Goal: Task Accomplishment & Management: Use online tool/utility

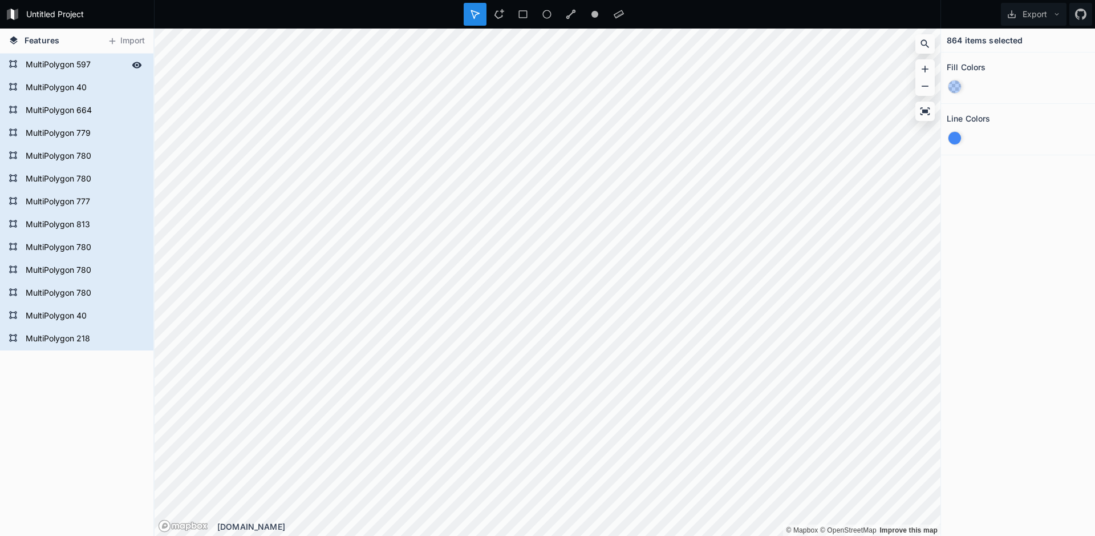
click at [43, 67] on form "MultiPolygon 597" at bounding box center [75, 64] width 107 height 17
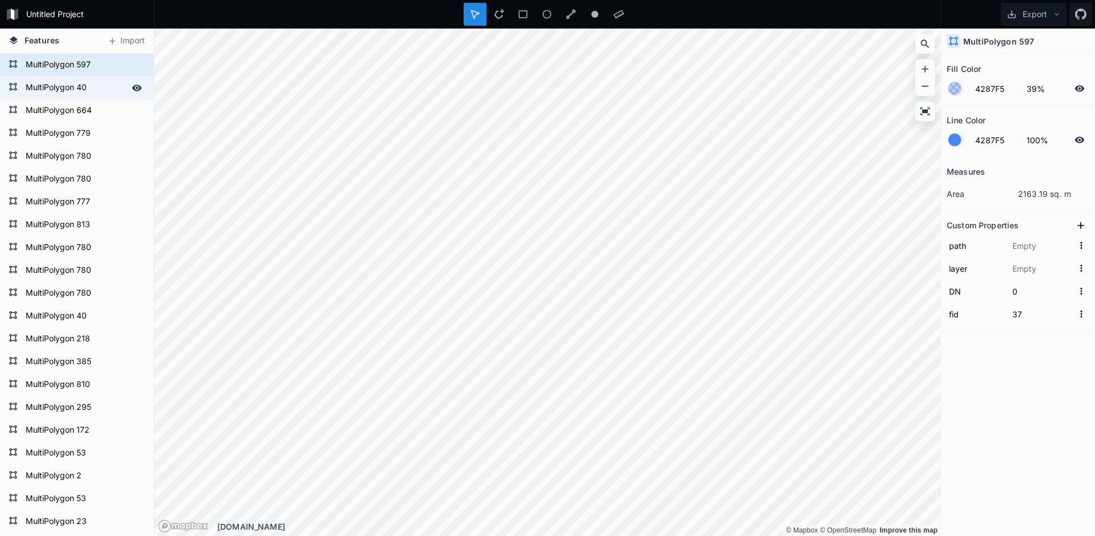
click at [81, 90] on form "MultiPolygon 40" at bounding box center [75, 87] width 107 height 17
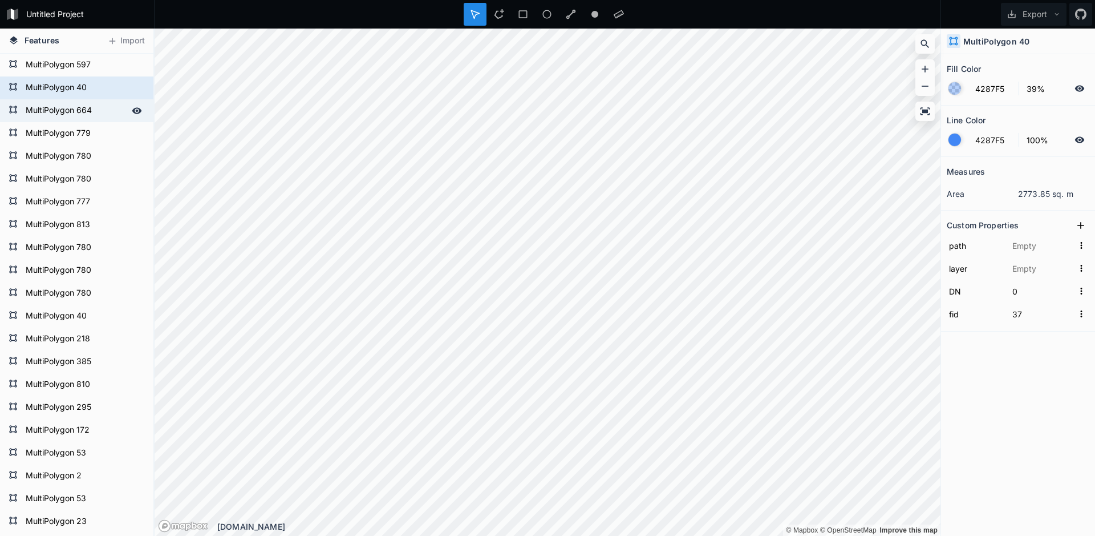
click at [81, 108] on form "MultiPolygon 664" at bounding box center [75, 110] width 107 height 17
type input "MultiPolygon?crs=OGC:CRS84&field=fid:integer(0,0)&field=DN:integer(0,0)&uid={90…"
type input "Çokgenler"
type input "46"
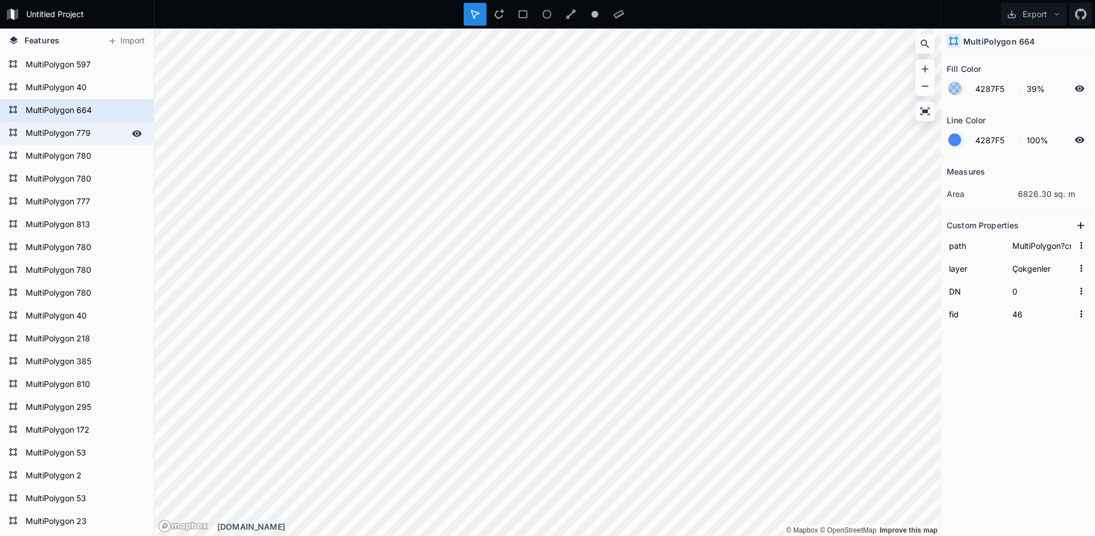
click at [76, 131] on form "MultiPolygon 779" at bounding box center [75, 133] width 107 height 17
type input "38"
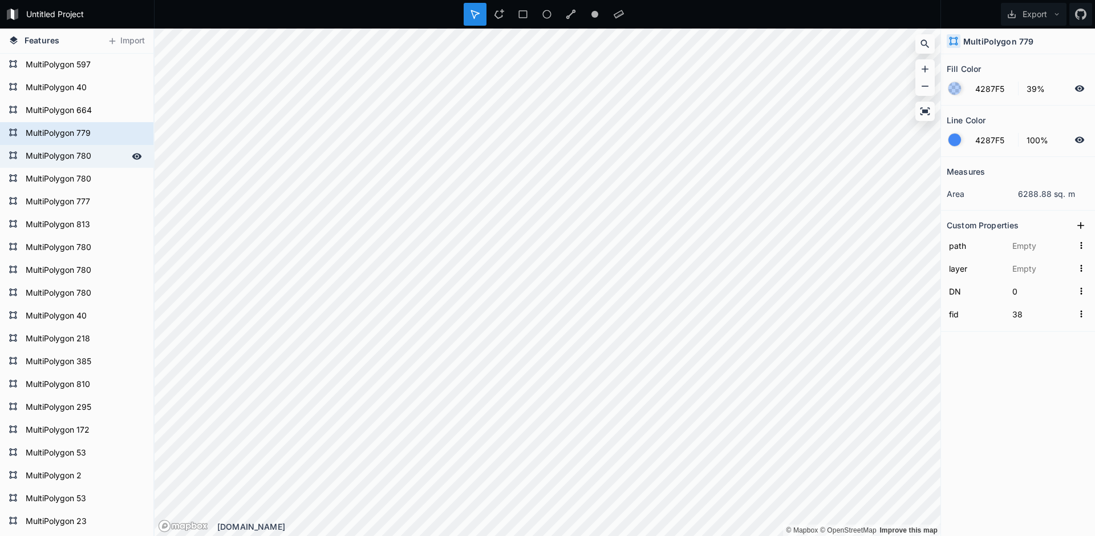
click at [80, 152] on form "MultiPolygon 780" at bounding box center [75, 156] width 107 height 17
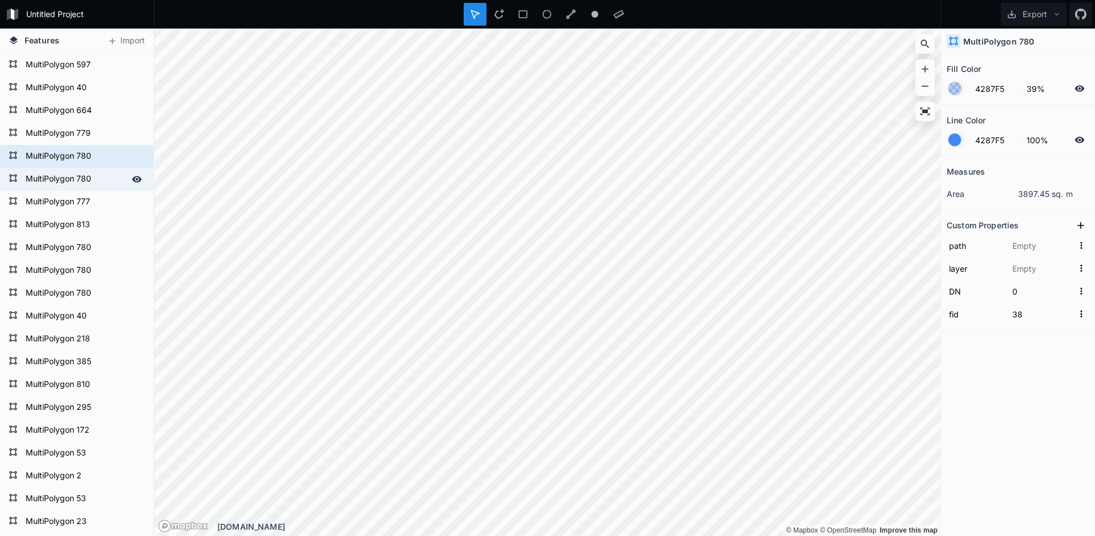
click at [76, 184] on form "MultiPolygon 780" at bounding box center [75, 179] width 107 height 17
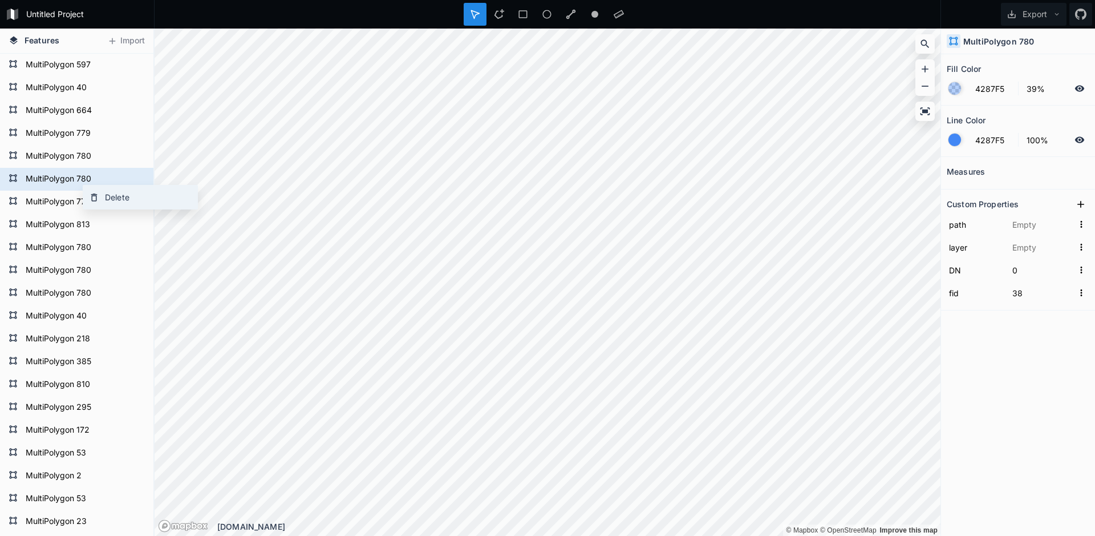
click at [112, 200] on div "Delete" at bounding box center [140, 196] width 114 height 23
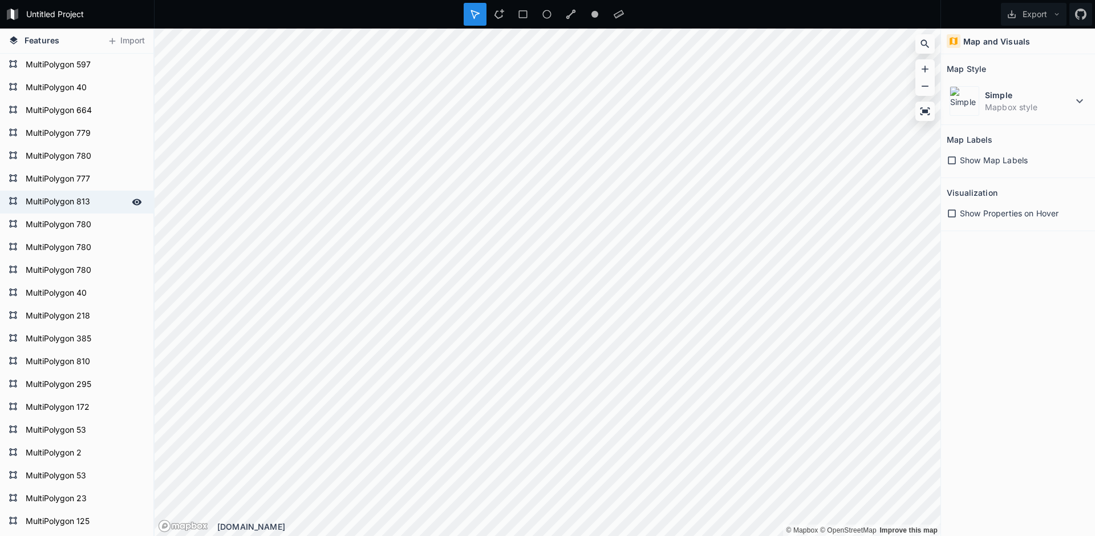
click at [82, 196] on form "MultiPolygon 813" at bounding box center [75, 201] width 107 height 17
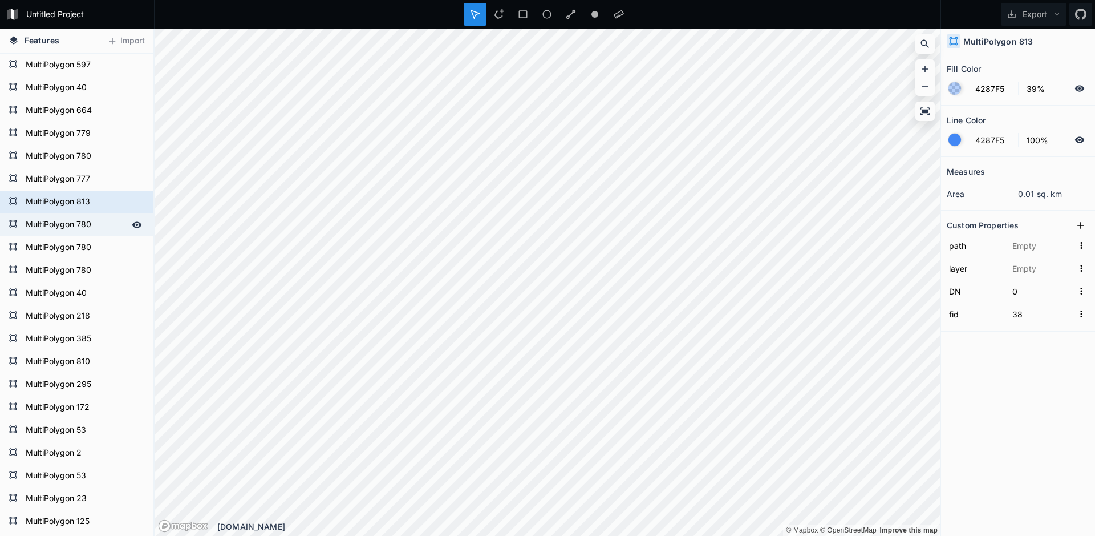
click at [87, 223] on form "MultiPolygon 780" at bounding box center [75, 224] width 107 height 17
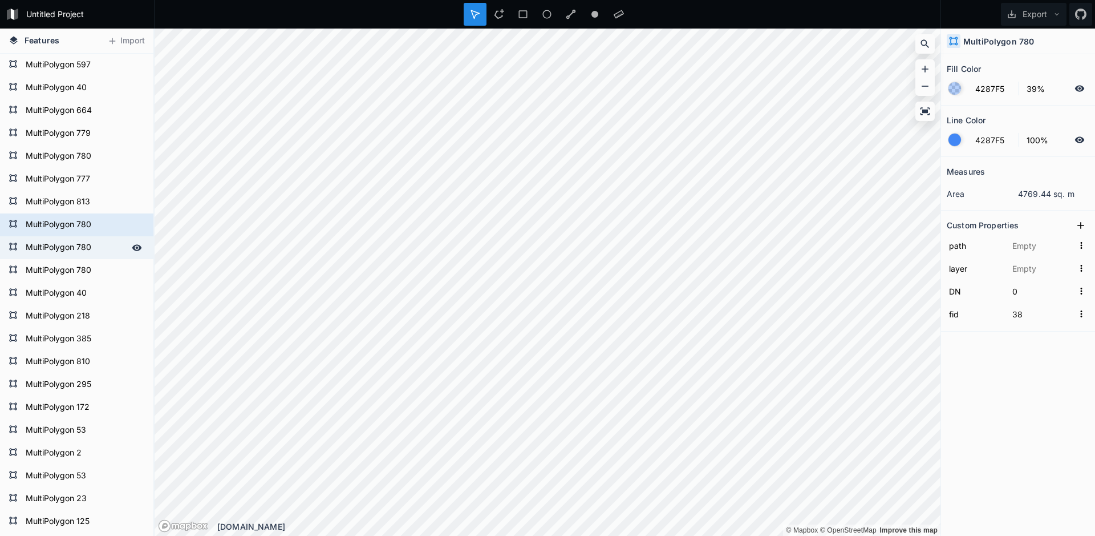
click at [76, 244] on form "MultiPolygon 780" at bounding box center [75, 247] width 107 height 17
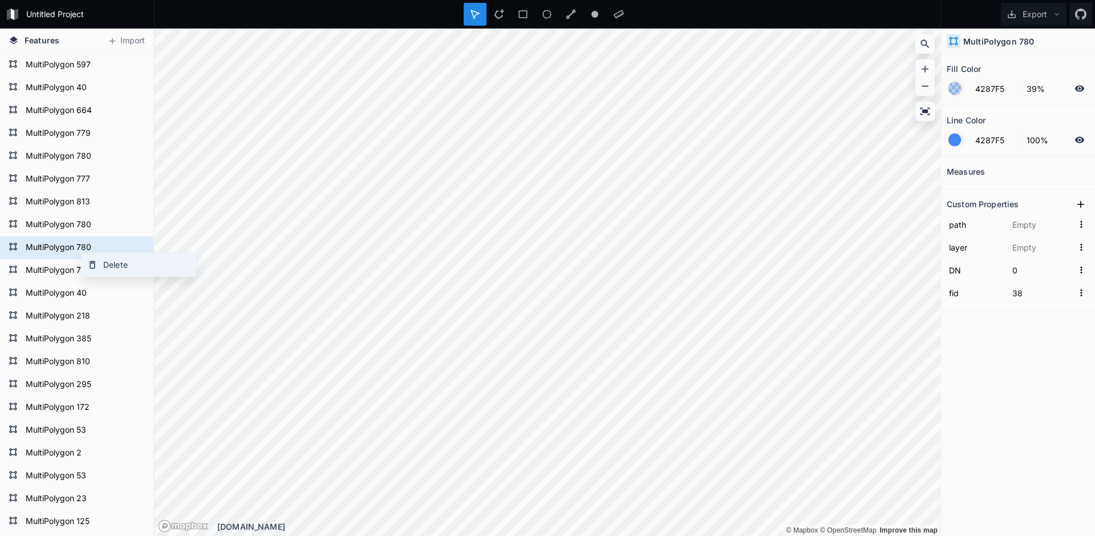
click at [114, 266] on div "Delete" at bounding box center [139, 264] width 114 height 23
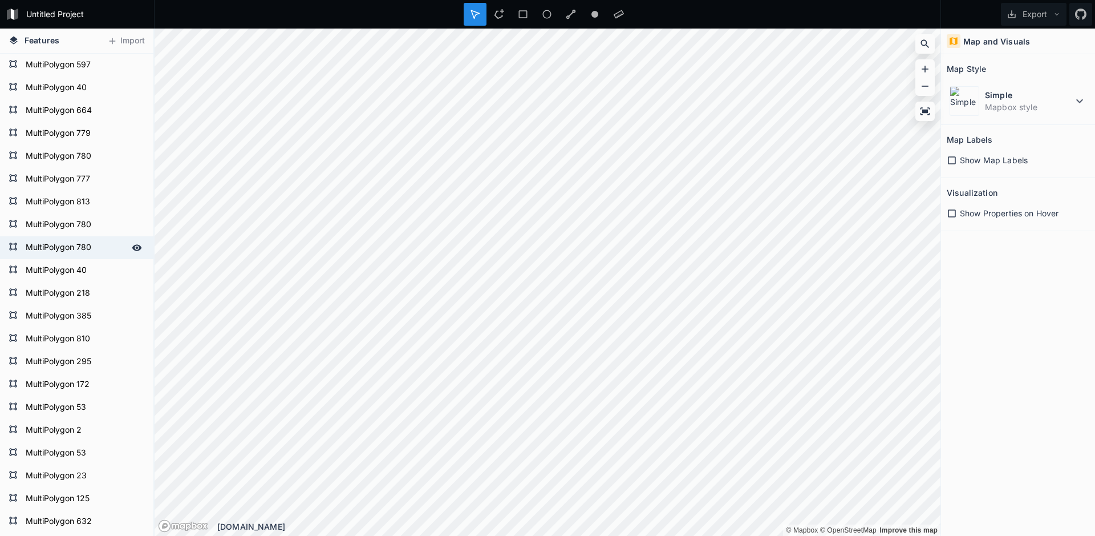
click at [80, 250] on form "MultiPolygon 780" at bounding box center [75, 247] width 107 height 17
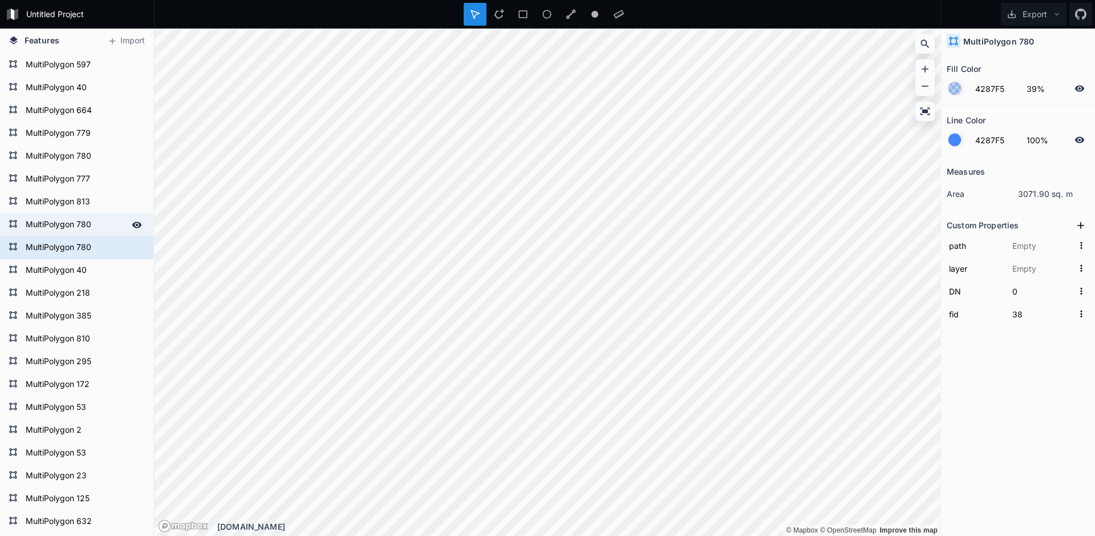
click at [78, 229] on form "MultiPolygon 780" at bounding box center [75, 224] width 107 height 17
click at [83, 269] on form "MultiPolygon 40" at bounding box center [75, 270] width 107 height 17
type input "37"
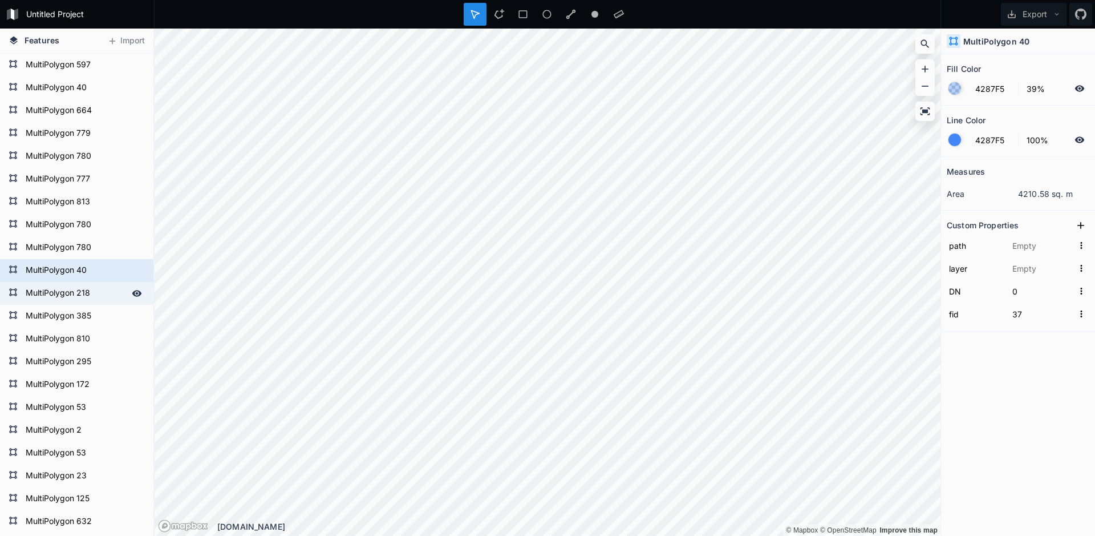
click at [80, 294] on form "MultiPolygon 218" at bounding box center [75, 293] width 107 height 17
type input "MultiPolygon?crs=OGC:CRS84&field=fid:integer(0,0)&field=DN:integer(0,0)&uid={23…"
type input "Çokgenler"
type input "44"
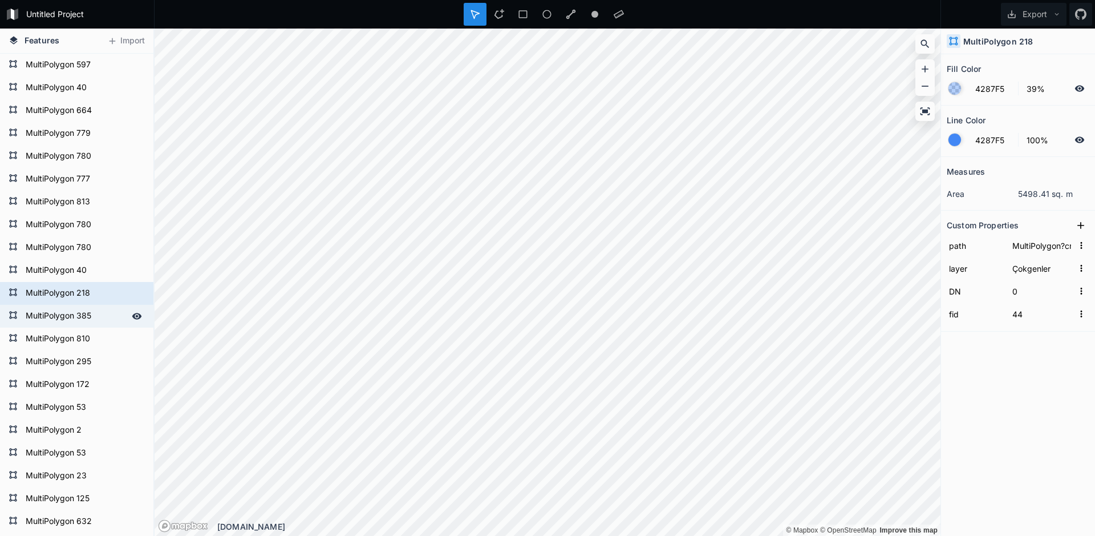
click at [80, 313] on form "MultiPolygon 385" at bounding box center [75, 316] width 107 height 17
type input "MultiPolygon?crs=OGC:CRS84&field=fid:integer(0,0)&field=DN:integer(0,0)&uid={91…"
type input "48"
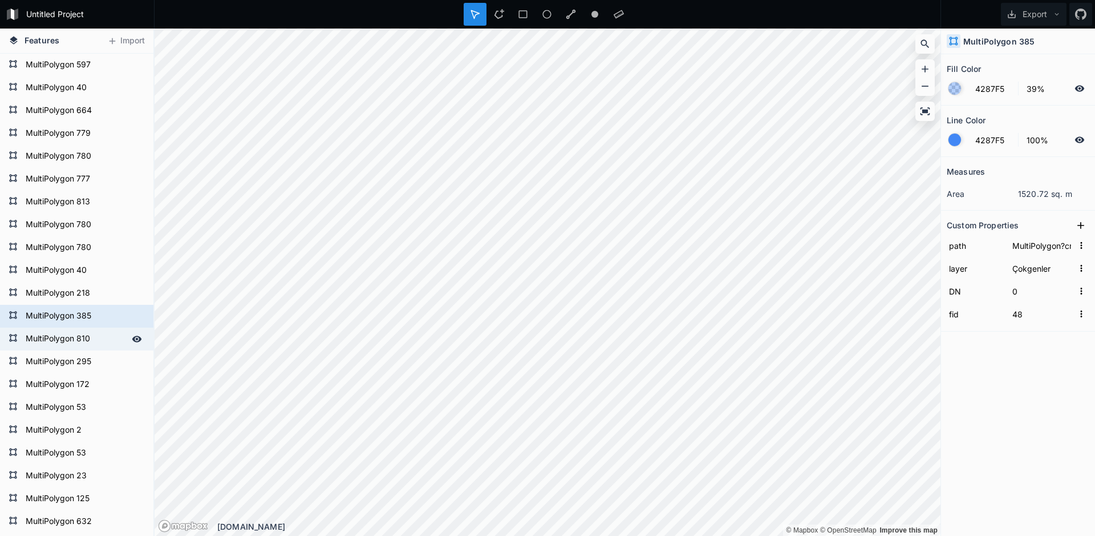
click at [74, 337] on form "MultiPolygon 810" at bounding box center [75, 338] width 107 height 17
type input "MultiPolygon?crs=OGC:CRS84&field=fid:integer(0,0)&field=DN:integer(0,0)&uid={31…"
type input "34"
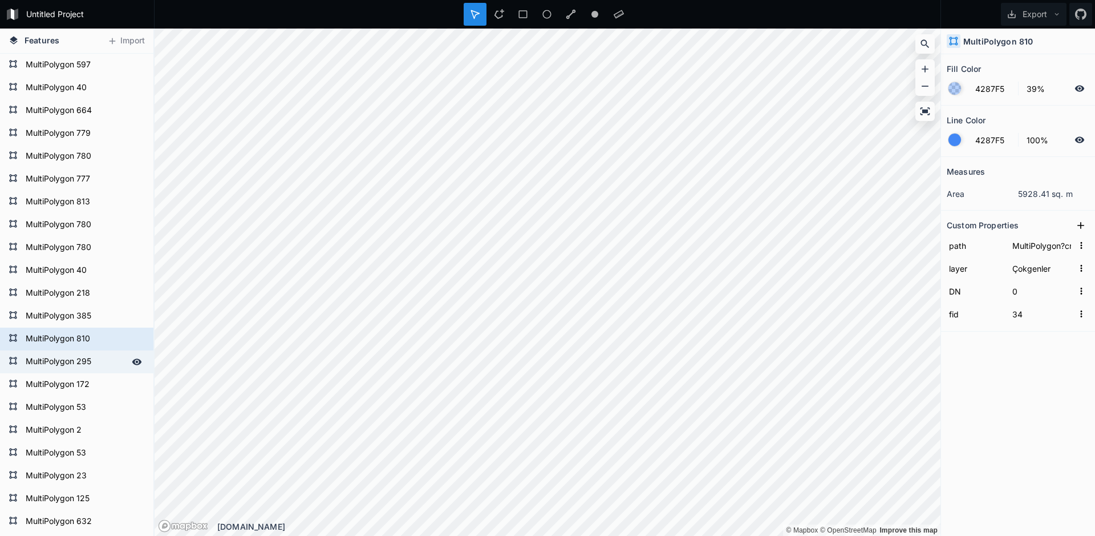
click at [74, 361] on form "MultiPolygon 295" at bounding box center [75, 361] width 107 height 17
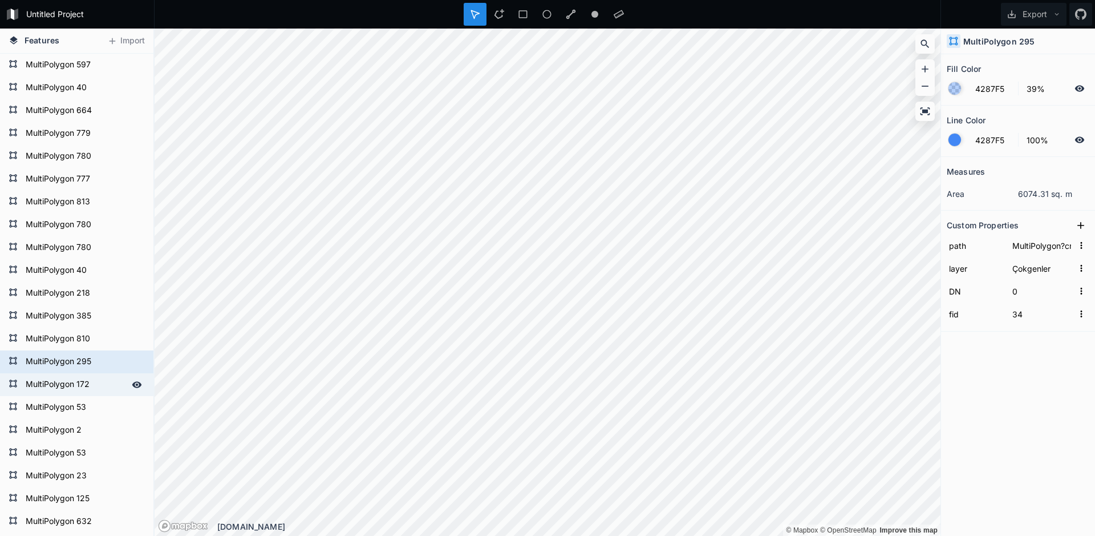
click at [72, 381] on form "MultiPolygon 172" at bounding box center [75, 384] width 107 height 17
type input "MultiPolygon?crs=OGC:CRS84&field=fid:integer(0,0)&field=DN:integer(0,0)&uid={86…"
type input "29"
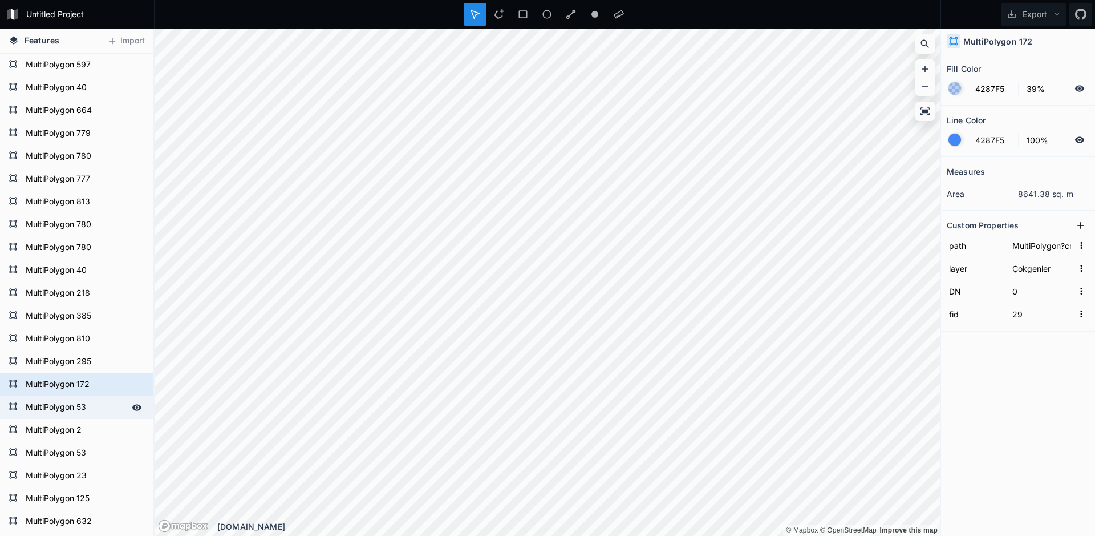
click at [72, 403] on form "MultiPolygon 53" at bounding box center [75, 407] width 107 height 17
type input "MultiPolygon?crs=OGC:CRS84&field=fid:integer(0,0)&field=DN:integer(0,0)&uid={61…"
type input "19"
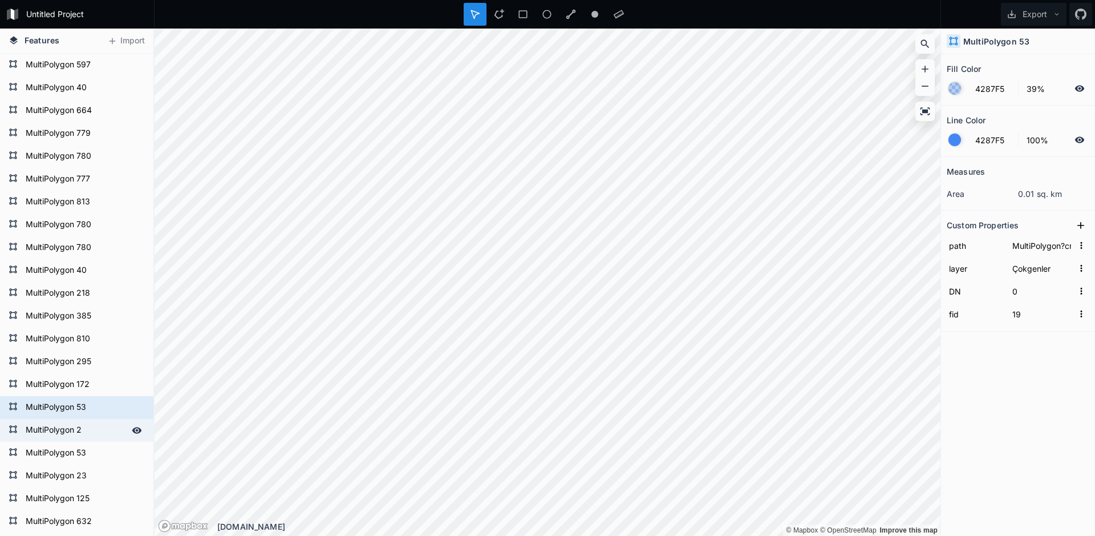
click at [71, 426] on form "MultiPolygon 2" at bounding box center [75, 430] width 107 height 17
type input "MultiPolygon?crs=OGC:CRS84&field=fid:integer(0,0)&field=DN:integer(0,0)&uid={24…"
type input "25"
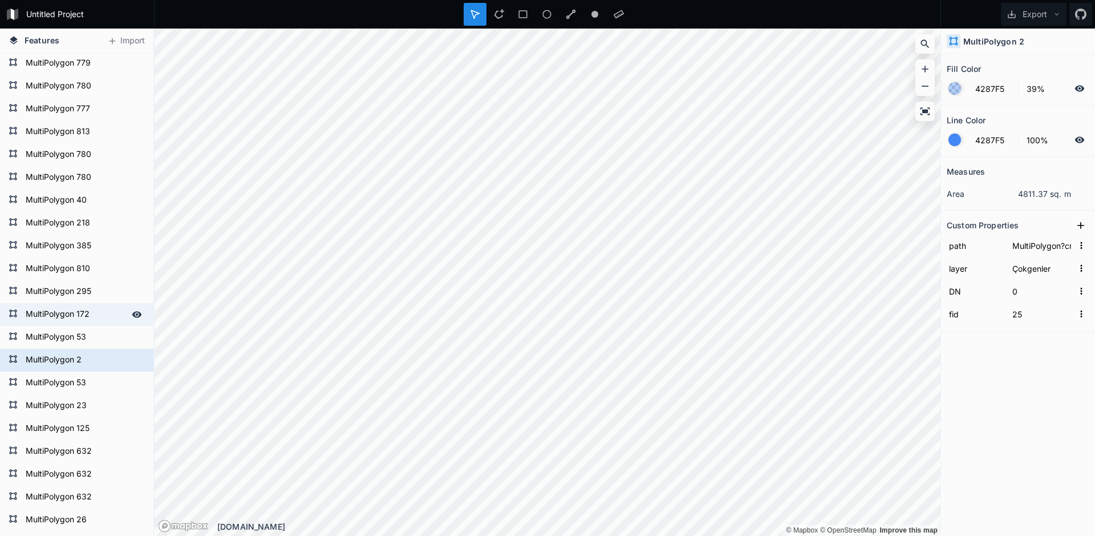
scroll to position [57, 0]
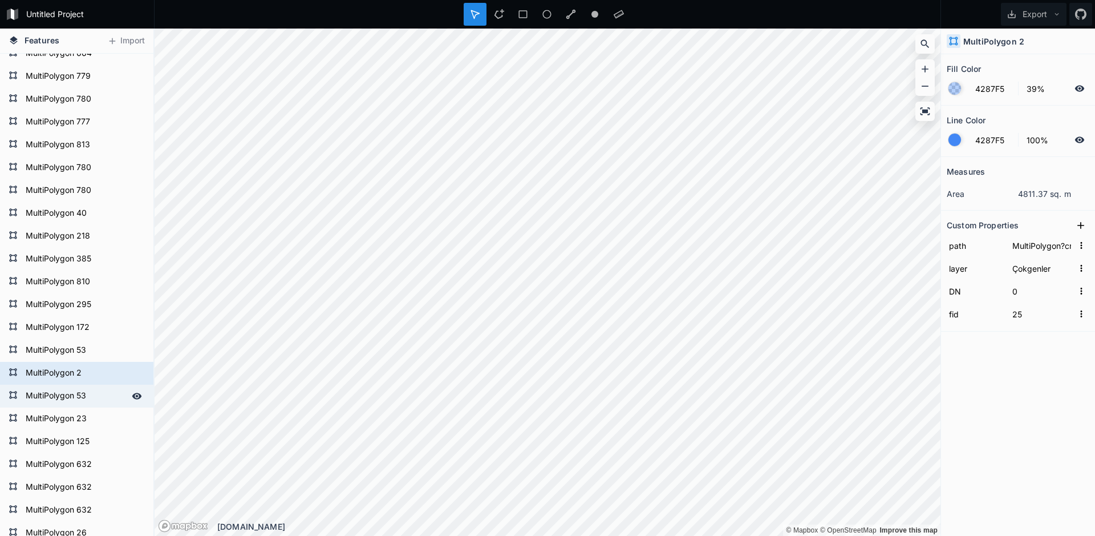
click at [70, 391] on form "MultiPolygon 53" at bounding box center [75, 395] width 107 height 17
type input "MultiPolygon?crs=OGC:CRS84&field=fid:integer(0,0)&field=DN:integer(0,0)&uid={61…"
type input "19"
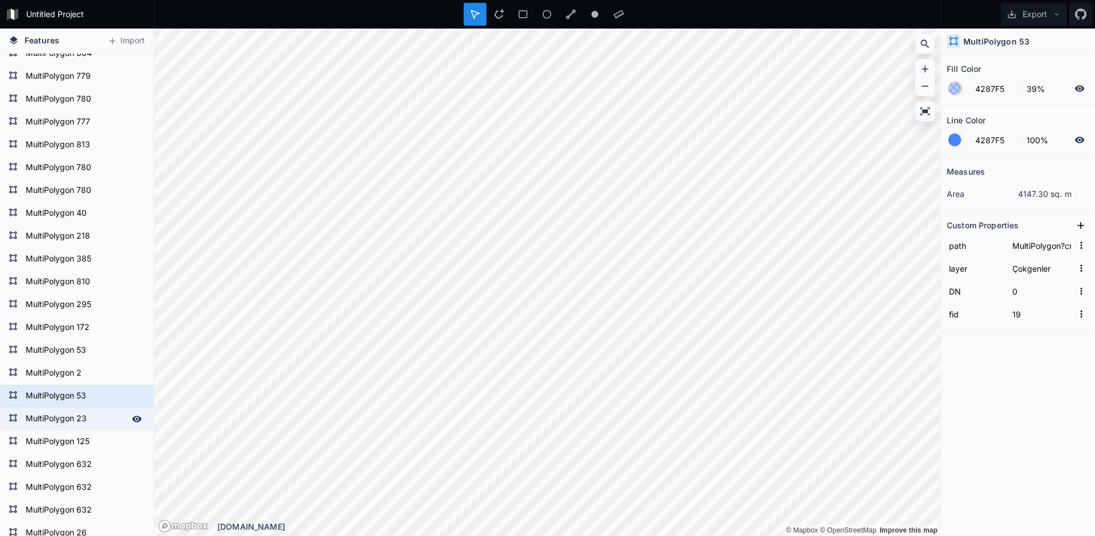
click at [74, 419] on form "MultiPolygon 23" at bounding box center [75, 418] width 107 height 17
type input "MultiPolygon?crs=OGC:CRS84&field=fid:integer(0,0)&field=DN:integer(0,0)&uid={36…"
type input "58"
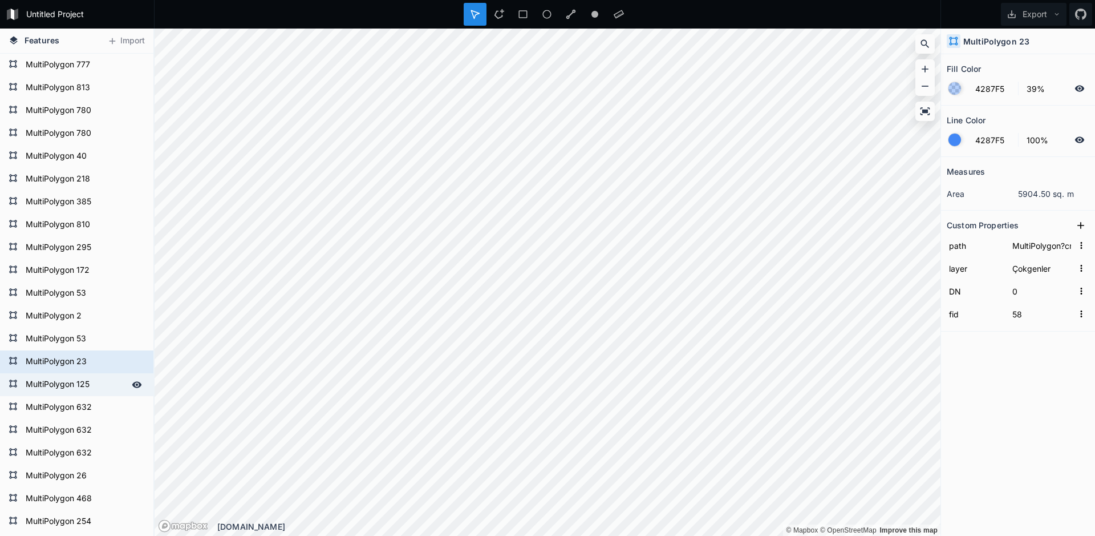
scroll to position [228, 0]
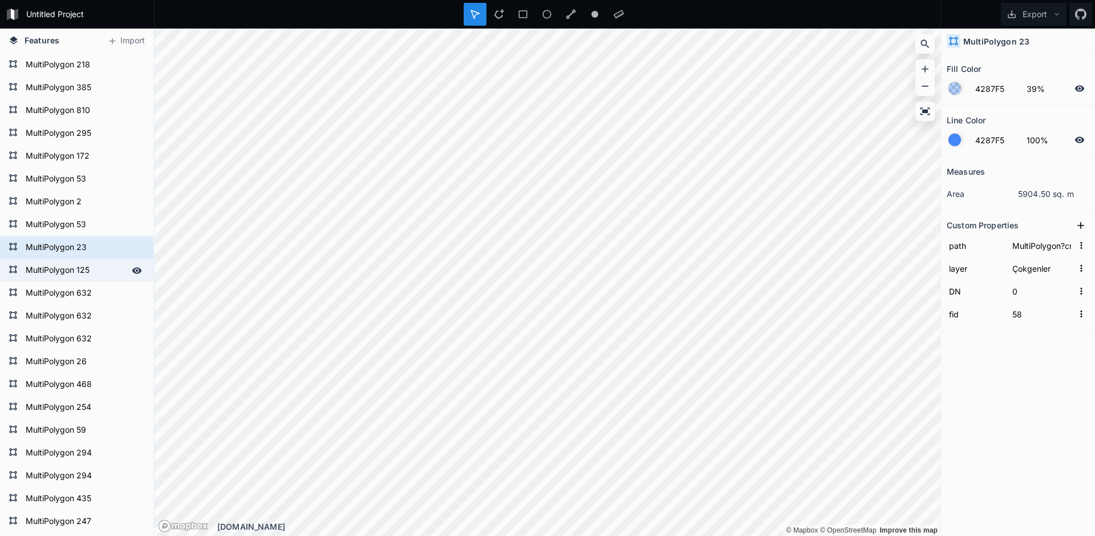
click at [82, 268] on form "MultiPolygon 125" at bounding box center [75, 270] width 107 height 17
type input "MultiPolygon?crs=OGC:CRS84&field=fid:integer(0,0)&field=DN:integer(0,0)&uid={56…"
type input "31"
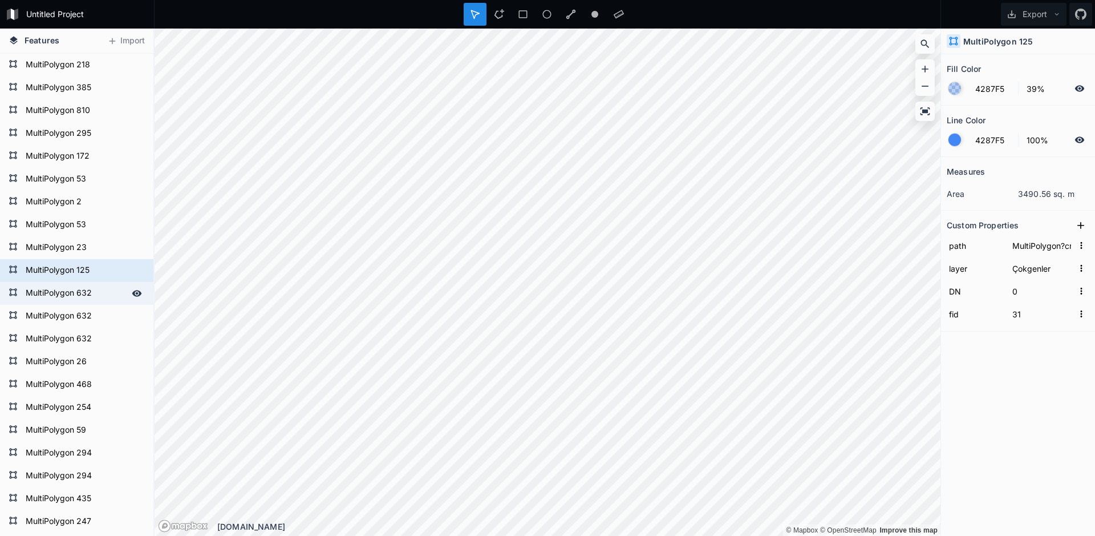
click at [86, 294] on form "MultiPolygon 632" at bounding box center [75, 293] width 107 height 17
type input "MultiPolygon?crs=OGC:CRS84&field=fid:integer(0,0)&field=DN:integer(0,0)&uid={06…"
type input "50"
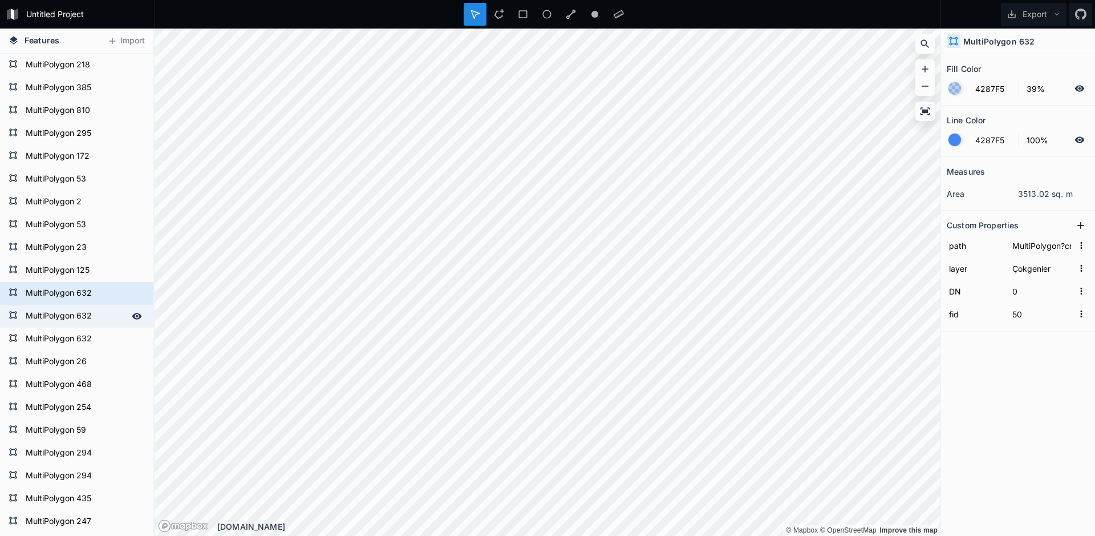
click at [79, 321] on form "MultiPolygon 632" at bounding box center [75, 316] width 107 height 17
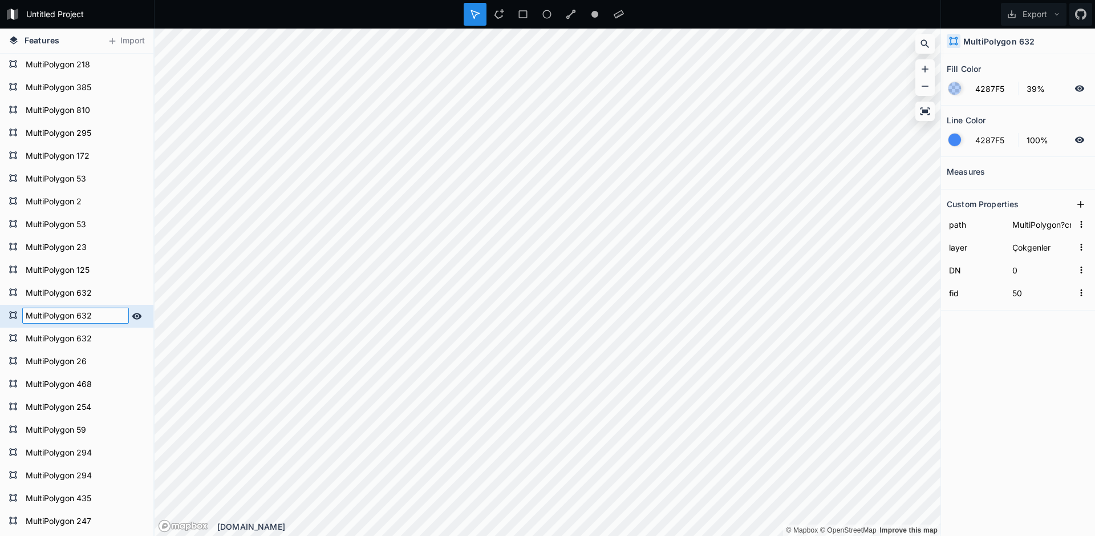
click at [110, 320] on input "MultiPolygon 632" at bounding box center [75, 316] width 107 height 16
click at [94, 340] on form "MultiPolygon 632" at bounding box center [75, 338] width 107 height 17
click at [101, 314] on form "MultiPolygon 632" at bounding box center [75, 316] width 107 height 17
click at [152, 343] on div "Delete" at bounding box center [156, 335] width 114 height 23
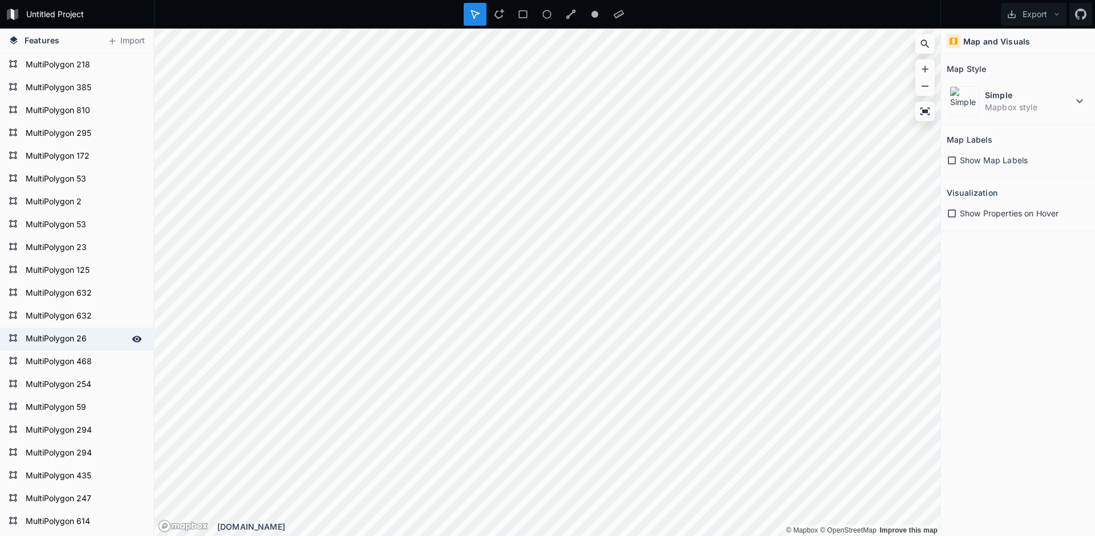
click at [98, 338] on form "MultiPolygon 26" at bounding box center [75, 338] width 107 height 17
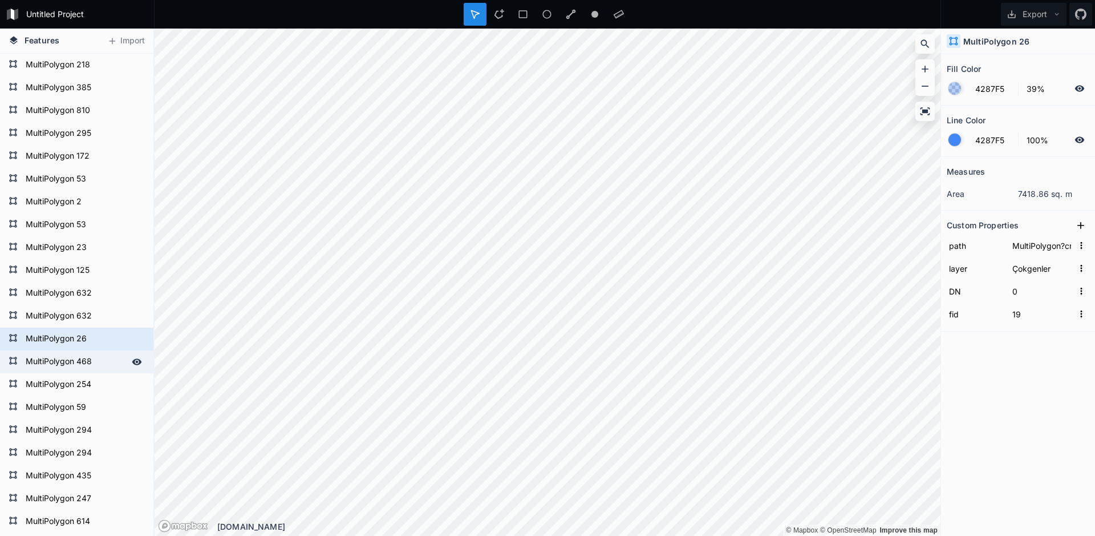
click at [92, 356] on form "MultiPolygon 468" at bounding box center [75, 361] width 107 height 17
type input "2"
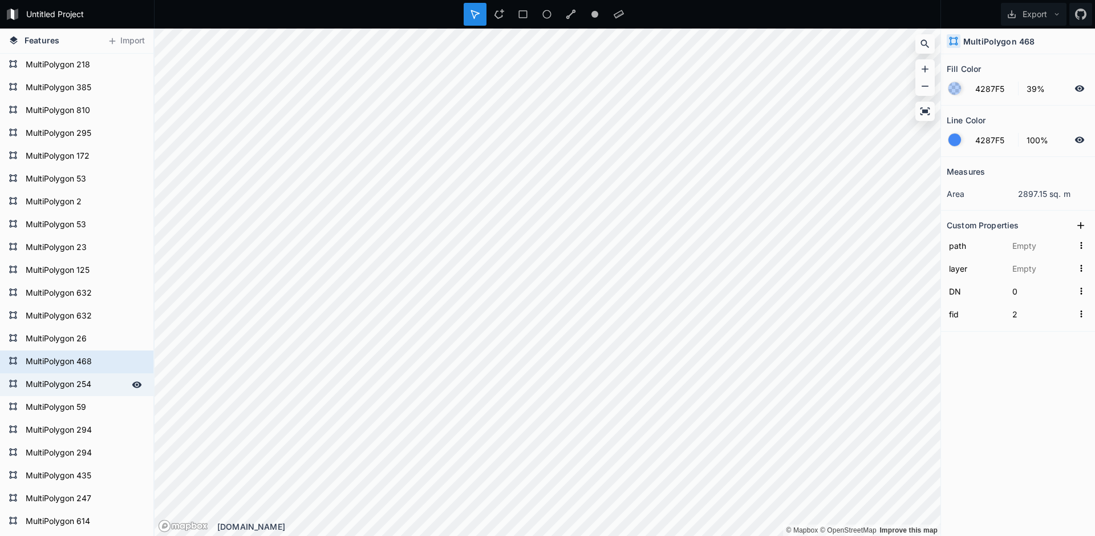
click at [93, 386] on form "MultiPolygon 254" at bounding box center [75, 384] width 107 height 17
type input "MultiPolygon?crs=OGC:CRS84&field=fid:integer(0,0)&field=DN:integer(0,0)&uid={2c…"
type input "Çokgenler"
type input "24"
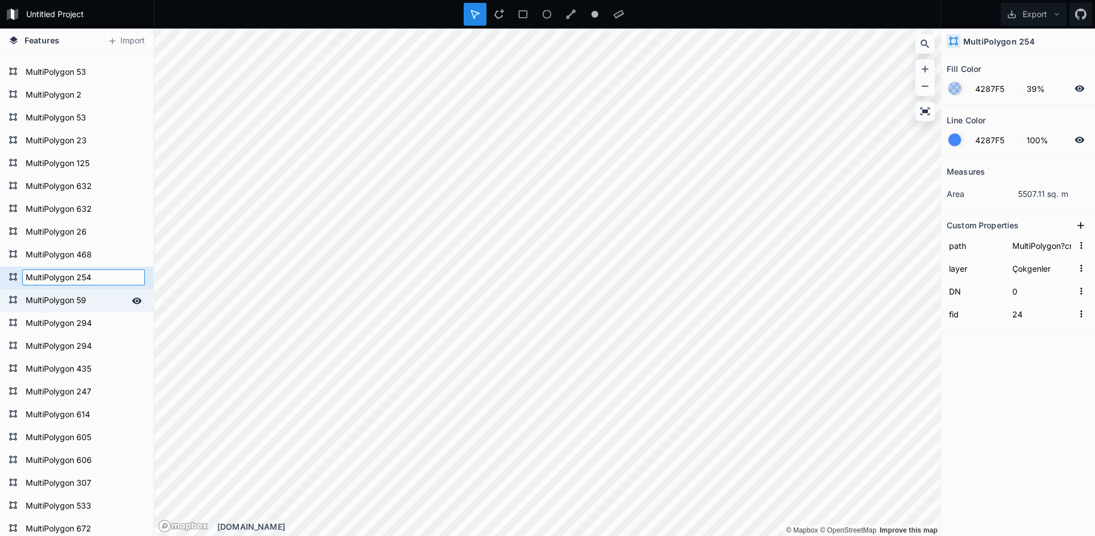
scroll to position [342, 0]
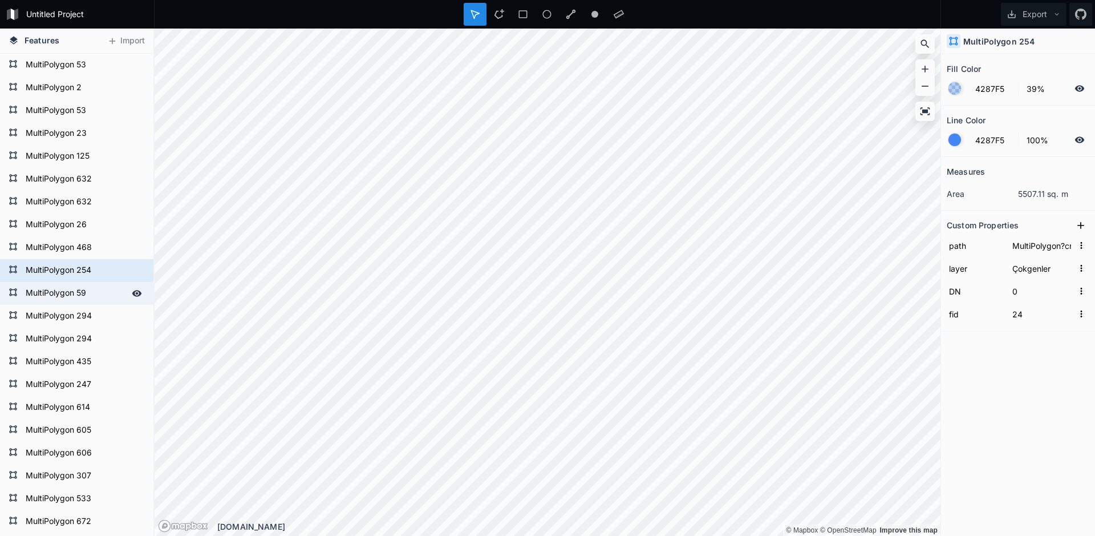
click at [99, 300] on form "MultiPolygon 59" at bounding box center [75, 293] width 107 height 17
type input "MultiPolygon?crs=OGC:CRS84&field=fid:integer(0,0)&field=DN:integer(0,0)&uid={56…"
type input "31"
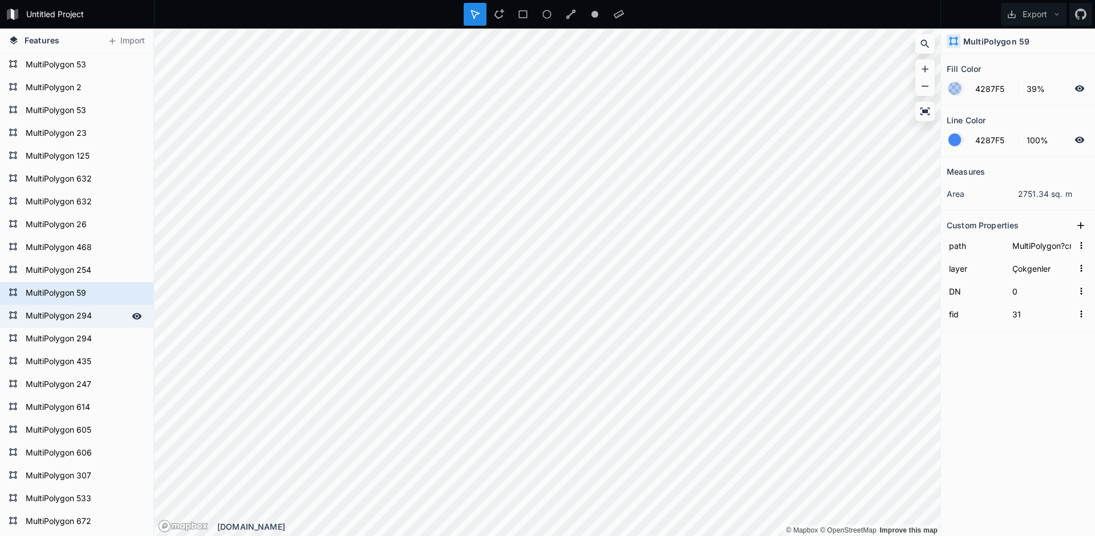
click at [100, 315] on form "MultiPolygon 294" at bounding box center [75, 316] width 107 height 17
type input "MultiPolygon?crs=OGC:CRS84&field=fid:integer(0,0)&field=DN:integer(0,0)&uid={31…"
type input "34"
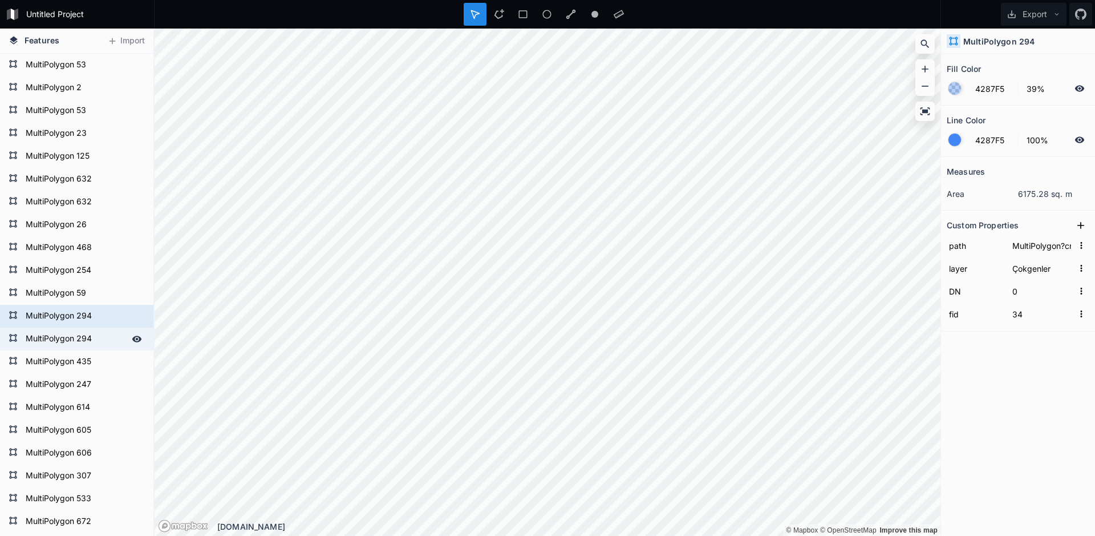
click at [89, 335] on form "MultiPolygon 294" at bounding box center [75, 338] width 107 height 17
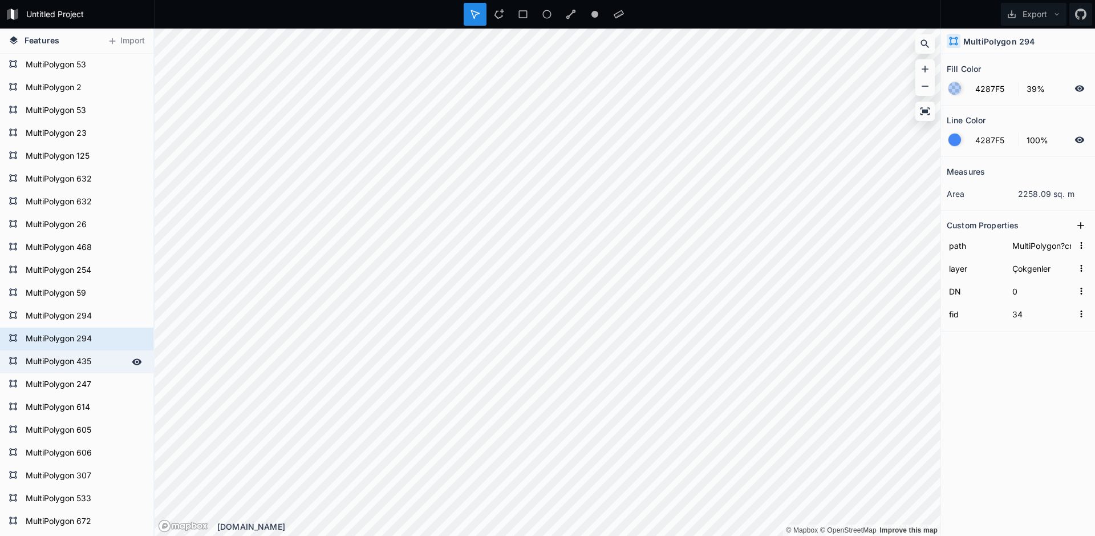
click at [87, 358] on form "MultiPolygon 435" at bounding box center [75, 361] width 107 height 17
type input "MultiPolygon?crs=OGC:CRS84&field=fid:integer(0,0)&field=DN:integer(0,0)&uid={18…"
type input "16"
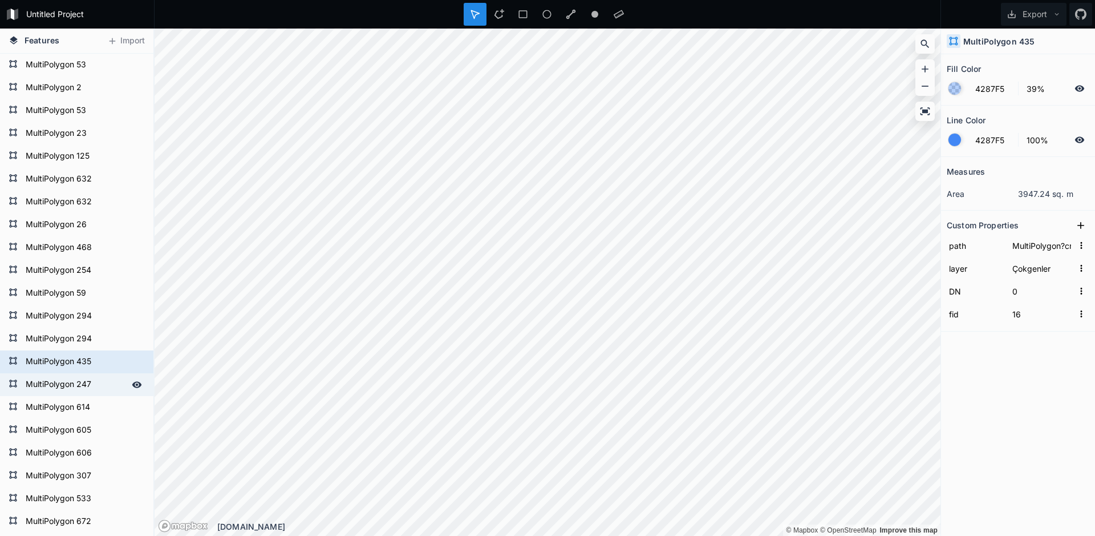
click at [86, 377] on form "MultiPolygon 247" at bounding box center [75, 384] width 107 height 17
type input "MultiPolygon?crs=OGC:CRS84&field=fid:integer(0,0)&field=DN:integer(0,0)&uid={91…"
type input "59"
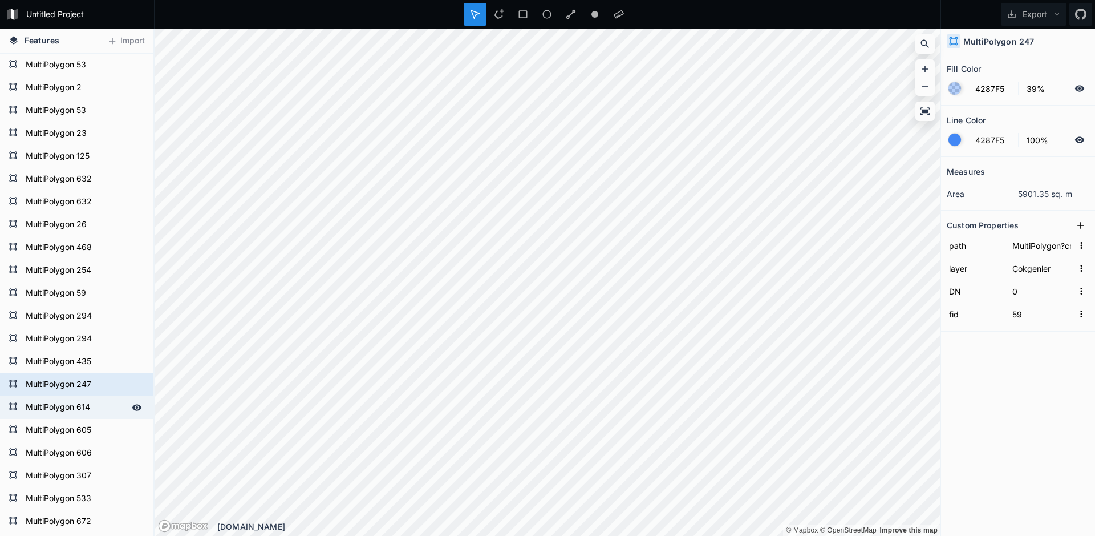
click at [62, 409] on form "MultiPolygon 614" at bounding box center [75, 407] width 107 height 17
type input "MultiPolygon?crs=OGC:CRS84&field=fid:integer(0,0)&field=DN:integer(0,0)&uid={e2…"
type input "55"
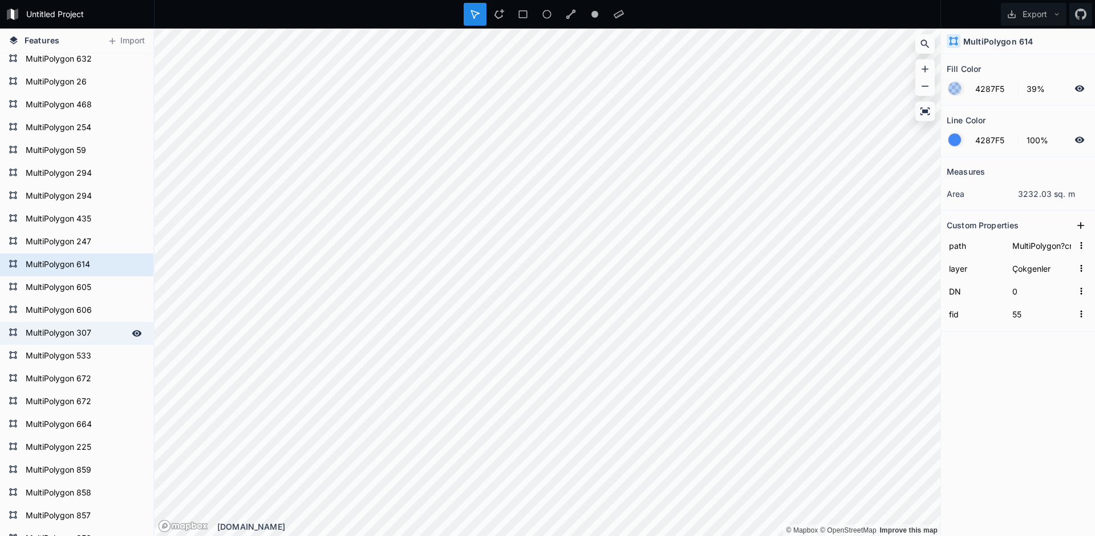
scroll to position [513, 0]
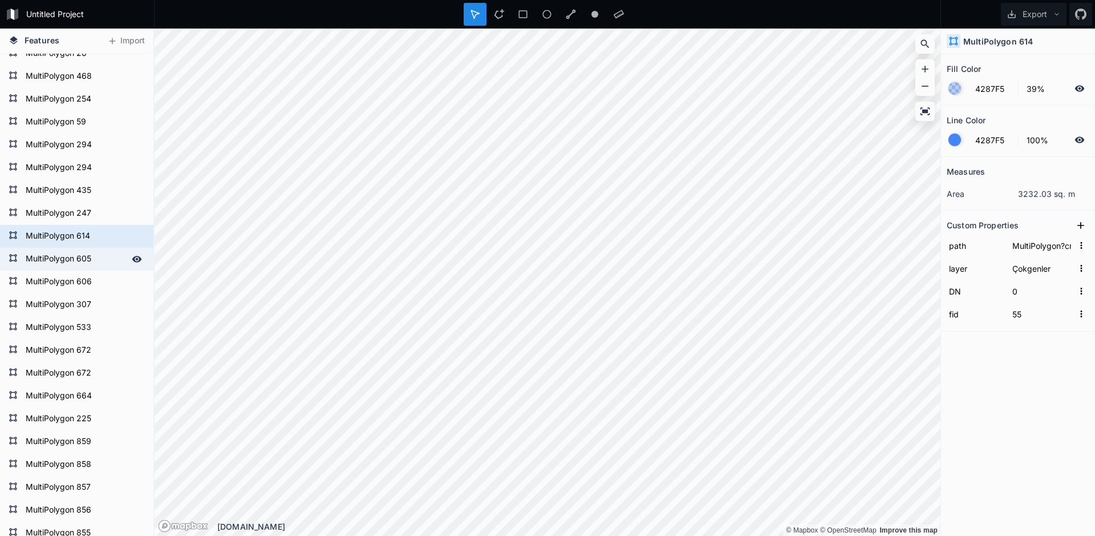
click at [96, 265] on form "MultiPolygon 605" at bounding box center [75, 258] width 107 height 17
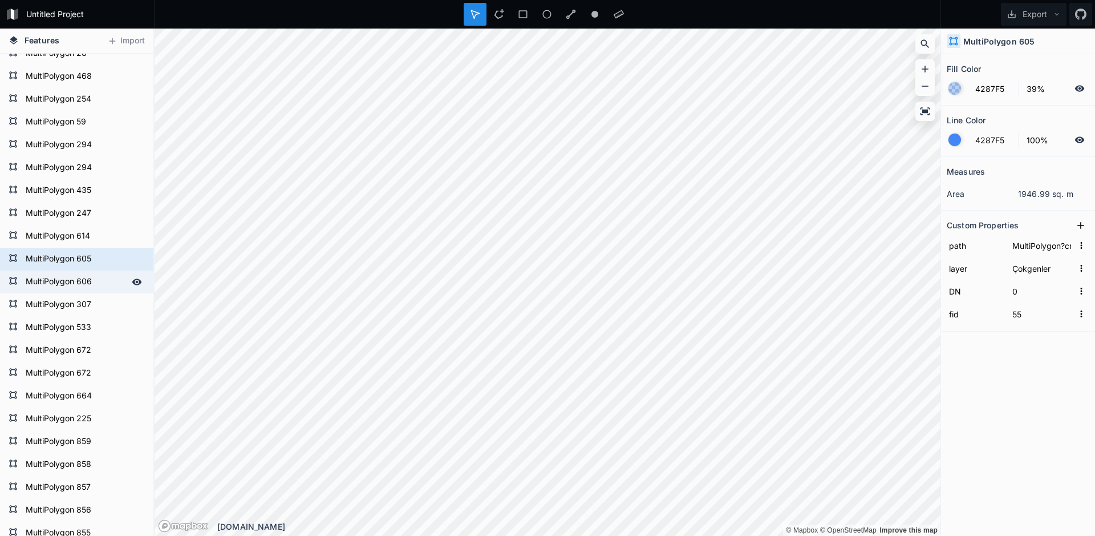
click at [100, 280] on form "MultiPolygon 606" at bounding box center [75, 281] width 107 height 17
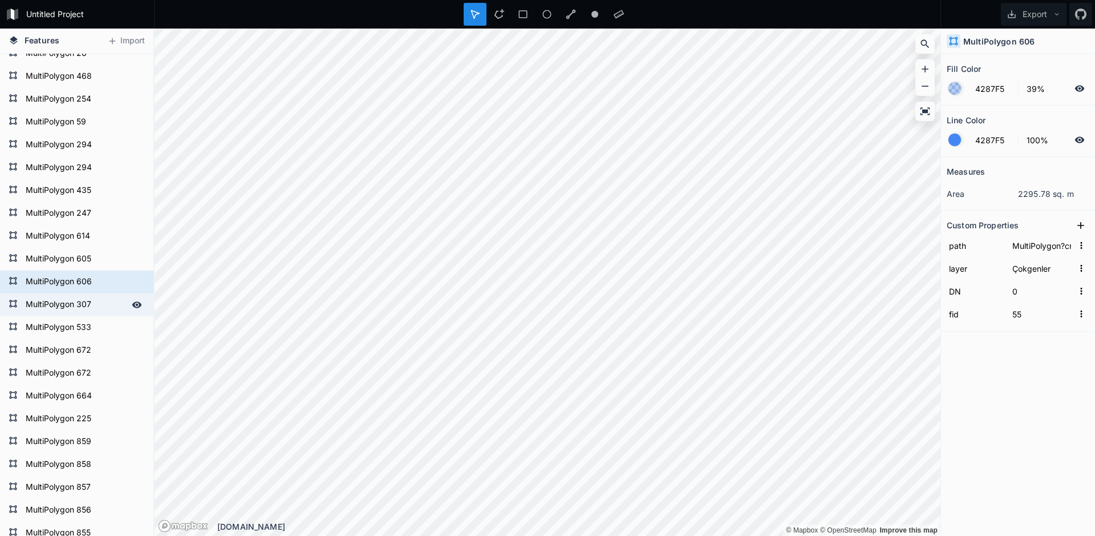
click at [98, 297] on form "MultiPolygon 307" at bounding box center [75, 304] width 107 height 17
type input "MultiPolygon?crs=OGC:CRS84&field=fid:integer(0,0)&field=DN:integer(0,0)&uid={d5…"
type input "61"
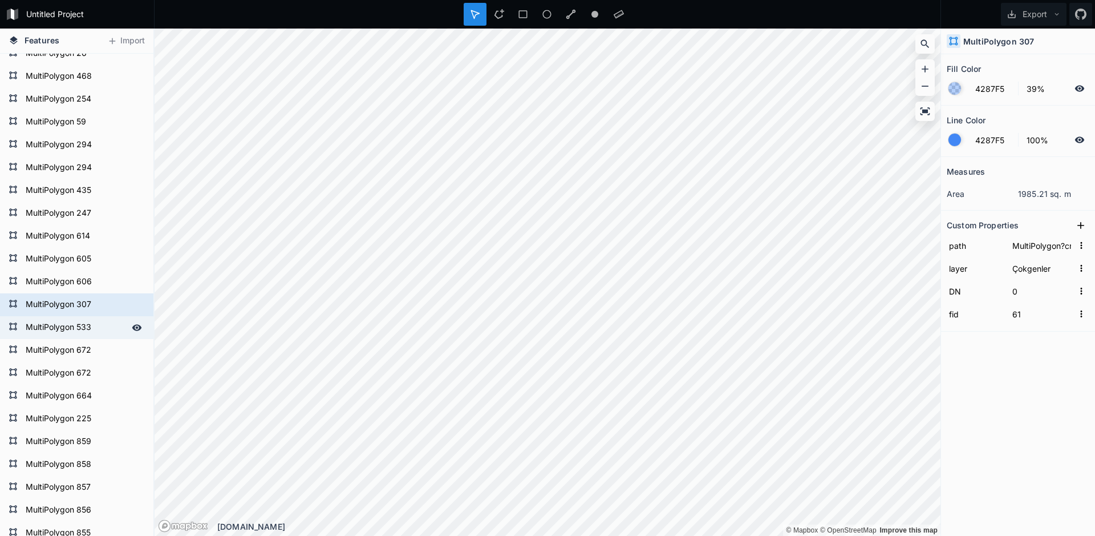
click at [94, 335] on form "MultiPolygon 533" at bounding box center [75, 327] width 107 height 17
type input "MultiPolygon?crs=OGC:CRS84&field=fid:integer(0,0)&field=DN:integer(0,0)&uid={a1…"
type input "28"
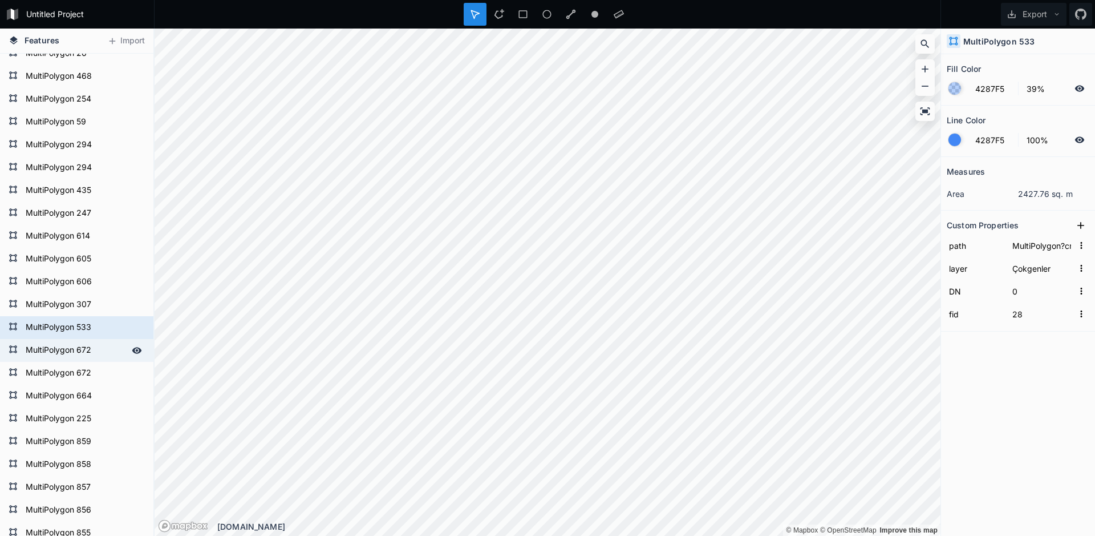
click at [95, 347] on form "MultiPolygon 672" at bounding box center [75, 350] width 107 height 17
type input "MultiPolygon?crs=OGC:CRS84&field=fid:integer(0,0)&field=DN:integer(0,0)&uid={90…"
type input "46"
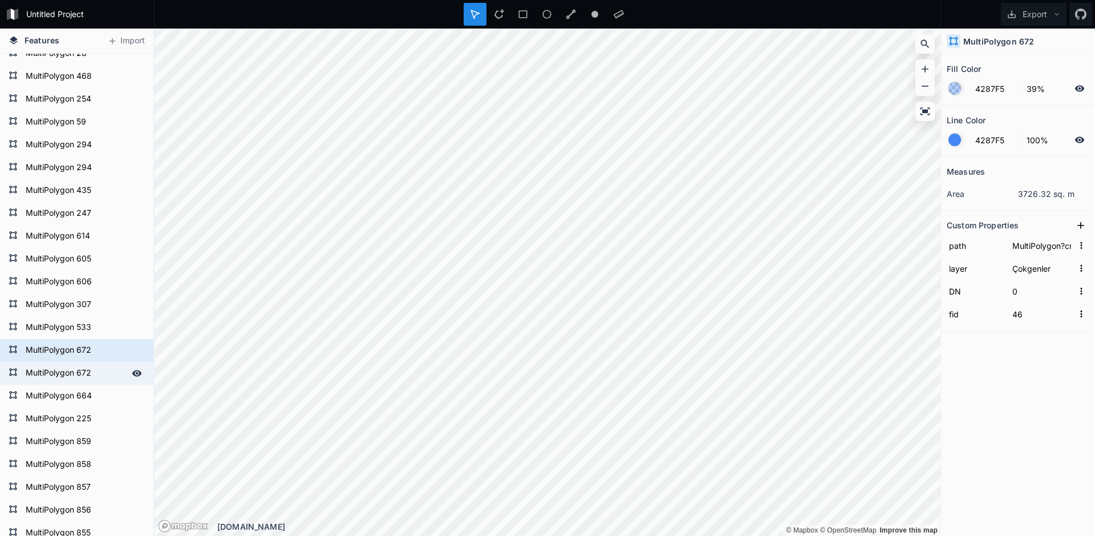
click at [94, 365] on form "MultiPolygon 672" at bounding box center [75, 373] width 107 height 17
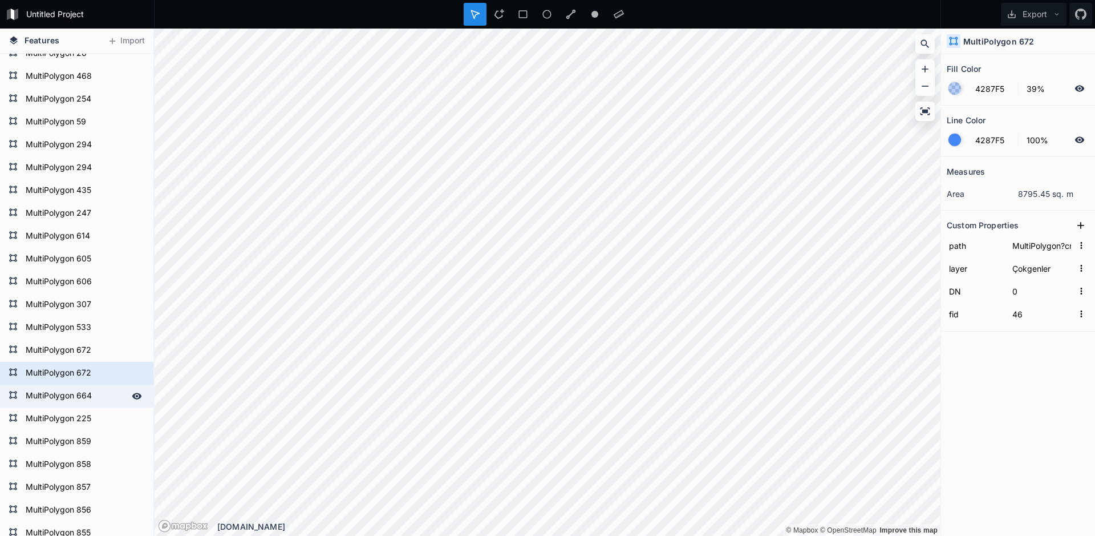
click at [95, 392] on form "MultiPolygon 664" at bounding box center [75, 395] width 107 height 17
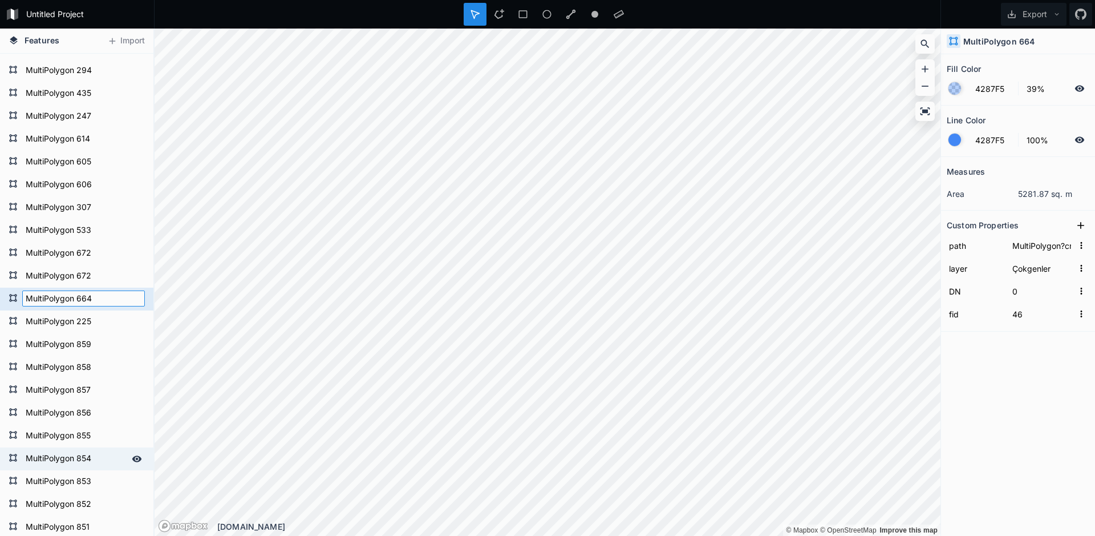
scroll to position [685, 0]
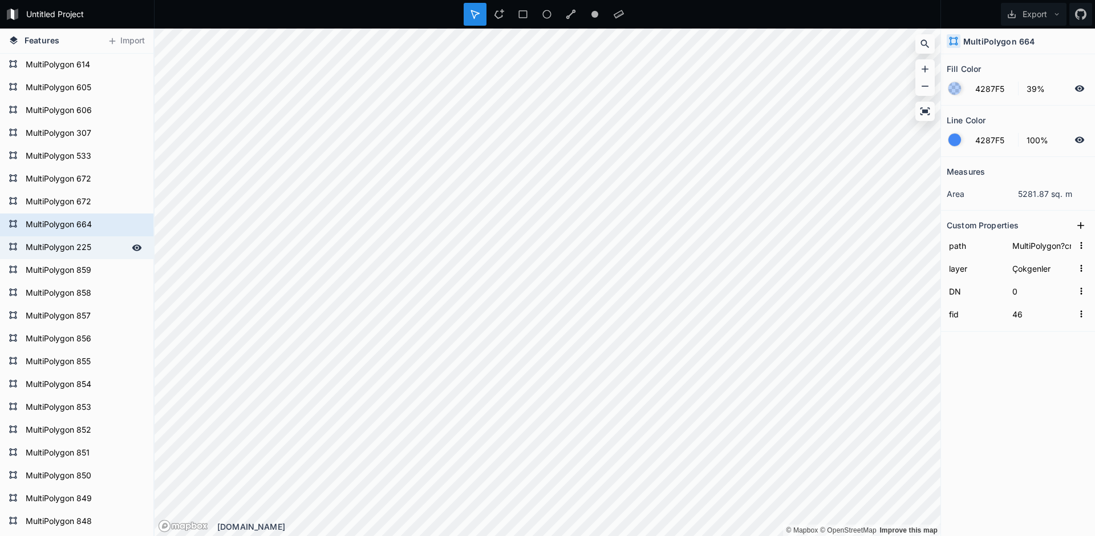
click at [98, 249] on form "MultiPolygon 225" at bounding box center [75, 247] width 107 height 17
type input "MultiPolygon?crs=OGC:CRS84&field=fid:integer(0,0)&field=DN:integer(0,0)&uid={23…"
type input "44"
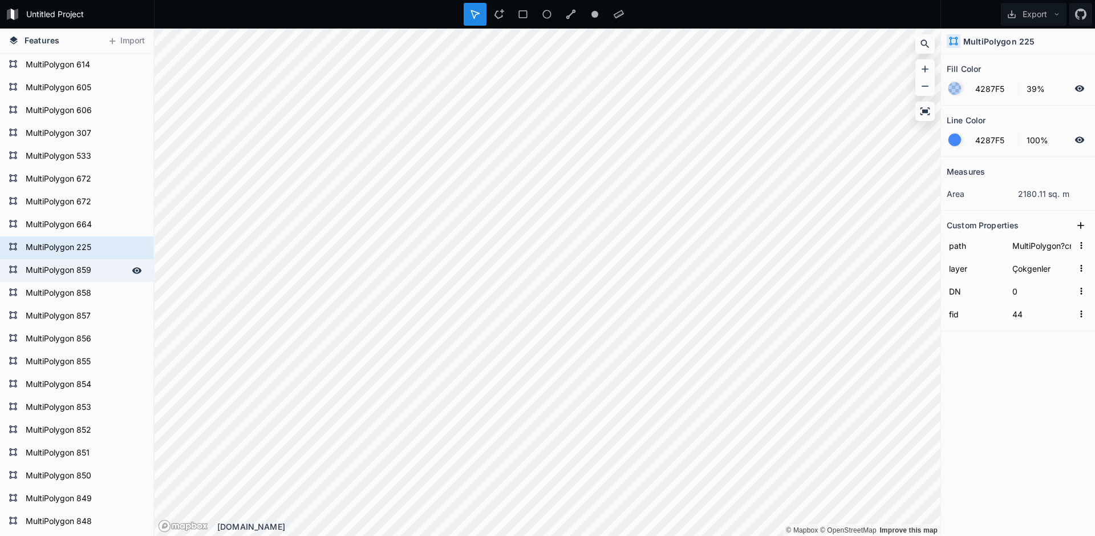
click at [104, 272] on form "MultiPolygon 859" at bounding box center [75, 270] width 107 height 17
type input "MultiPolygon?crs=OGC:CRS84&field=fid:integer(0,0)&field=DN:integer(0,0)&uid={11…"
type input "9"
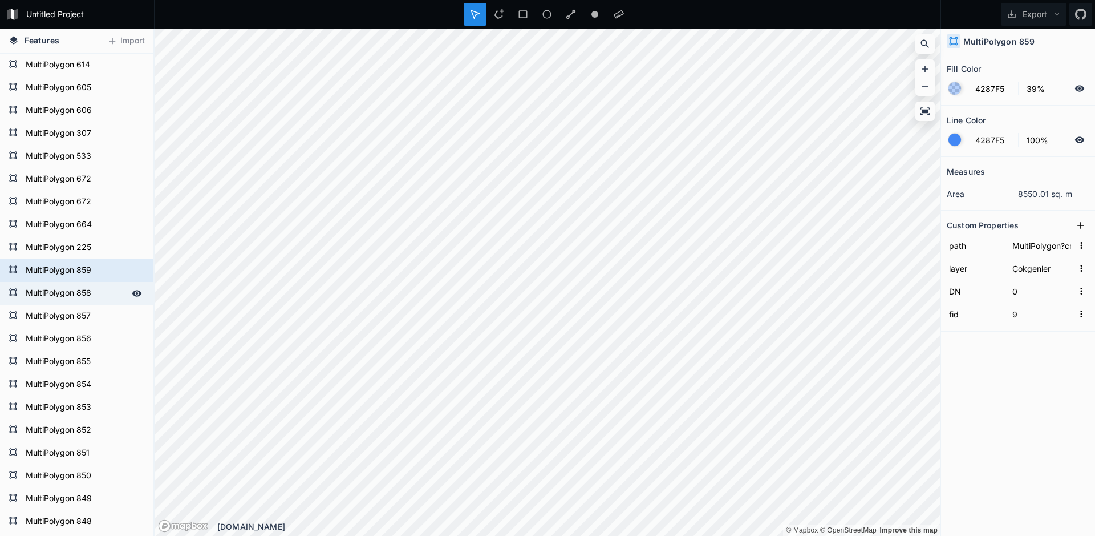
click at [8, 300] on div "MultiPolygon 858" at bounding box center [76, 293] width 153 height 23
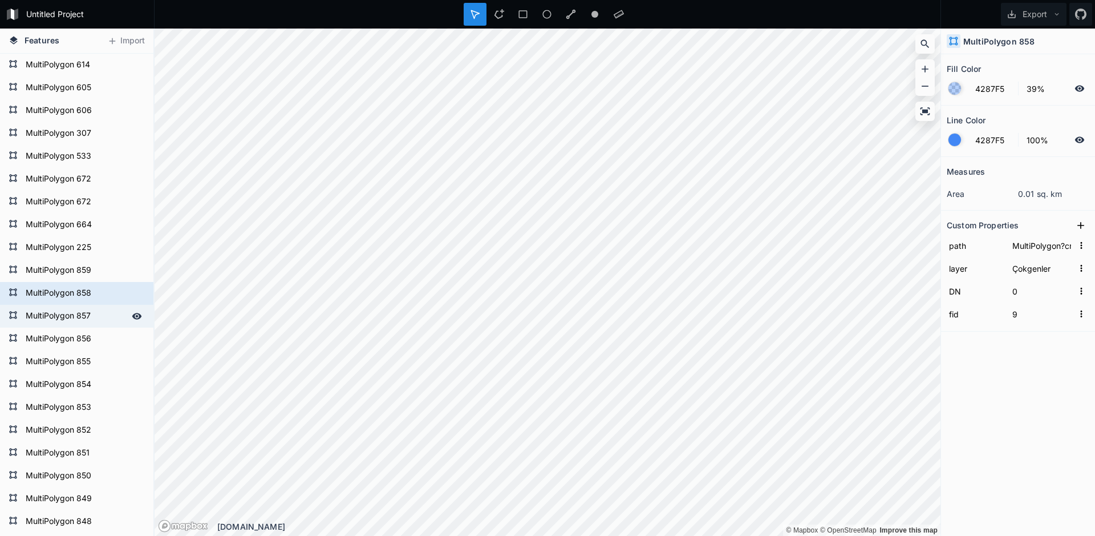
click at [19, 320] on div "MultiPolygon 857" at bounding box center [76, 316] width 153 height 23
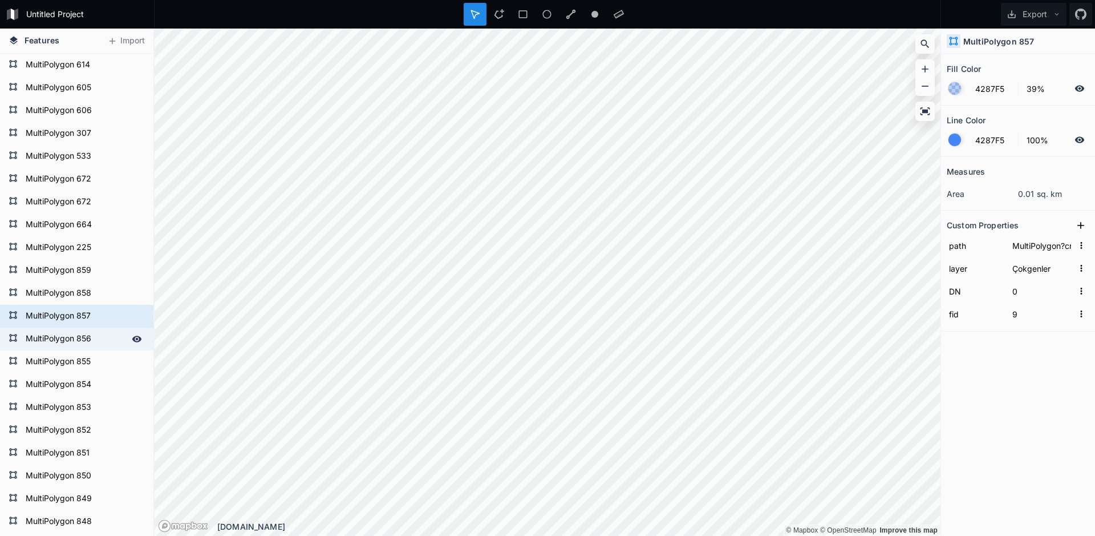
click at [14, 344] on div at bounding box center [13, 339] width 9 height 12
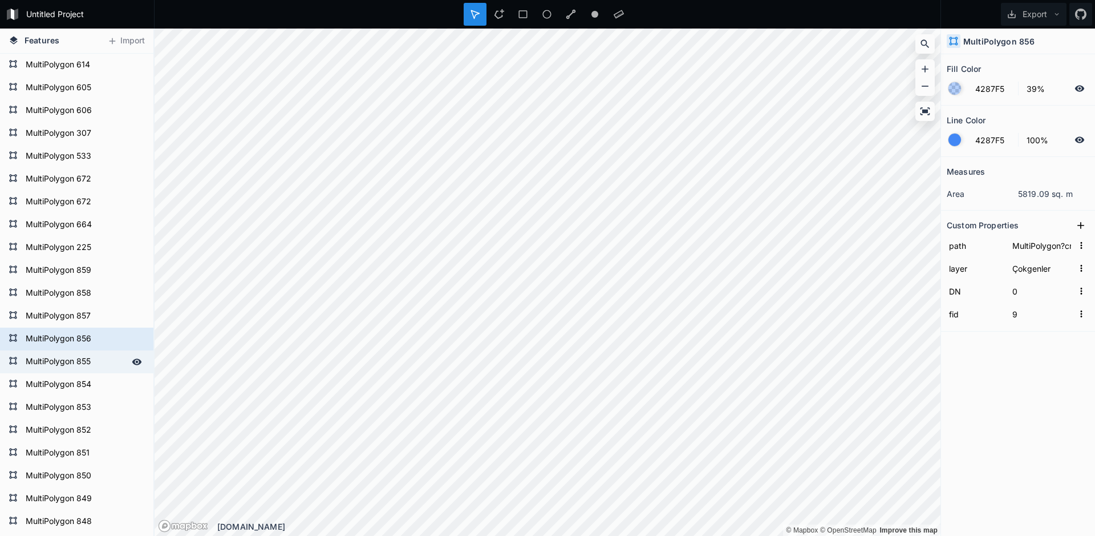
click at [14, 359] on icon at bounding box center [13, 360] width 9 height 9
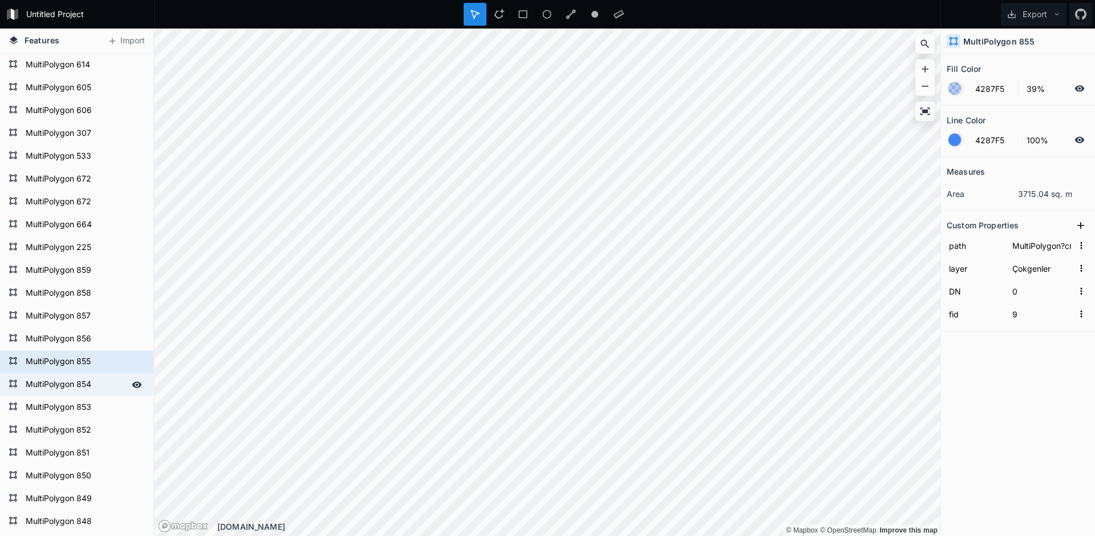
click at [14, 373] on div "MultiPolygon 854" at bounding box center [76, 384] width 153 height 23
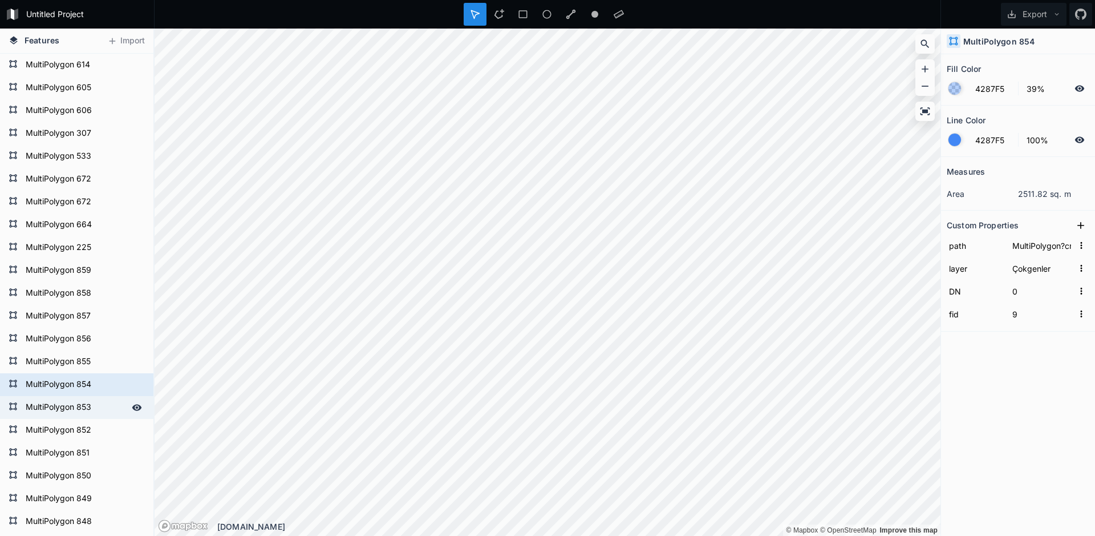
click at [15, 403] on icon at bounding box center [12, 405] width 7 height 7
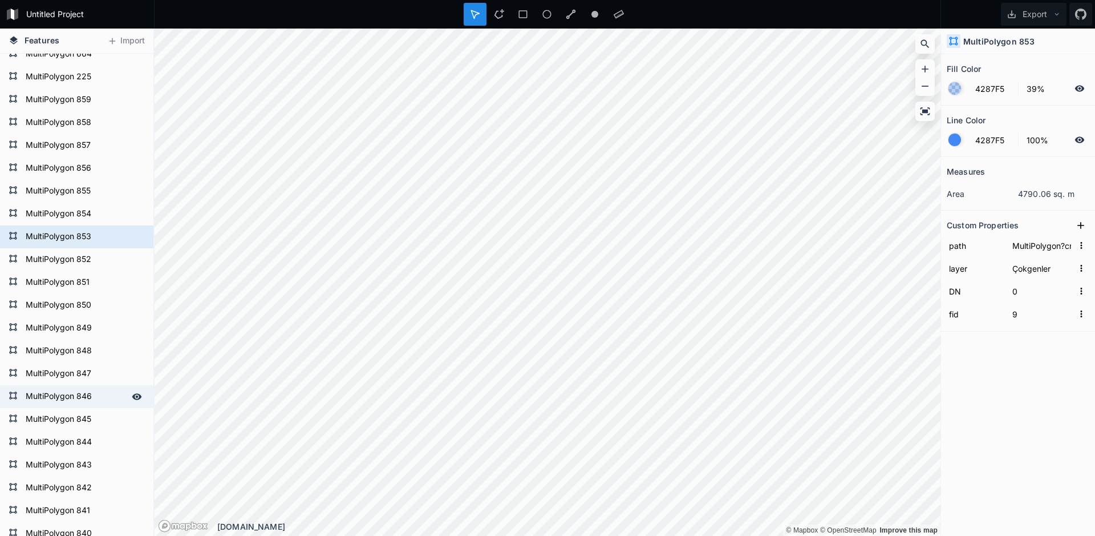
scroll to position [856, 0]
click at [14, 266] on div "MultiPolygon 852" at bounding box center [76, 259] width 153 height 23
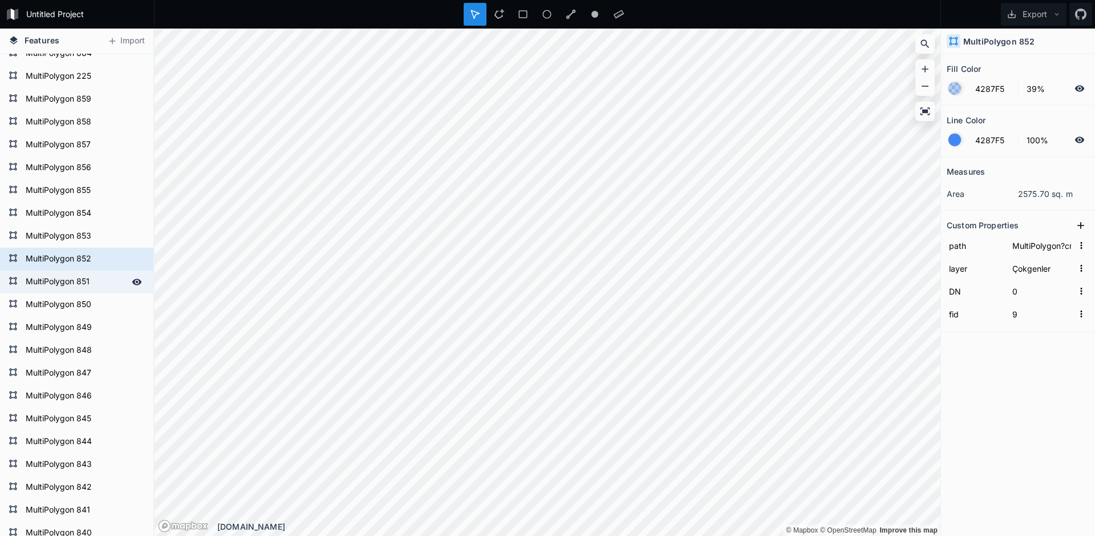
click at [13, 288] on div "MultiPolygon 851" at bounding box center [76, 281] width 153 height 23
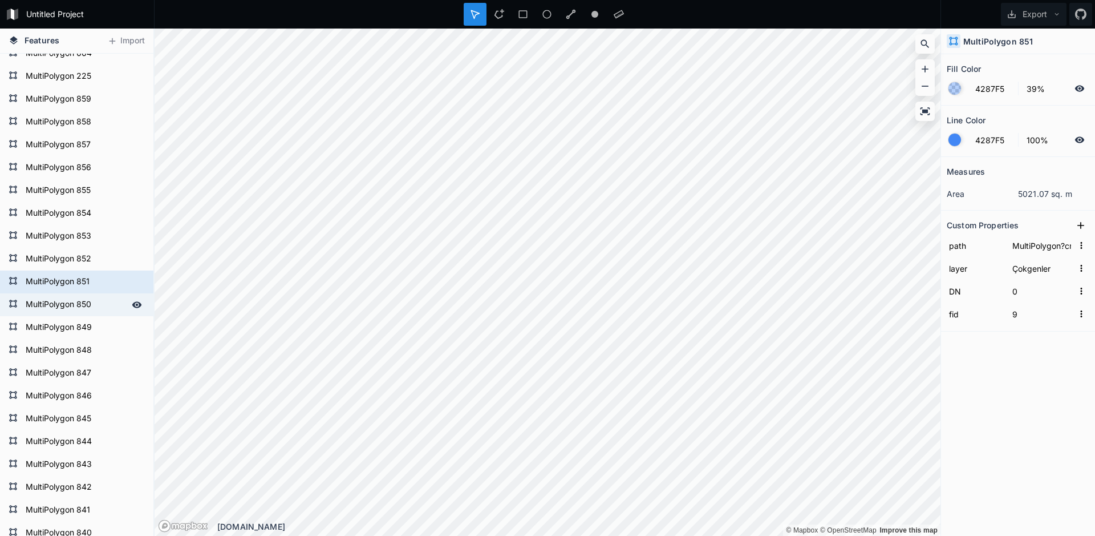
click at [10, 300] on icon at bounding box center [13, 303] width 9 height 9
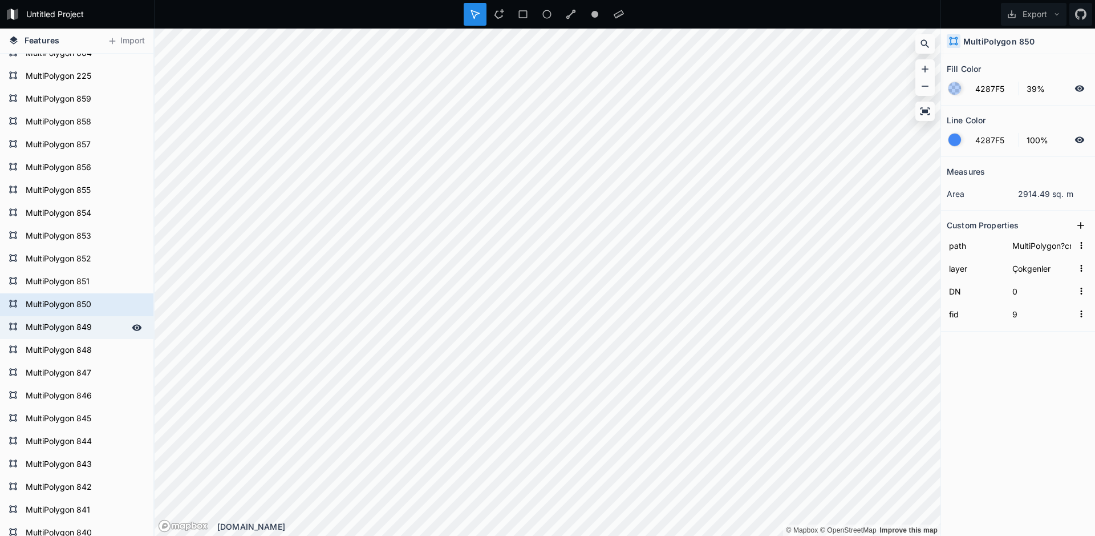
click at [7, 327] on div "MultiPolygon 849" at bounding box center [76, 327] width 153 height 23
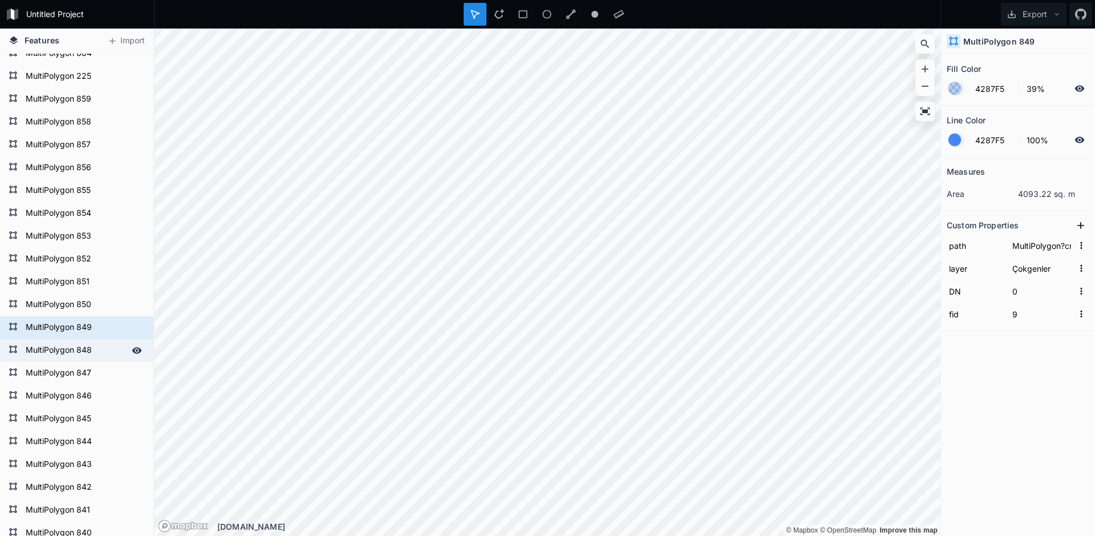
click at [15, 347] on icon at bounding box center [13, 349] width 9 height 9
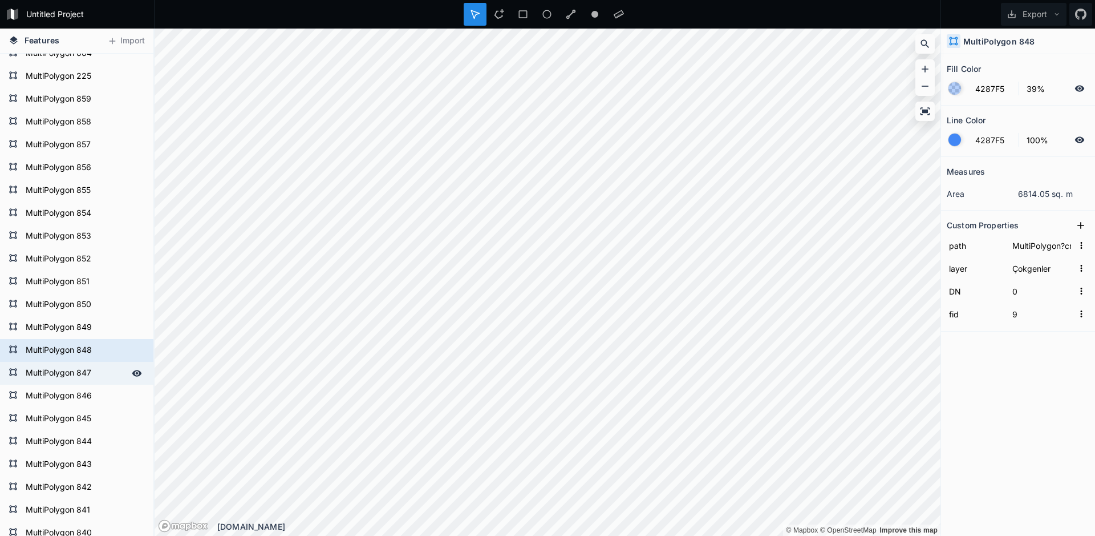
click at [15, 371] on icon at bounding box center [12, 371] width 7 height 7
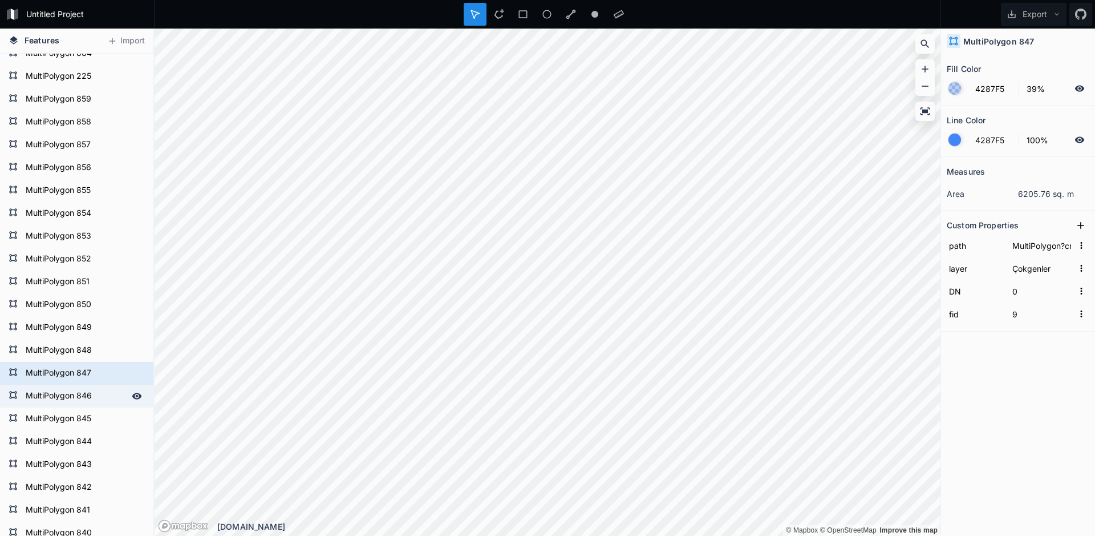
click at [9, 401] on div at bounding box center [13, 396] width 9 height 12
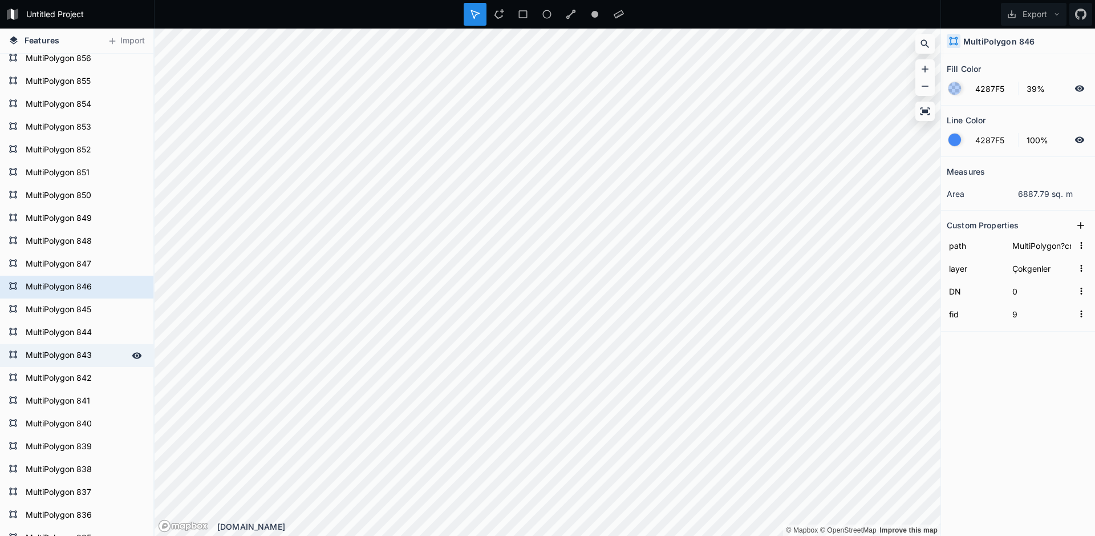
scroll to position [970, 0]
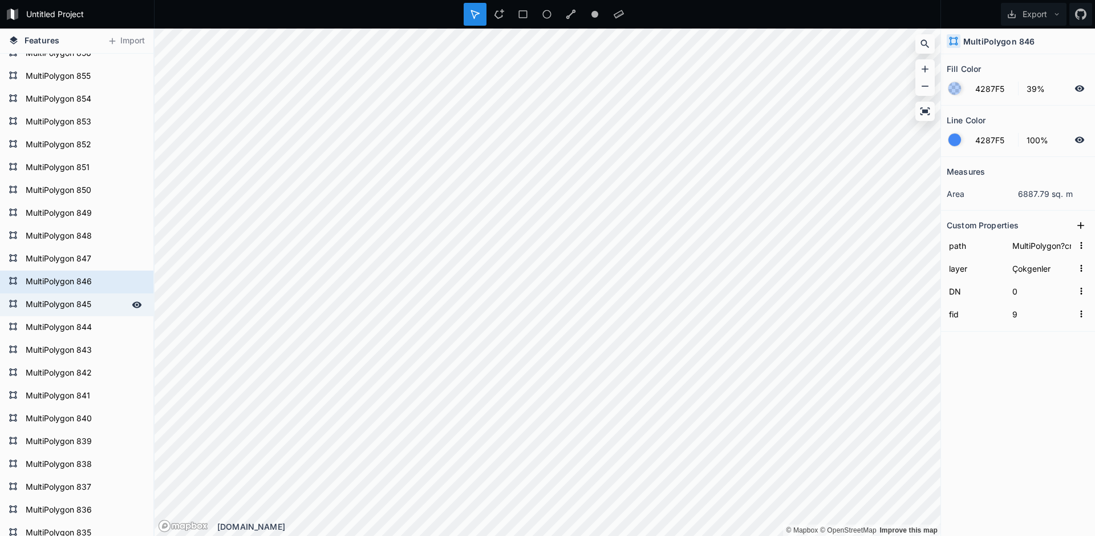
click at [6, 306] on div "MultiPolygon 845" at bounding box center [76, 304] width 153 height 23
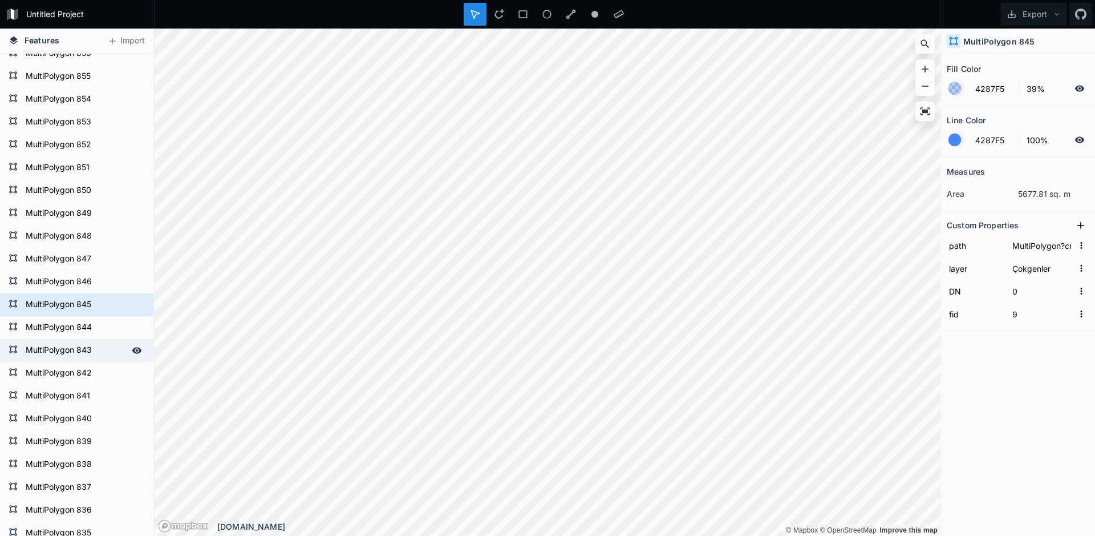
click at [14, 342] on div "MultiPolygon 843" at bounding box center [76, 350] width 153 height 23
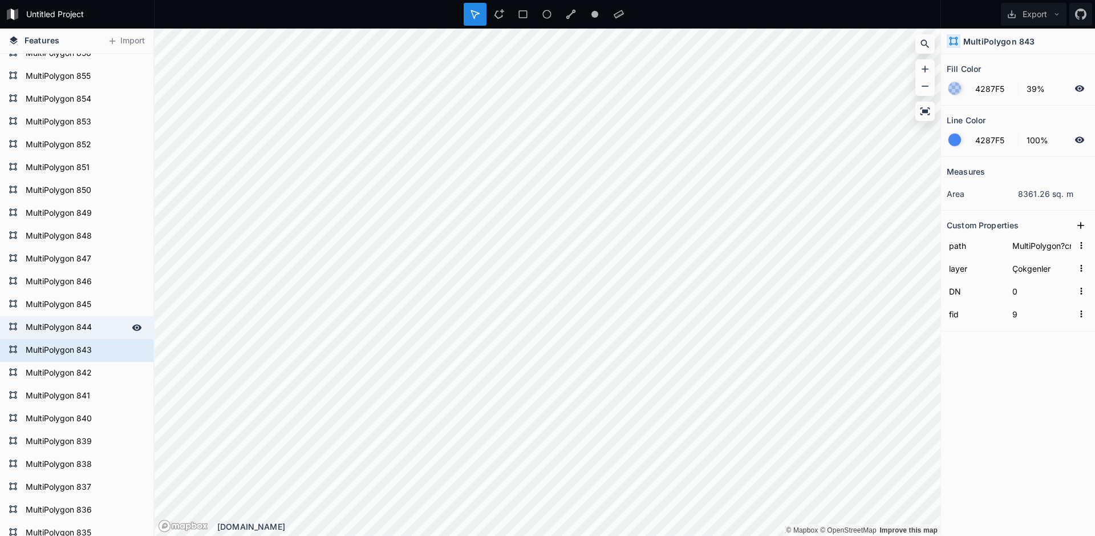
click at [15, 328] on icon at bounding box center [12, 325] width 7 height 7
click at [9, 406] on div "MultiPolygon 841" at bounding box center [76, 396] width 153 height 23
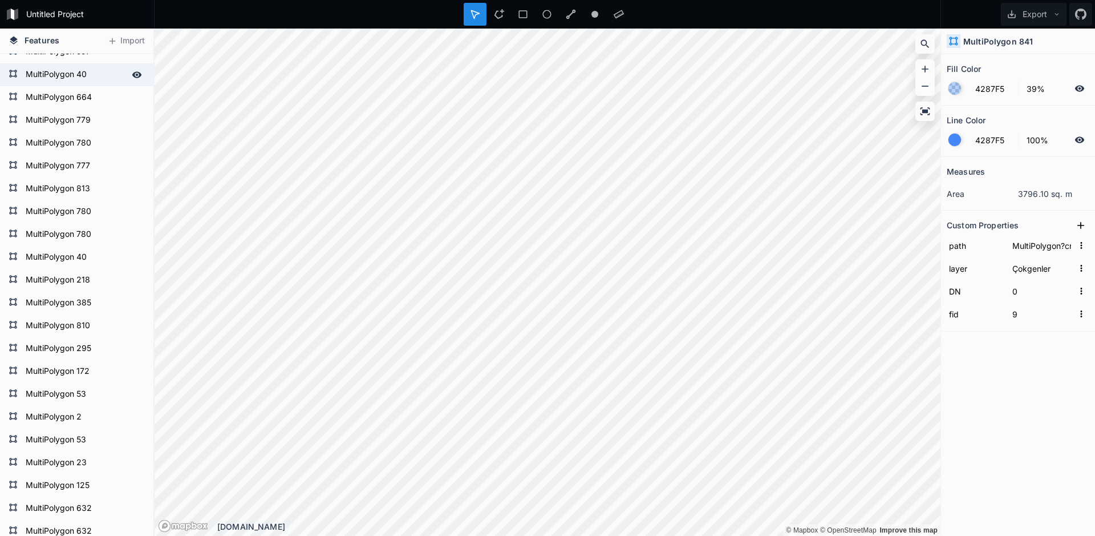
scroll to position [0, 0]
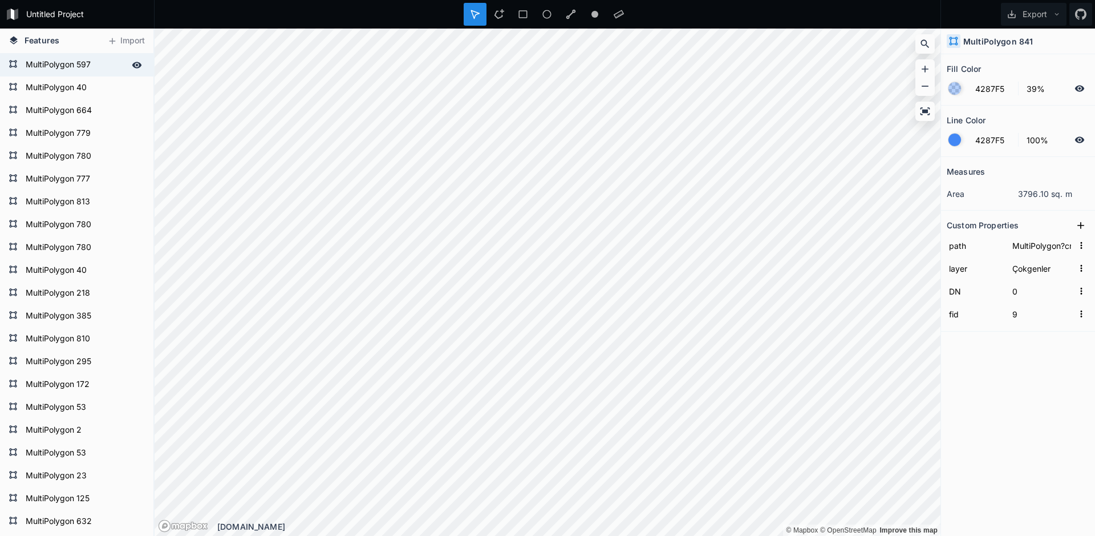
click at [17, 71] on div at bounding box center [13, 65] width 9 height 12
type input "37"
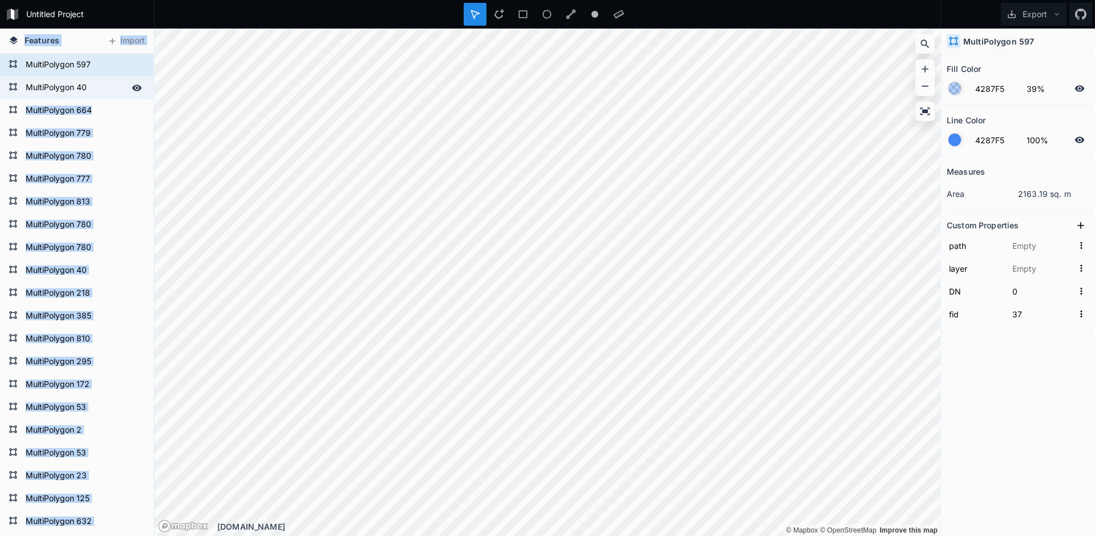
drag, startPoint x: 9, startPoint y: 53, endPoint x: 41, endPoint y: 83, distance: 44.0
click at [41, 83] on div "Features Import MultiPolygon 533 MultiPolygon 307 MultiPolygon 614 MultiPolygon…" at bounding box center [77, 282] width 154 height 507
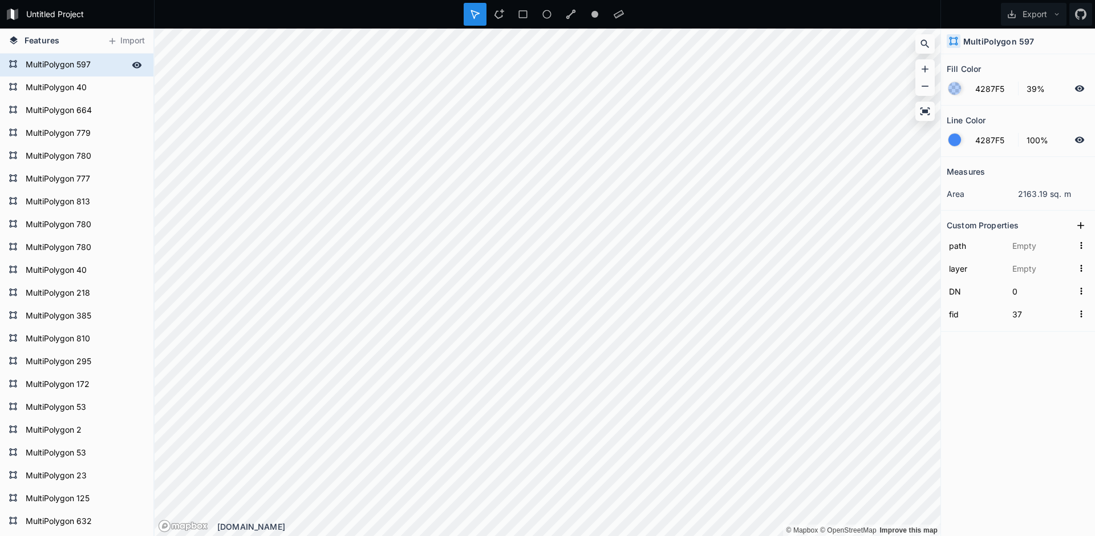
click at [21, 69] on div "MultiPolygon 597" at bounding box center [76, 65] width 153 height 23
click at [31, 87] on form "MultiPolygon 40" at bounding box center [75, 87] width 107 height 17
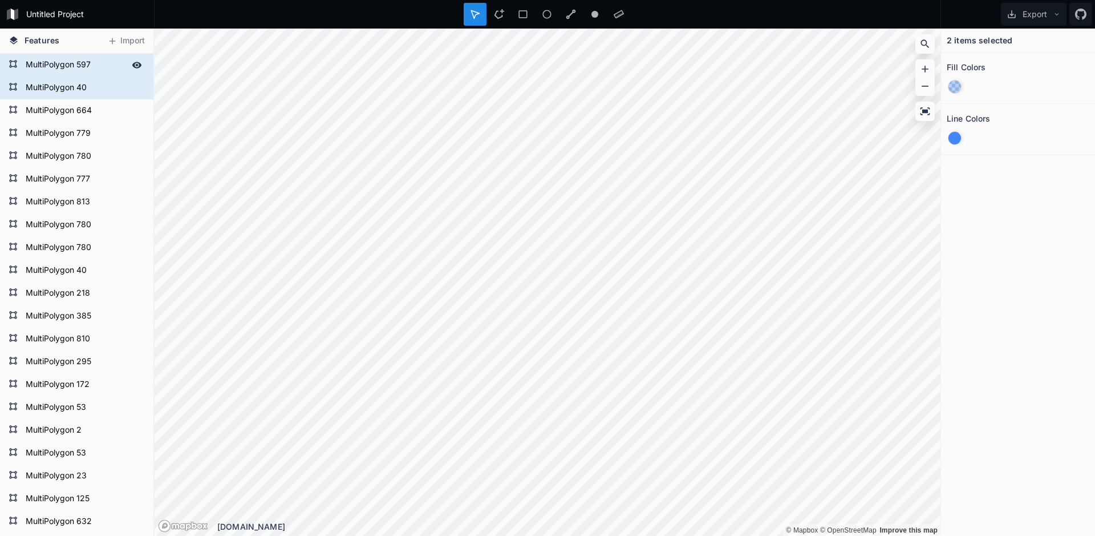
click at [37, 65] on form "MultiPolygon 597" at bounding box center [75, 64] width 107 height 17
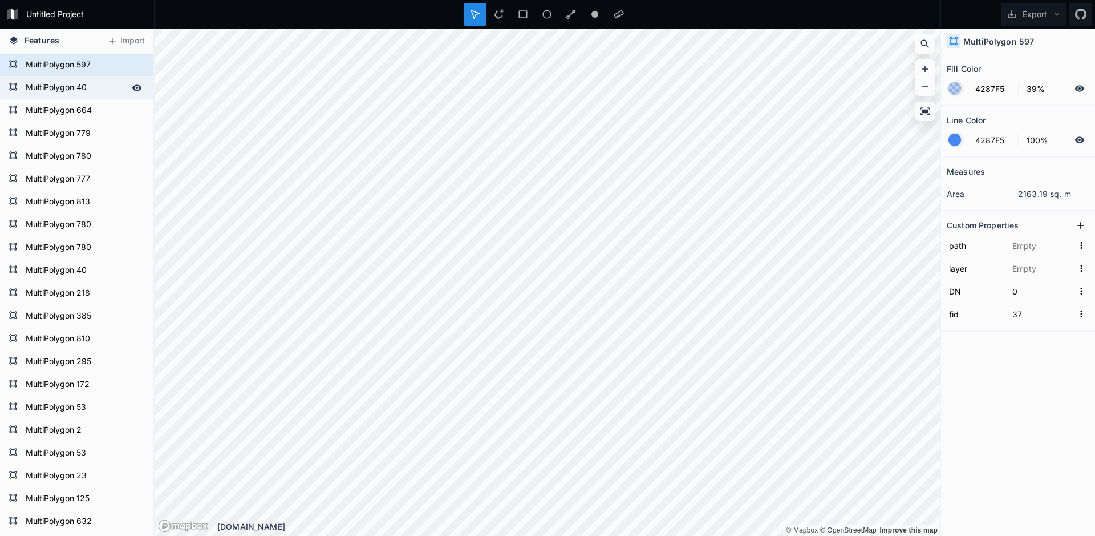
click at [24, 91] on form "MultiPolygon 40" at bounding box center [75, 87] width 107 height 17
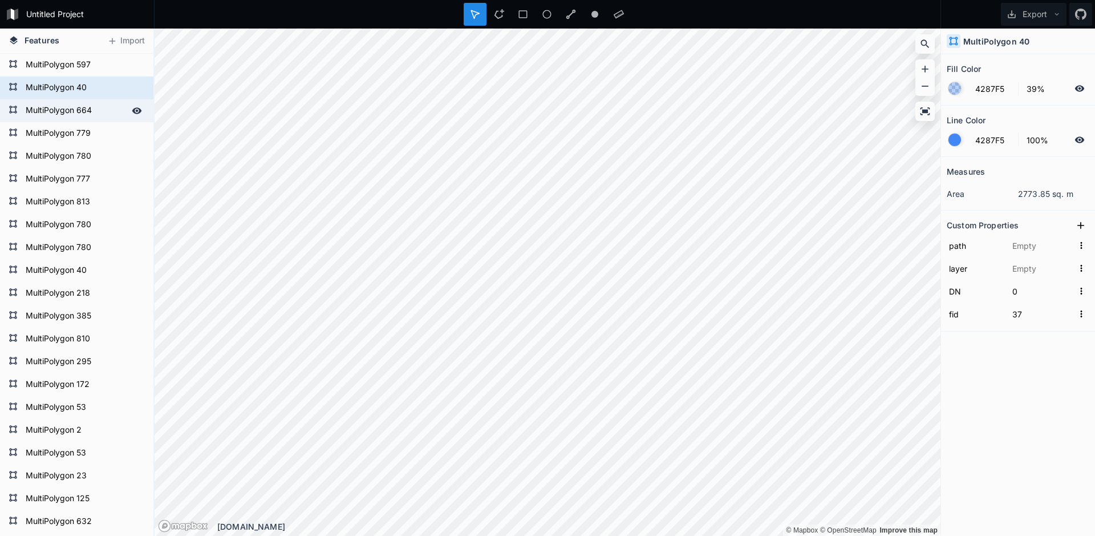
click at [19, 111] on div "MultiPolygon 664" at bounding box center [76, 110] width 153 height 23
type input "MultiPolygon?crs=OGC:CRS84&field=fid:integer(0,0)&field=DN:integer(0,0)&uid={90…"
type input "Çokgenler"
type input "46"
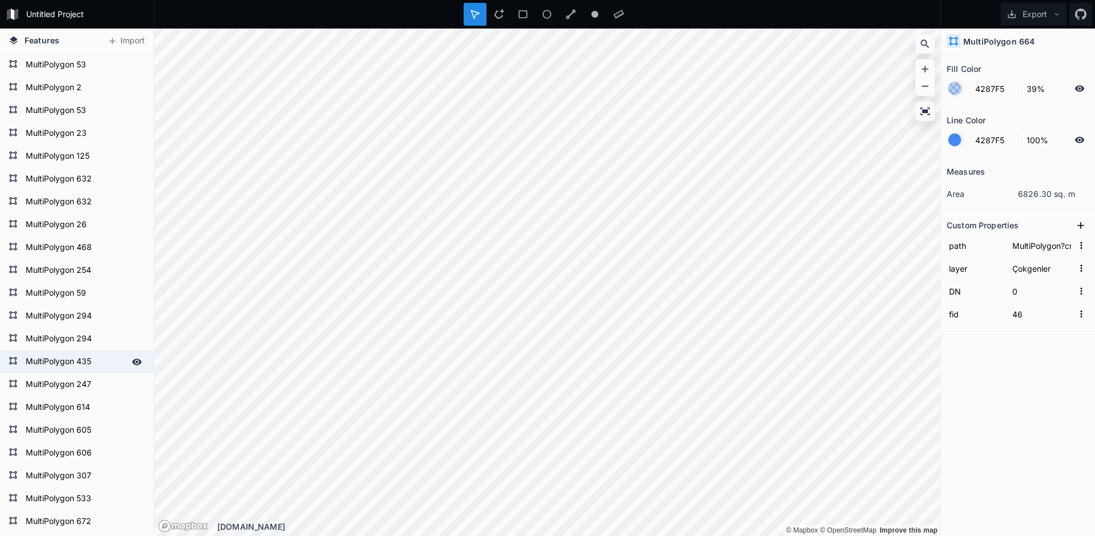
click at [14, 368] on div "MultiPolygon 435" at bounding box center [76, 361] width 153 height 23
type input "MultiPolygon?crs=OGC:CRS84&field=fid:integer(0,0)&field=DN:integer(0,0)&uid={18…"
type input "16"
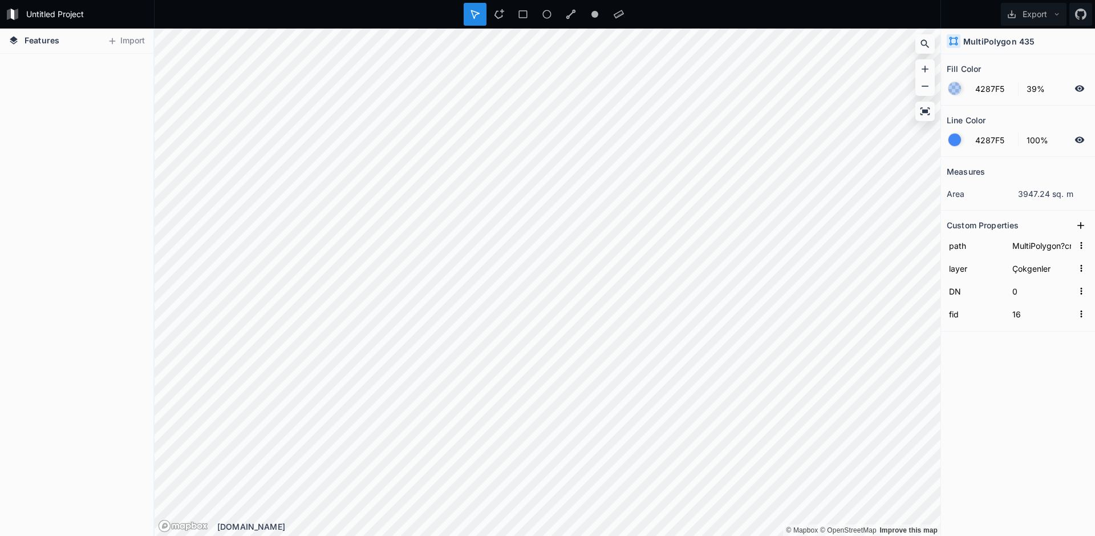
scroll to position [19339, 0]
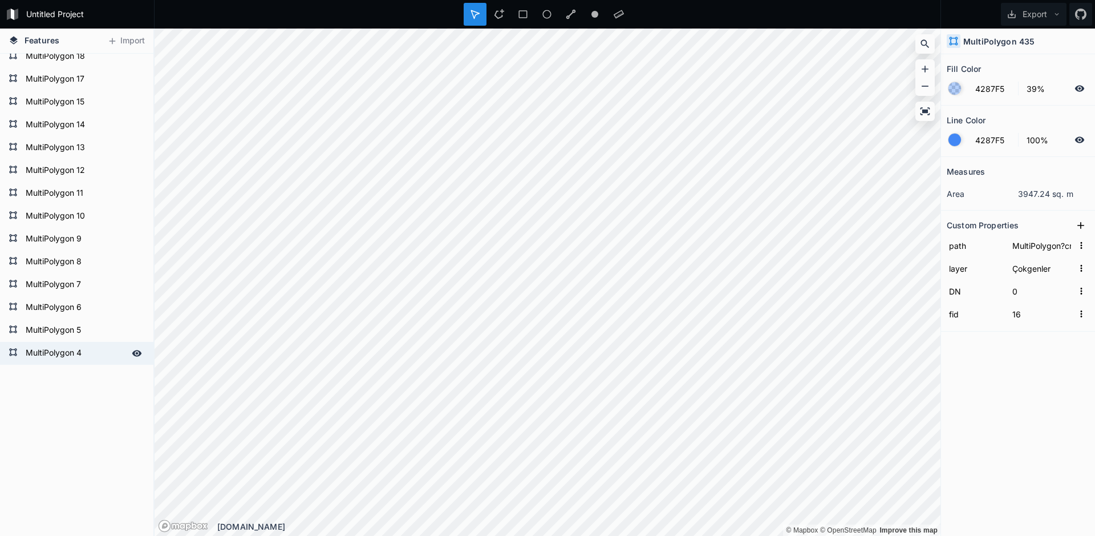
click at [51, 360] on form "MultiPolygon 4" at bounding box center [75, 353] width 107 height 17
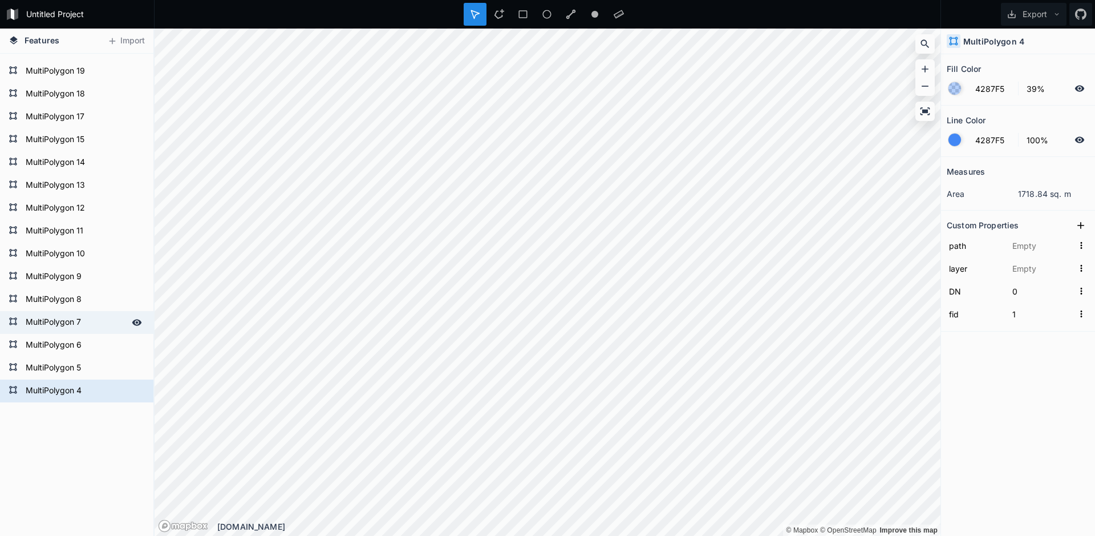
scroll to position [19282, 0]
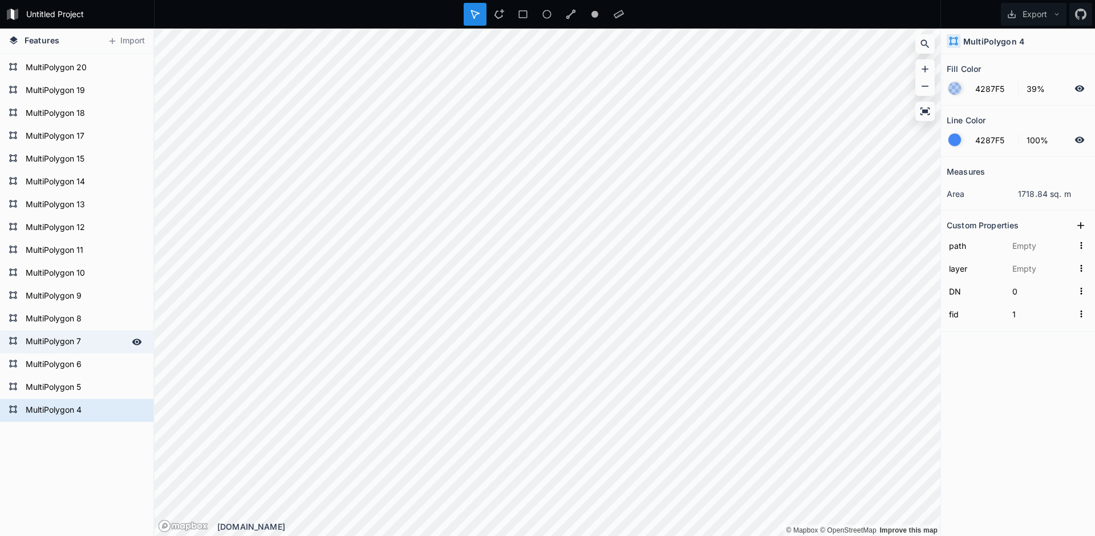
click at [71, 333] on form "MultiPolygon 7" at bounding box center [75, 341] width 107 height 17
type input "43"
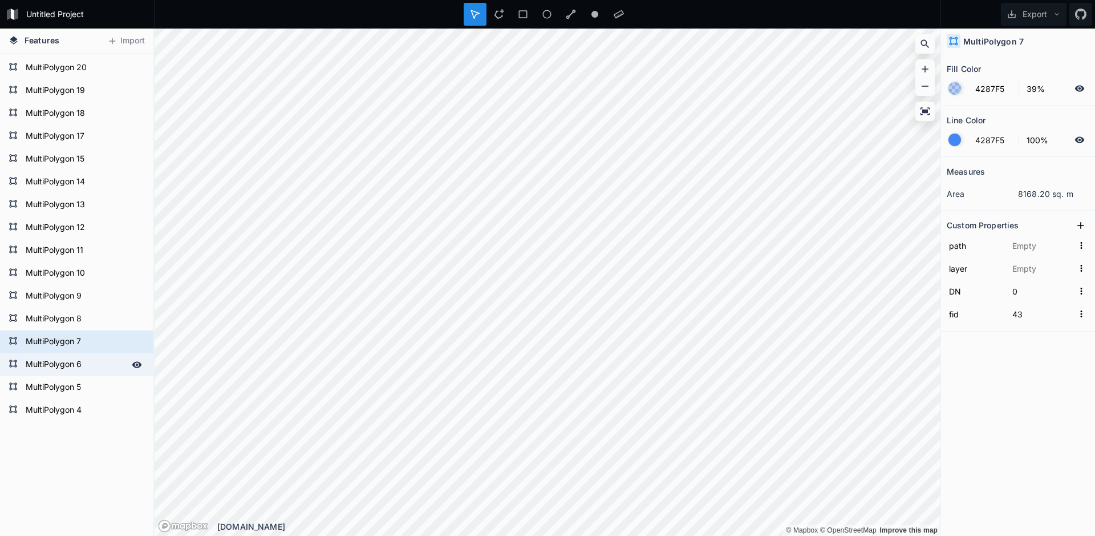
click at [71, 374] on div "MultiPolygon 6" at bounding box center [76, 364] width 153 height 23
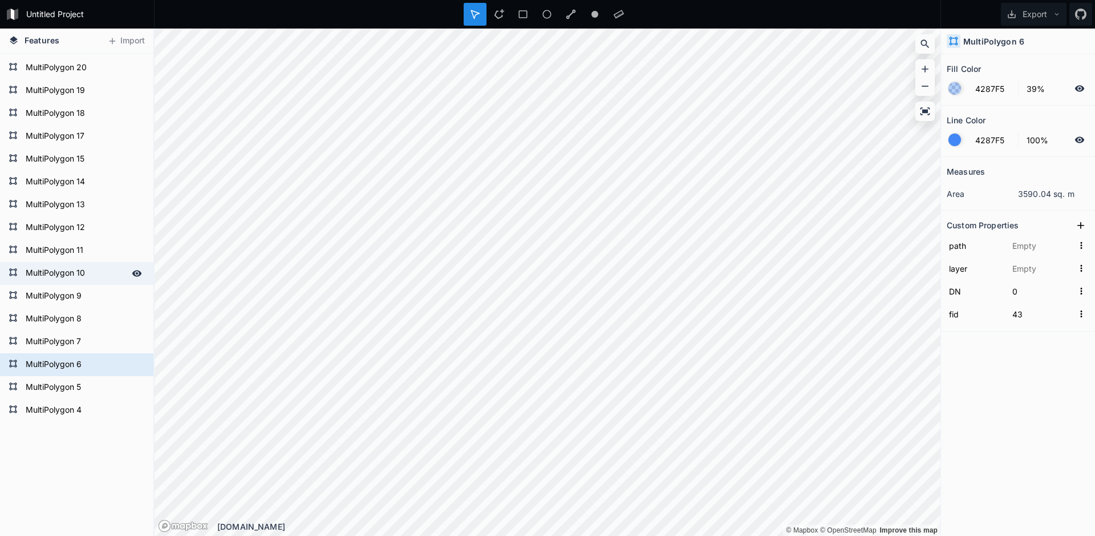
click at [72, 272] on form "MultiPolygon 10" at bounding box center [75, 273] width 107 height 17
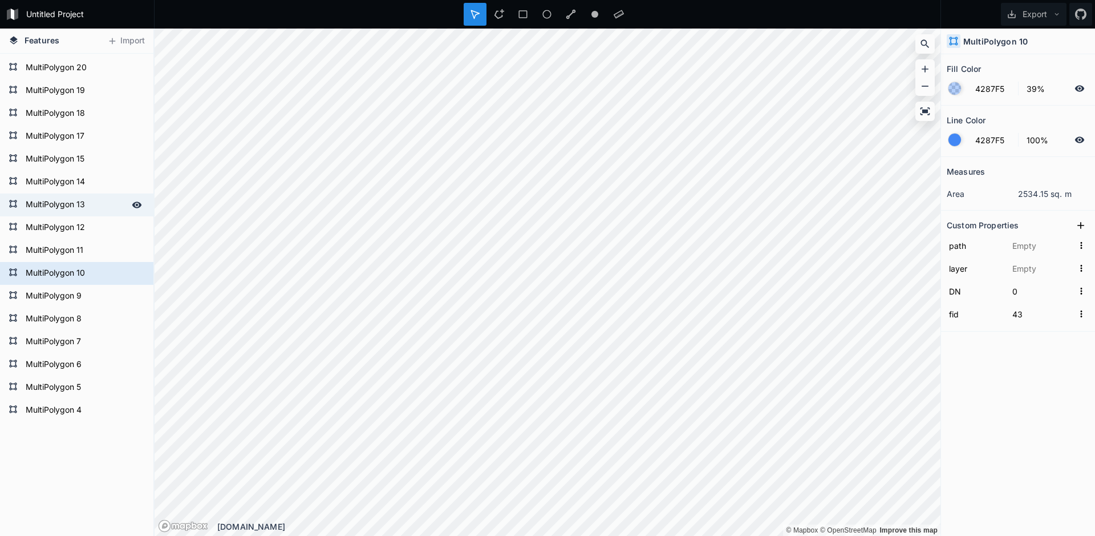
click at [82, 214] on div "MultiPolygon 13" at bounding box center [76, 204] width 153 height 23
type input "MultiPolygon?crs=OGC:CRS84&field=fid:integer(0,0)&field=DN:integer(0,0)&uid={06…"
type input "Çokgenler"
type input "50"
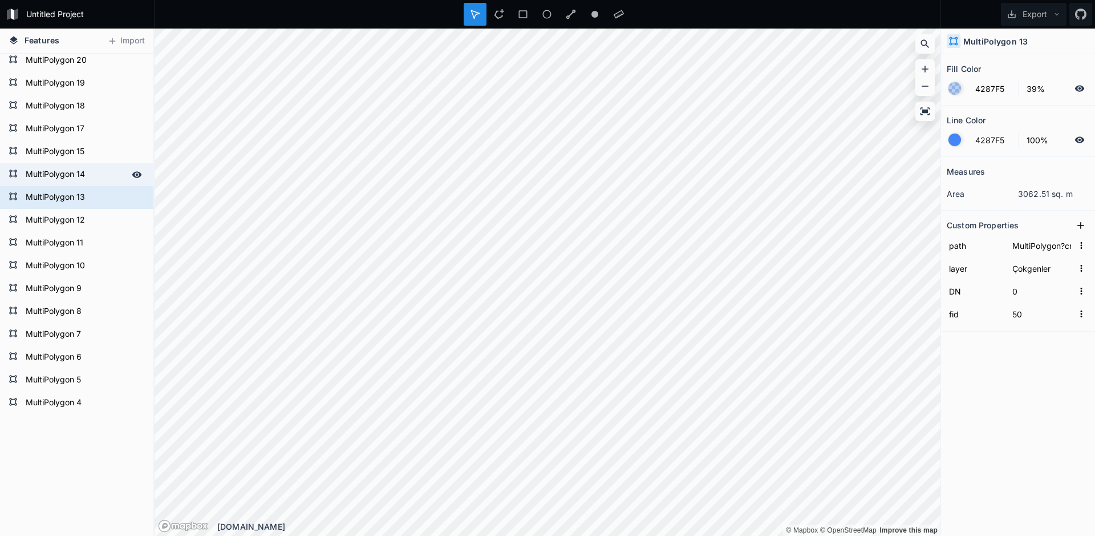
click at [89, 186] on div "MultiPolygon 14" at bounding box center [76, 174] width 153 height 23
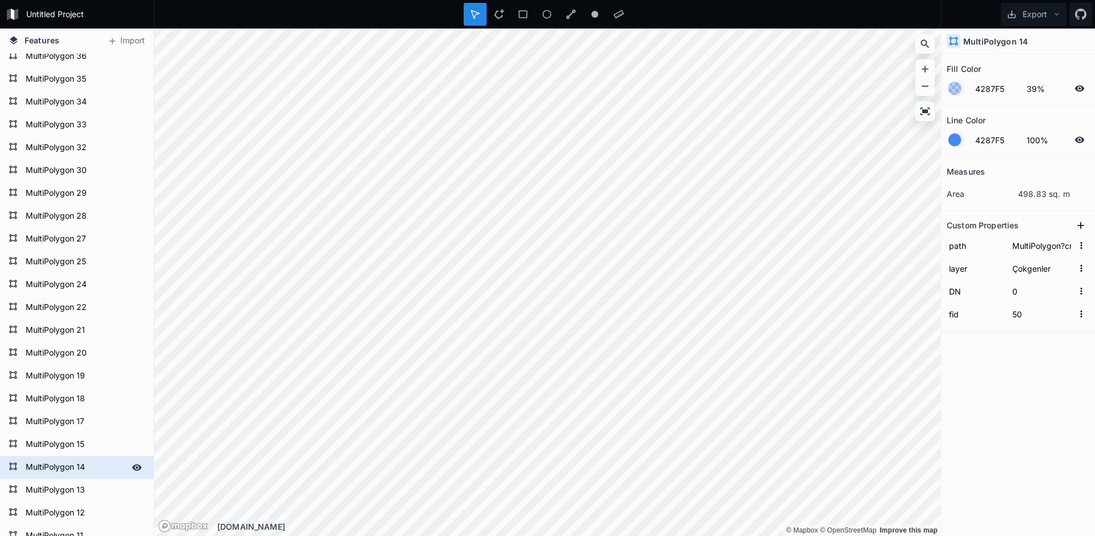
click at [89, 188] on form "MultiPolygon 29" at bounding box center [83, 193] width 123 height 17
type input "1"
click at [89, 188] on form "MultiPolygon 47" at bounding box center [83, 193] width 123 height 17
type input "MultiPolygon?crs=OGC:CRS84&field=fid:integer(0,0)&field=DN:integer(0,0)&uid={ce…"
type input "Çokgenler"
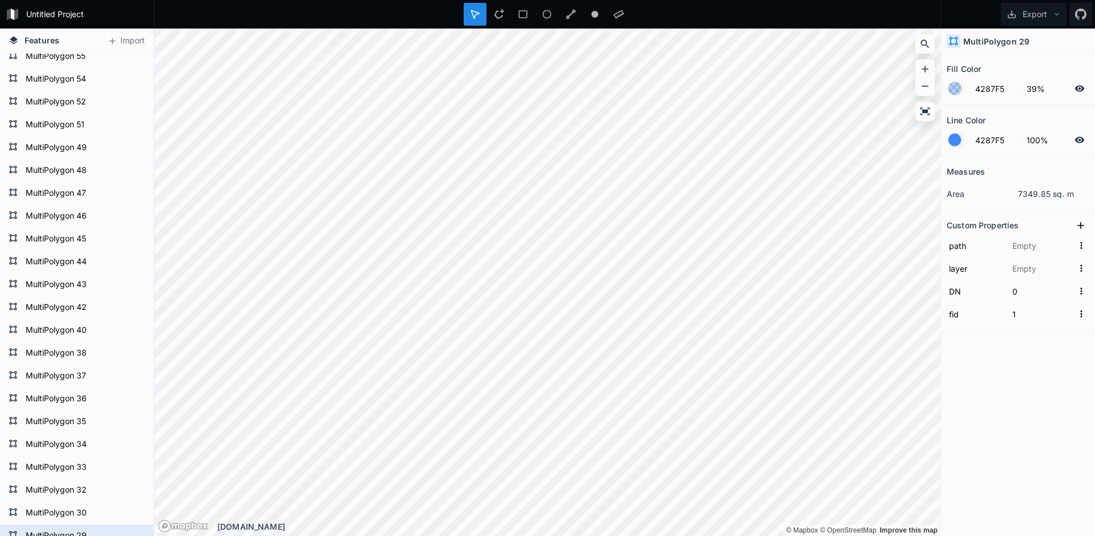
type input "21"
click at [89, 188] on form "MultiPolygon 67" at bounding box center [83, 181] width 123 height 17
type input "MultiPolygon?crs=OGC:CRS84&field=fid:integer(0,0)&field=DN:integer(0,0)&uid={e2…"
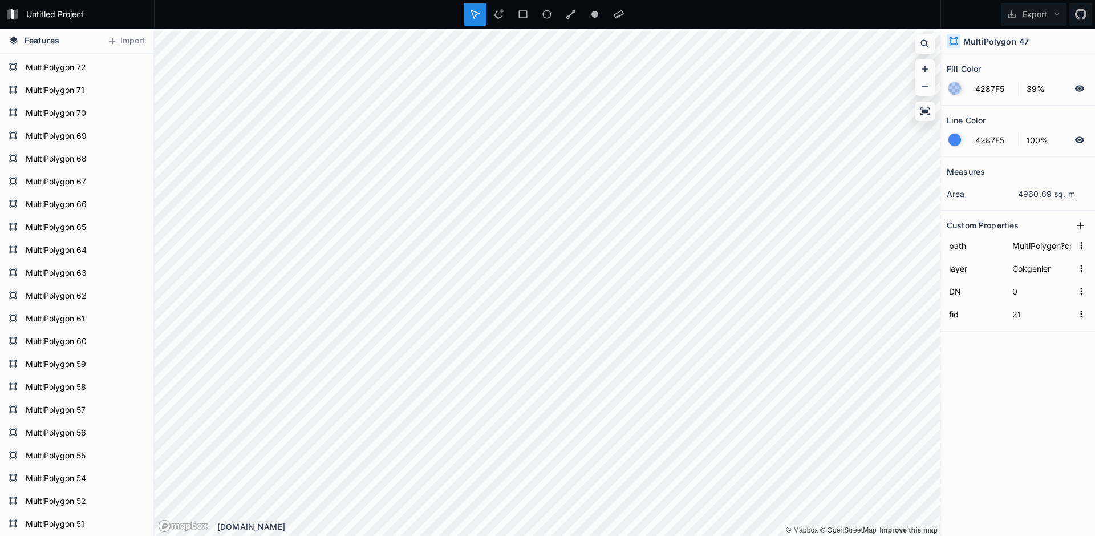
type input "55"
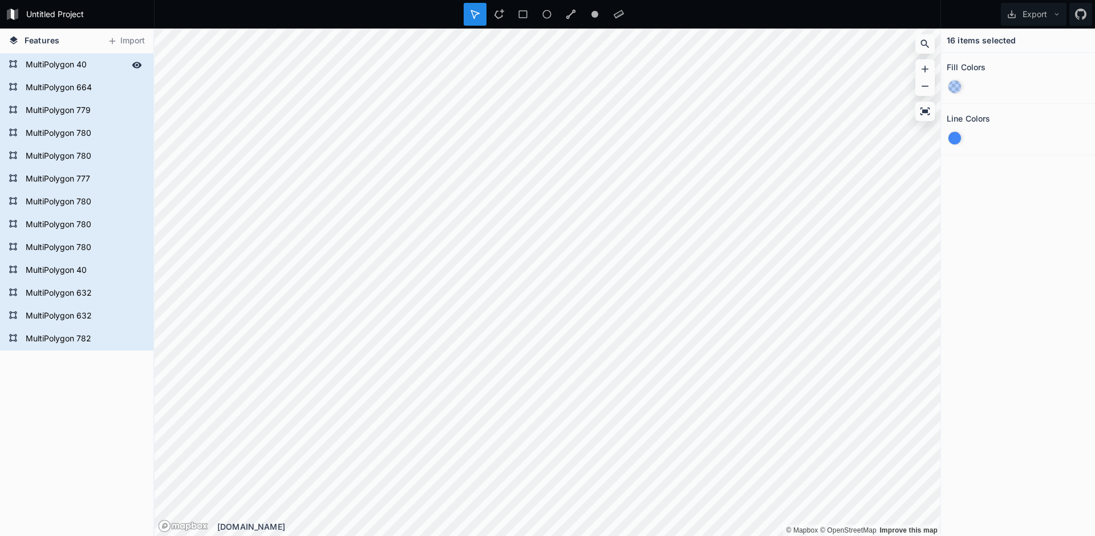
click at [95, 64] on form "MultiPolygon 40" at bounding box center [75, 64] width 107 height 17
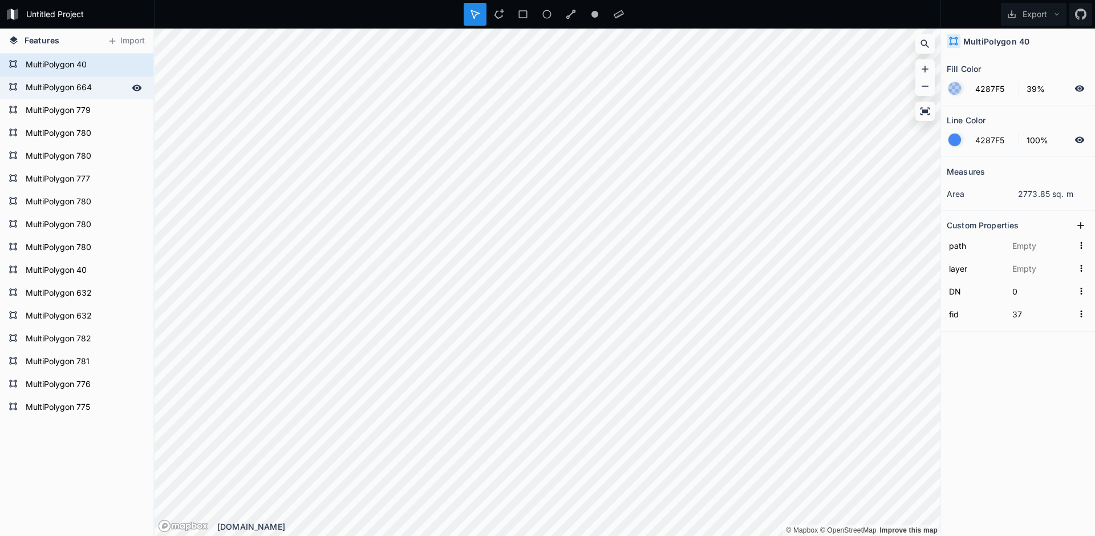
click at [93, 92] on form "MultiPolygon 664" at bounding box center [75, 87] width 107 height 17
type input "MultiPolygon?crs=OGC:CRS84&field=fid:integer(0,0)&field=DN:integer(0,0)&uid={90…"
type input "Çokgenler"
type input "46"
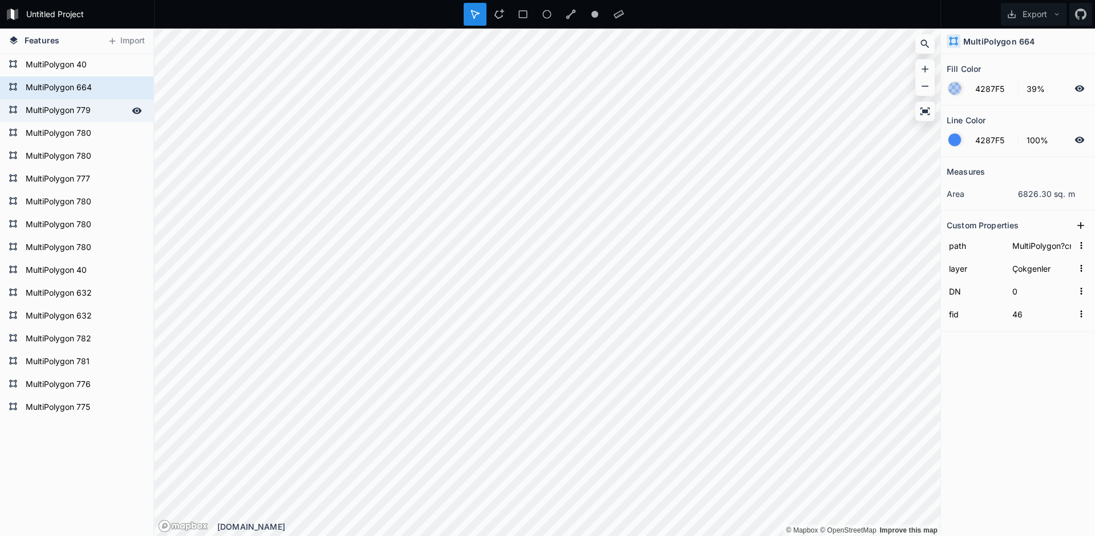
click at [93, 115] on form "MultiPolygon 779" at bounding box center [75, 110] width 107 height 17
type input "38"
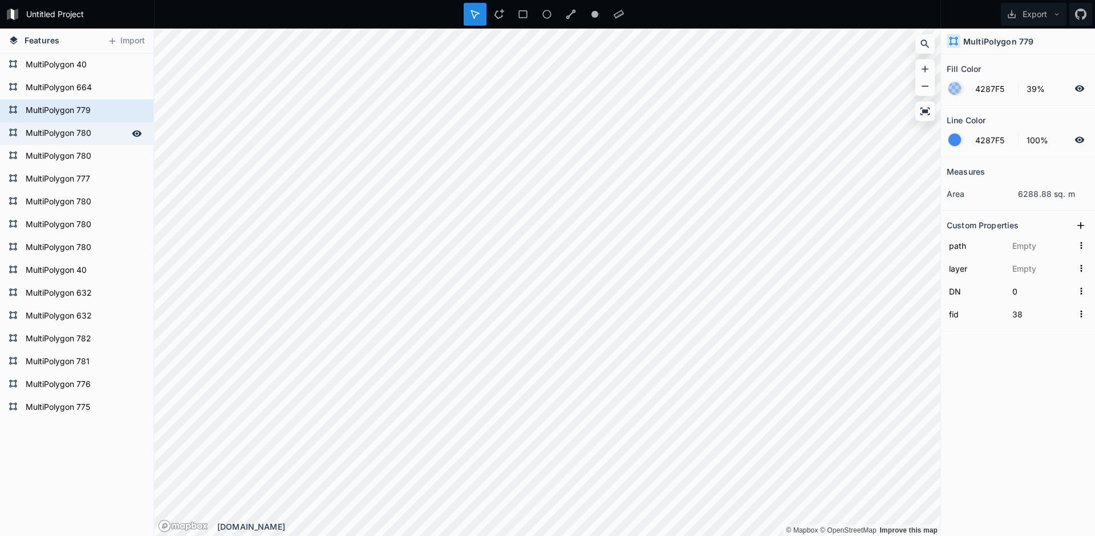
click at [98, 137] on form "MultiPolygon 780" at bounding box center [75, 133] width 107 height 17
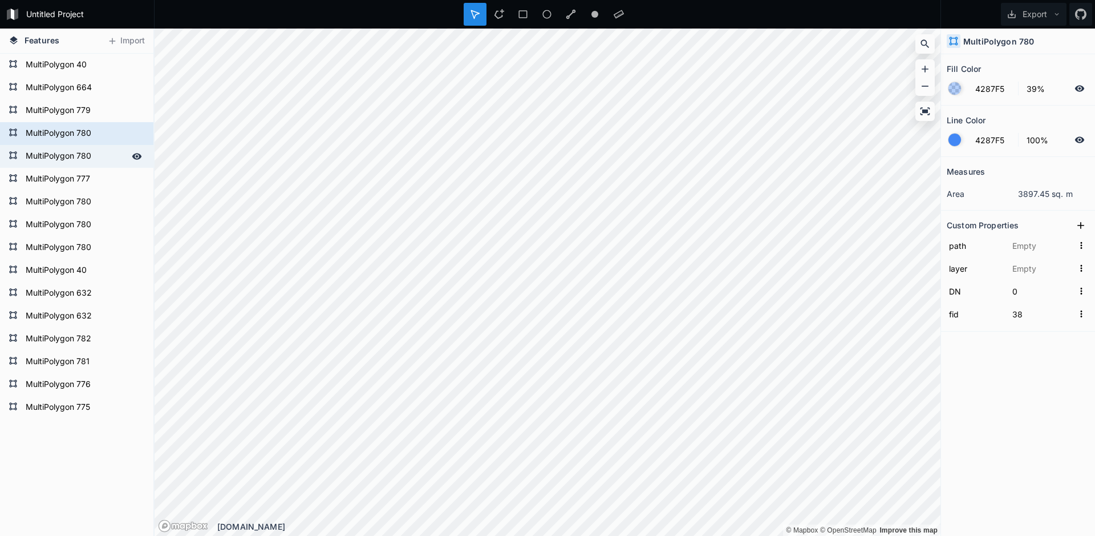
click at [95, 163] on form "MultiPolygon 780" at bounding box center [75, 156] width 107 height 17
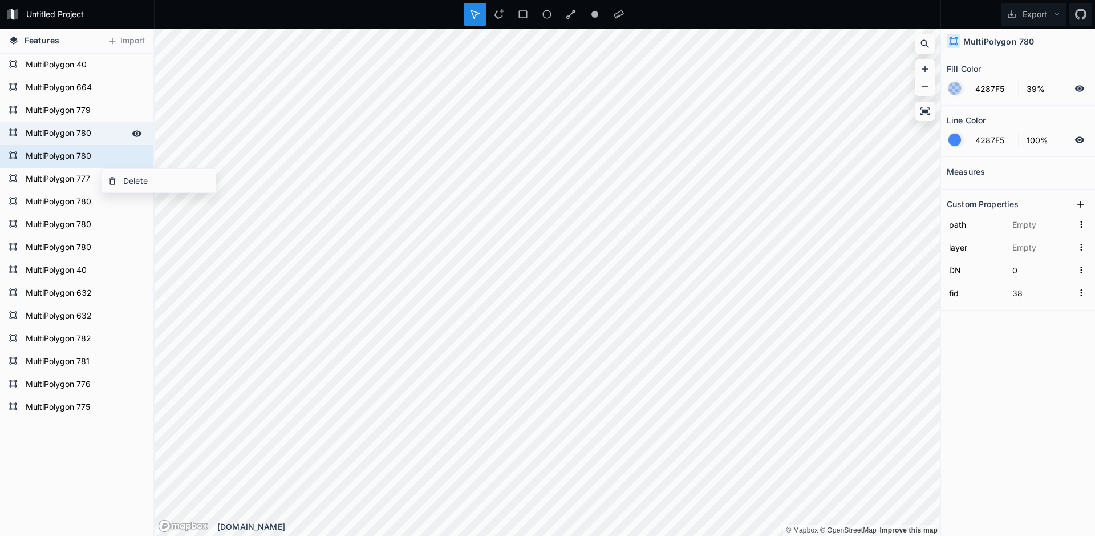
click at [102, 135] on form "MultiPolygon 780" at bounding box center [75, 133] width 107 height 17
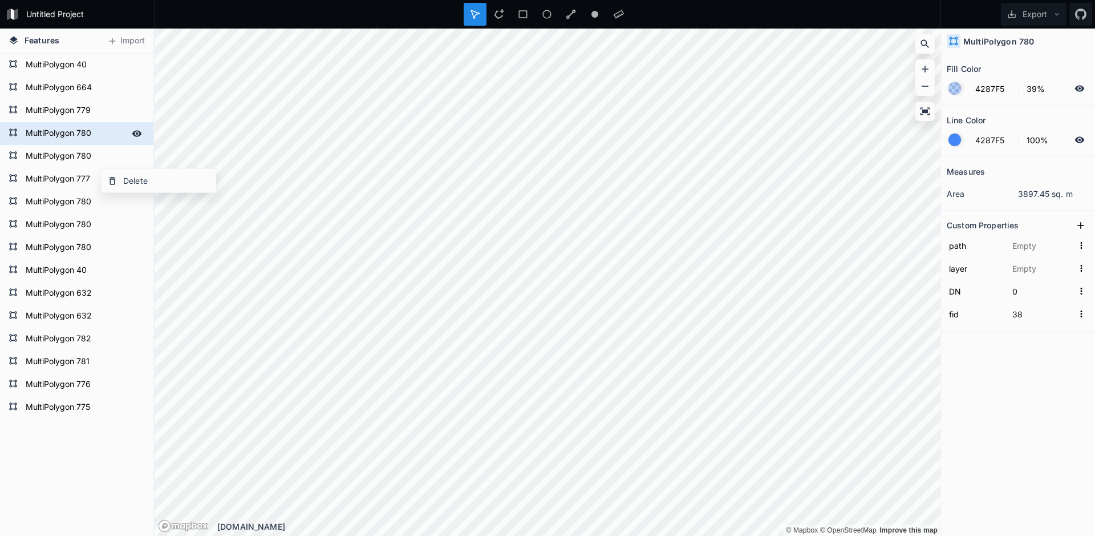
click at [63, 135] on form "MultiPolygon 780" at bounding box center [75, 133] width 107 height 17
click at [78, 155] on form "MultiPolygon 780" at bounding box center [75, 156] width 107 height 17
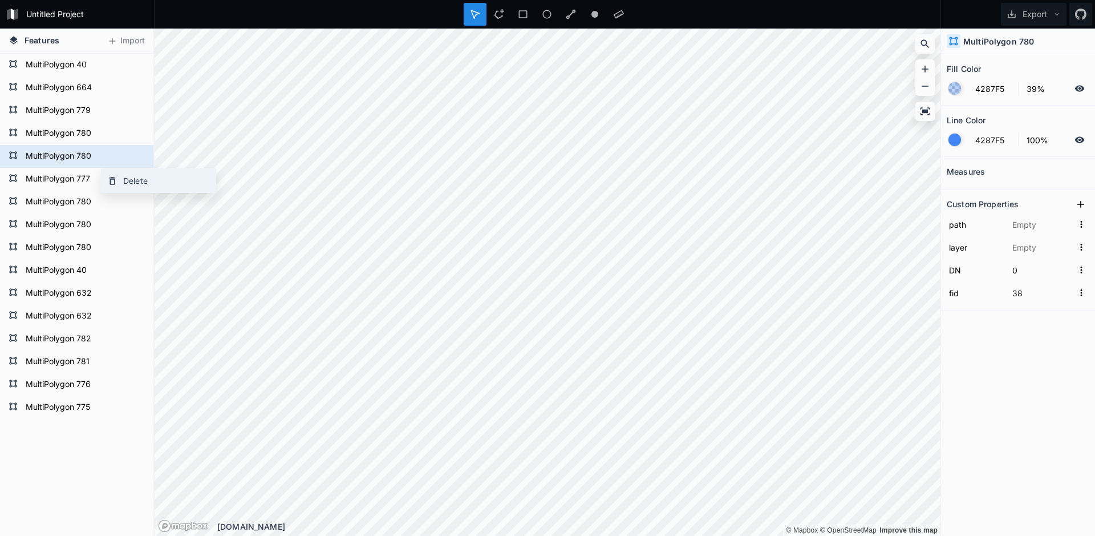
click at [144, 183] on div "Delete" at bounding box center [159, 180] width 114 height 23
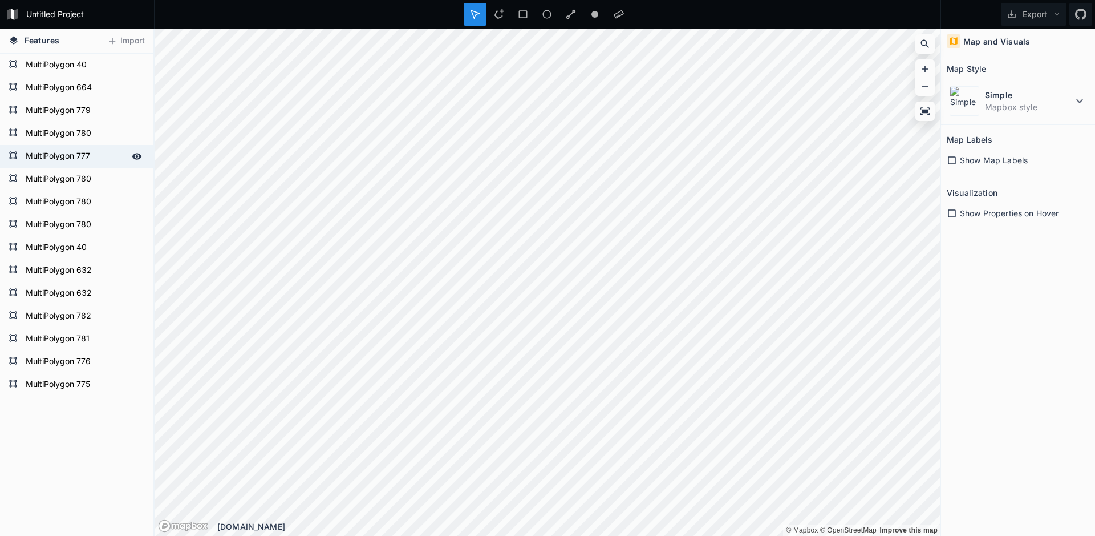
click at [90, 159] on form "MultiPolygon 777" at bounding box center [75, 156] width 107 height 17
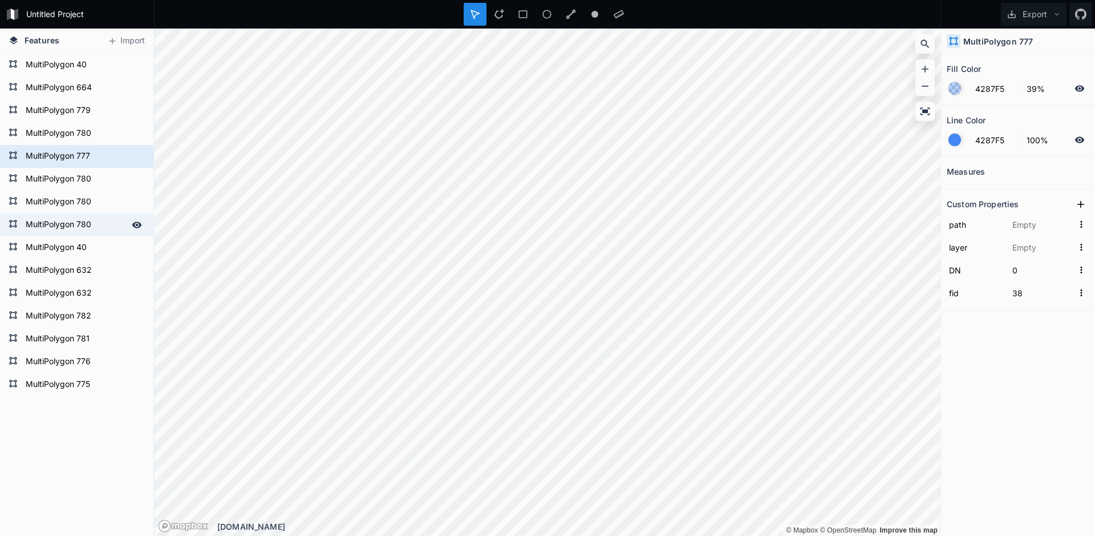
click at [88, 229] on form "MultiPolygon 780" at bounding box center [75, 224] width 107 height 17
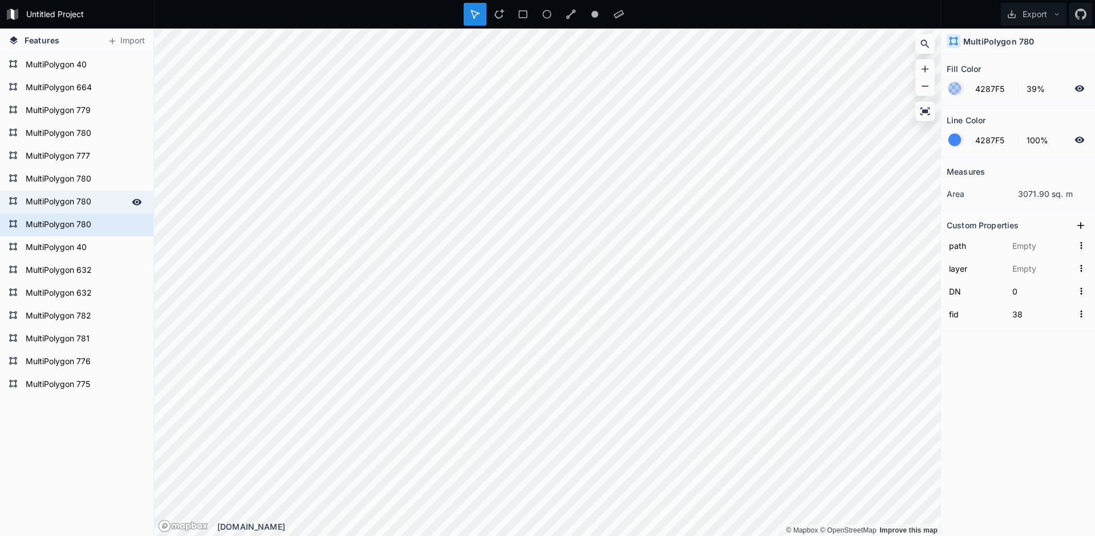
click at [80, 210] on form "MultiPolygon 780" at bounding box center [75, 201] width 107 height 17
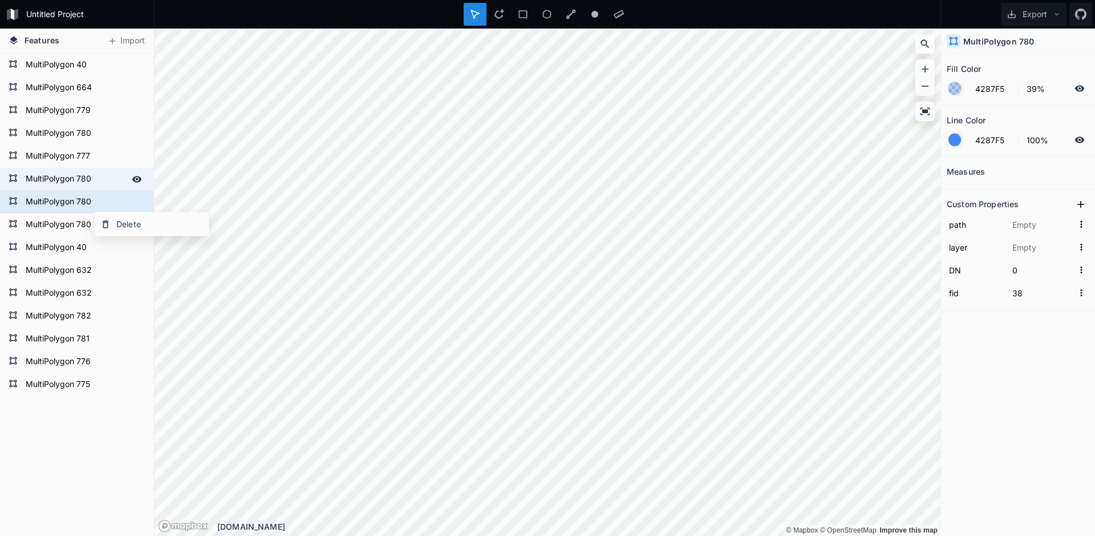
click at [94, 182] on form "MultiPolygon 780" at bounding box center [75, 179] width 107 height 17
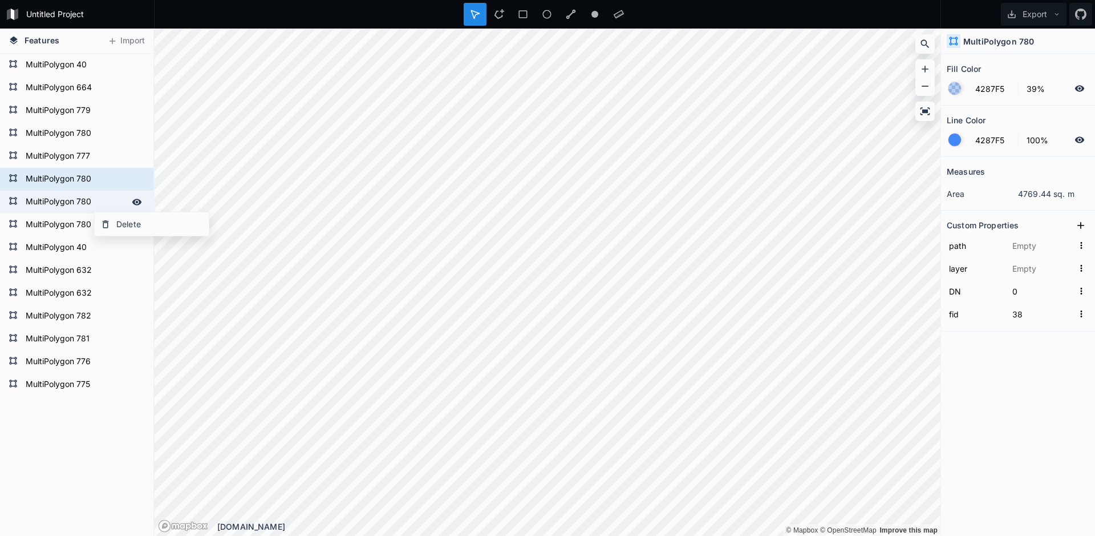
click at [94, 203] on form "MultiPolygon 780" at bounding box center [75, 201] width 107 height 17
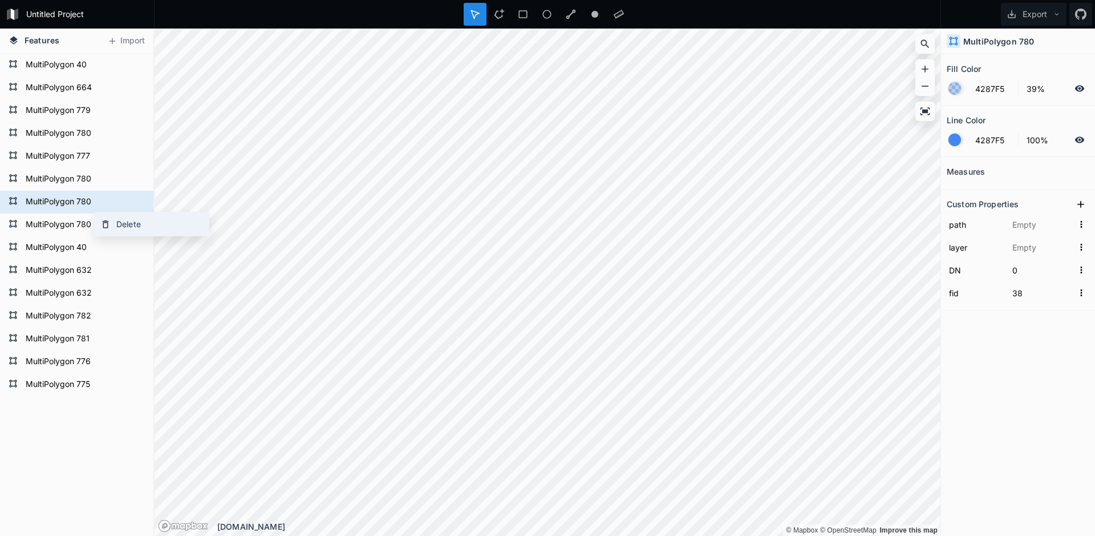
click at [122, 224] on div "Delete" at bounding box center [152, 223] width 114 height 23
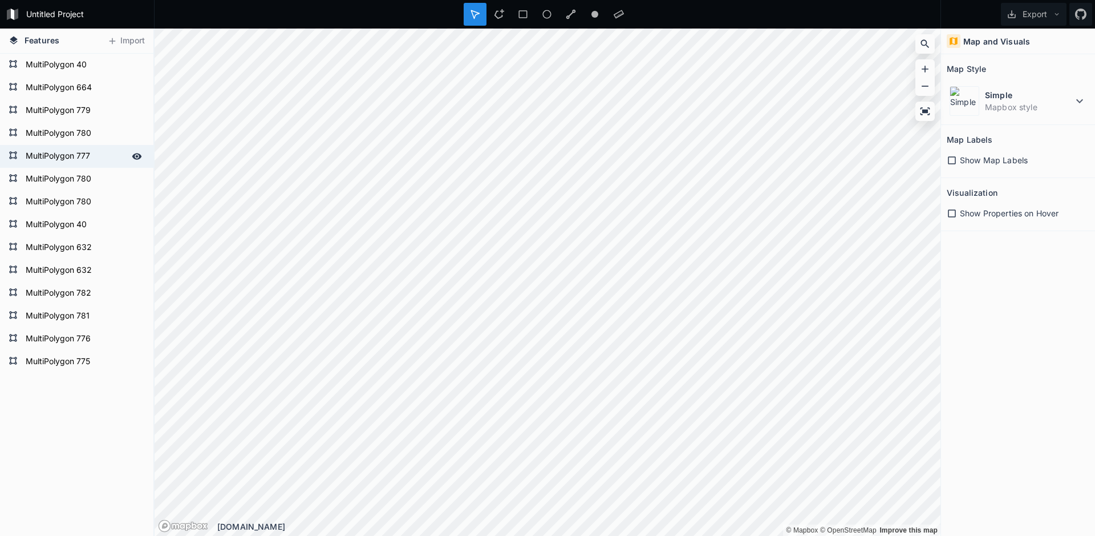
click at [103, 151] on form "MultiPolygon 777" at bounding box center [75, 156] width 107 height 17
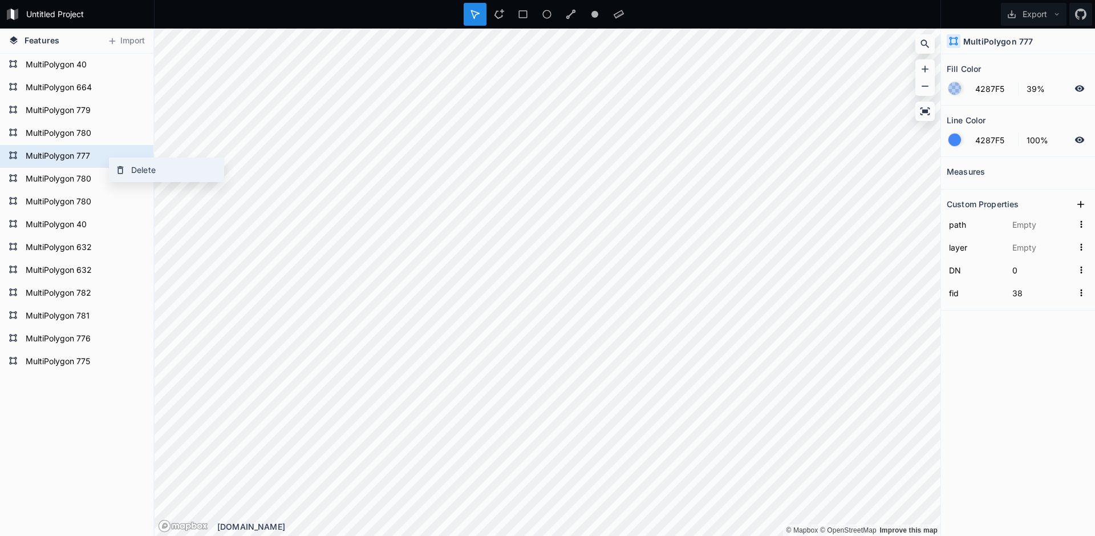
click at [157, 174] on div "Delete" at bounding box center [167, 169] width 114 height 23
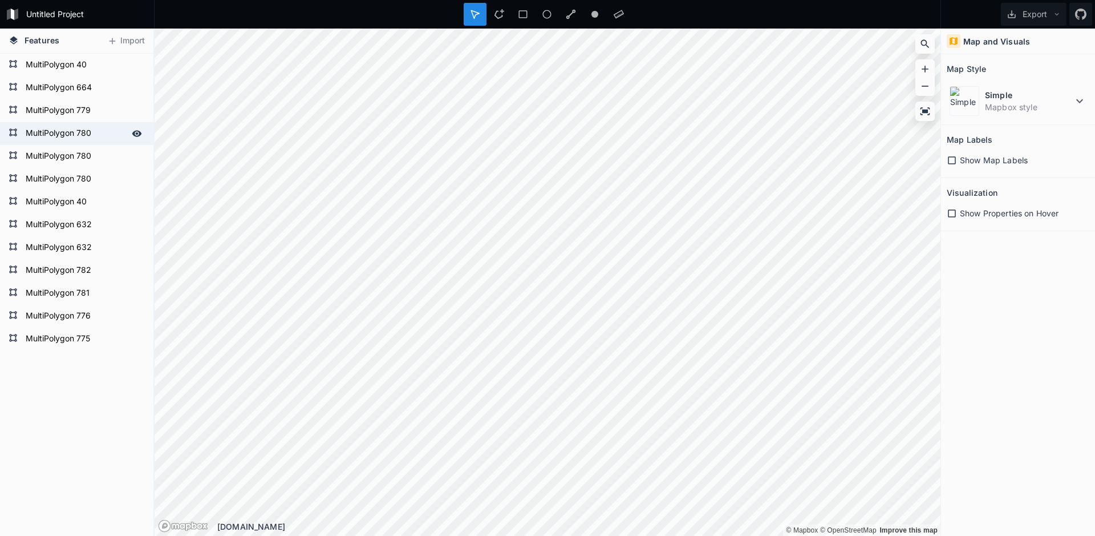
click at [100, 135] on form "MultiPolygon 780" at bounding box center [75, 133] width 107 height 17
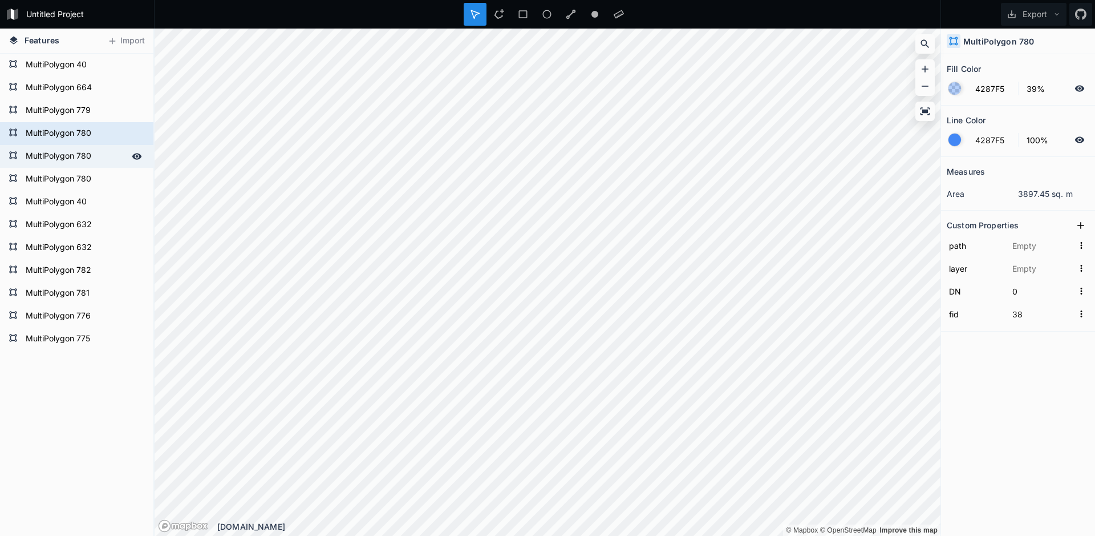
click at [100, 151] on form "MultiPolygon 780" at bounding box center [75, 156] width 107 height 17
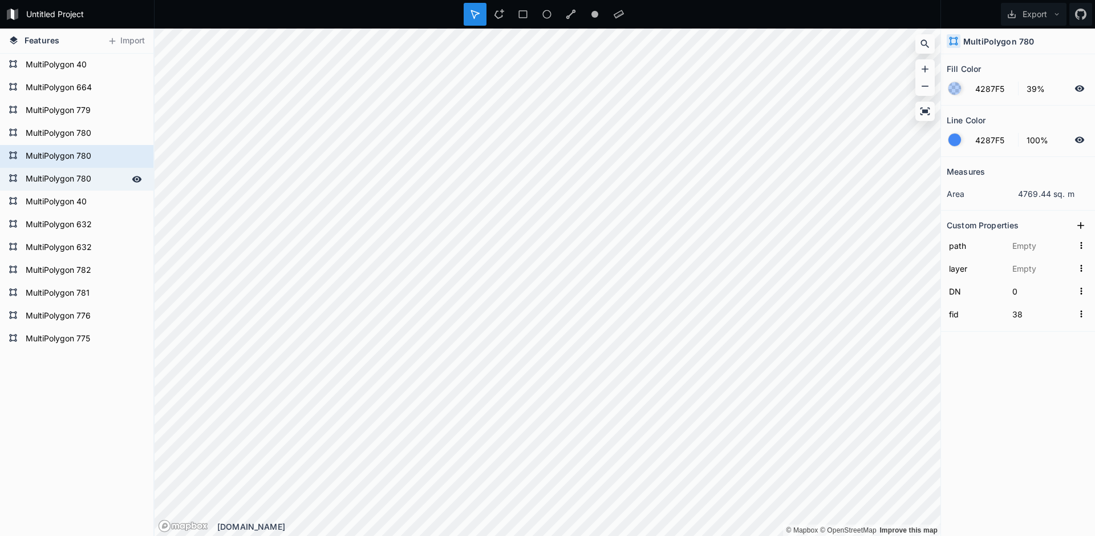
click at [96, 181] on form "MultiPolygon 780" at bounding box center [75, 179] width 107 height 17
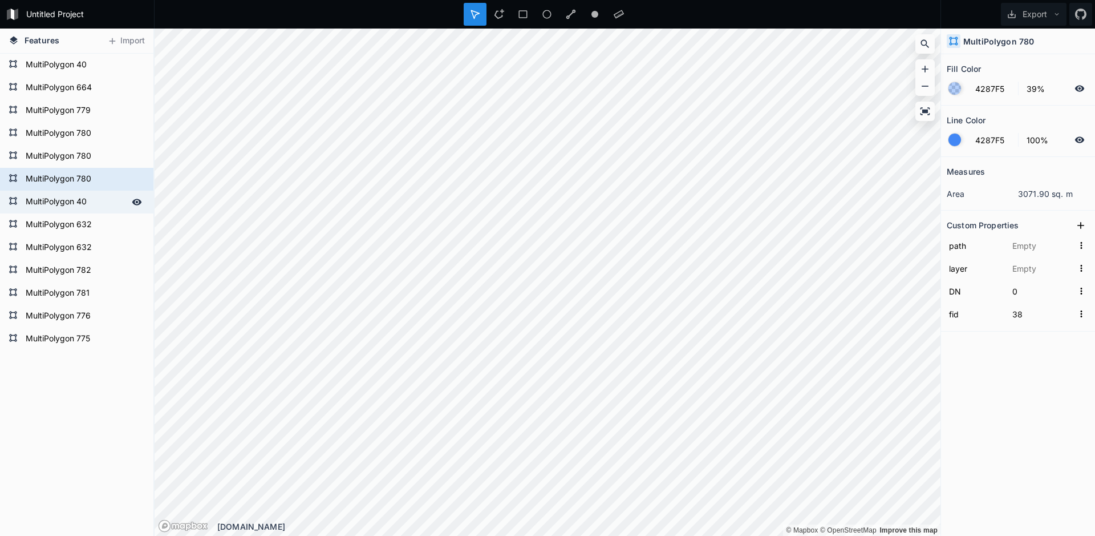
click at [100, 200] on form "MultiPolygon 40" at bounding box center [75, 201] width 107 height 17
type input "37"
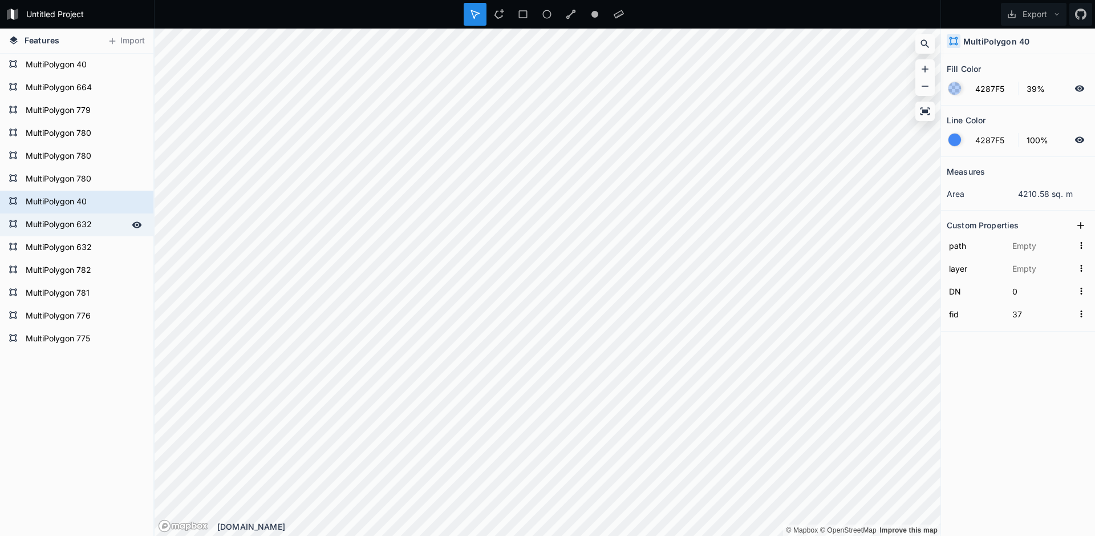
click at [107, 233] on form "MultiPolygon 632" at bounding box center [75, 224] width 107 height 17
type input "MultiPolygon?crs=OGC:CRS84&field=fid:integer(0,0)&field=DN:integer(0,0)&uid={06…"
type input "Çokgenler"
type input "50"
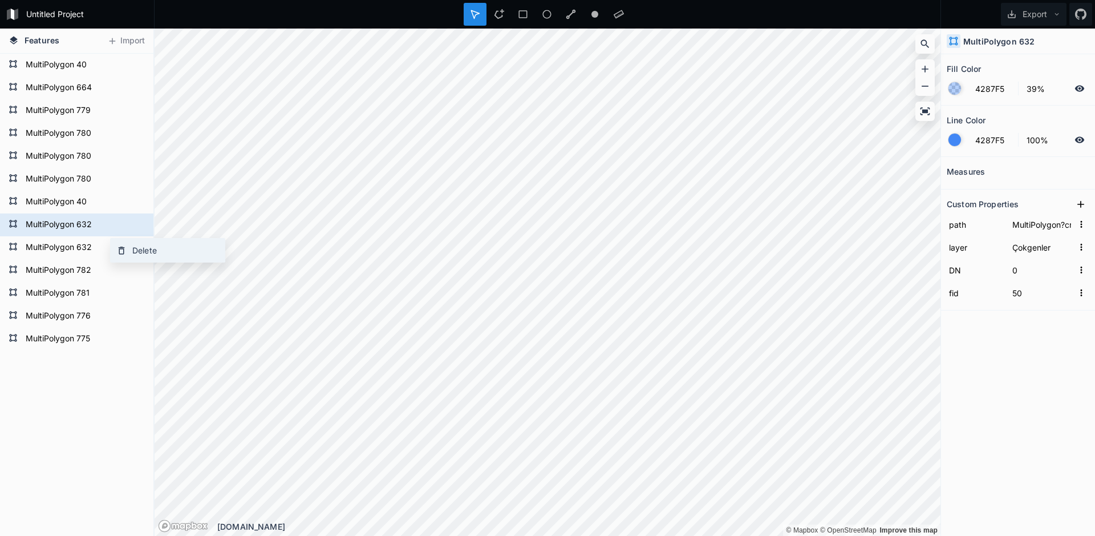
click at [155, 235] on div "Delete" at bounding box center [168, 249] width 114 height 23
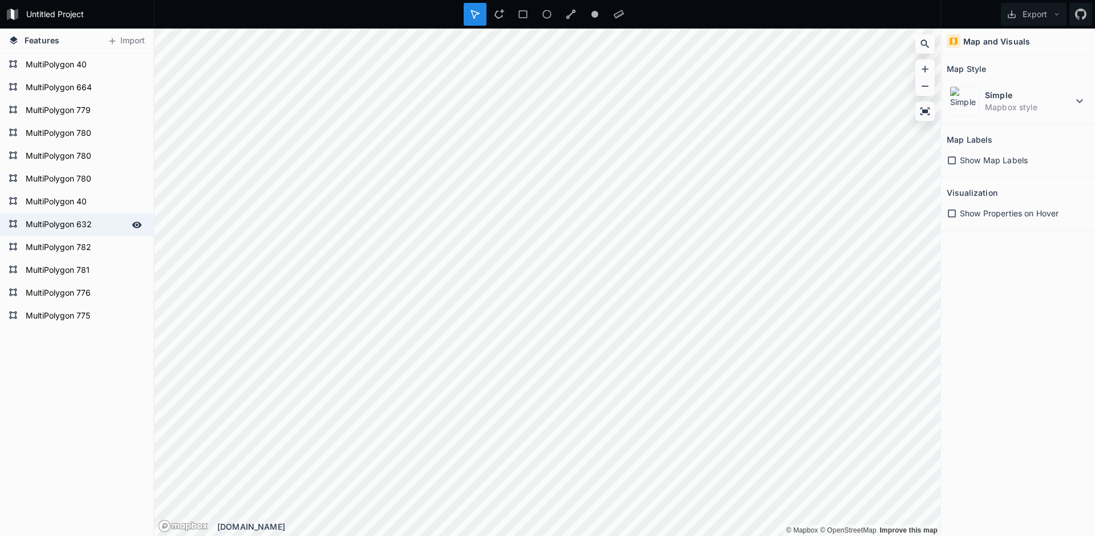
click at [107, 231] on form "MultiPolygon 632" at bounding box center [75, 224] width 107 height 17
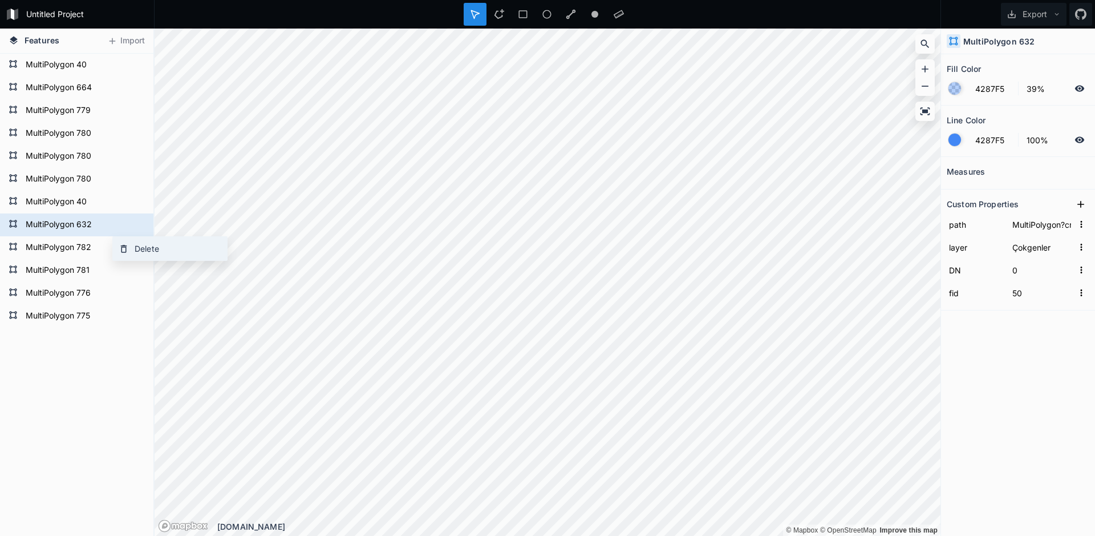
click at [140, 235] on div "Delete" at bounding box center [170, 248] width 114 height 23
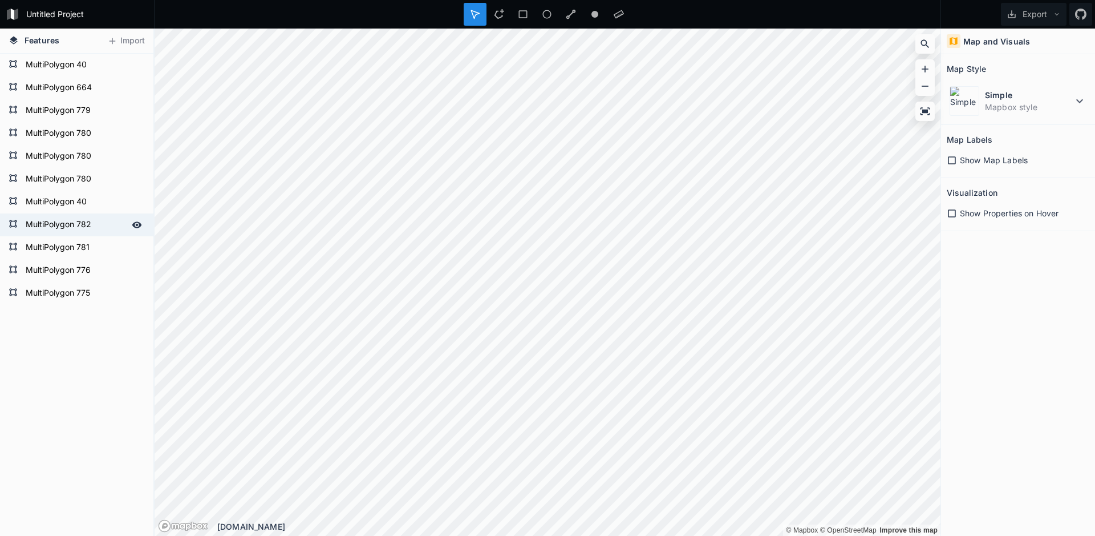
click at [106, 226] on form "MultiPolygon 782" at bounding box center [75, 224] width 107 height 17
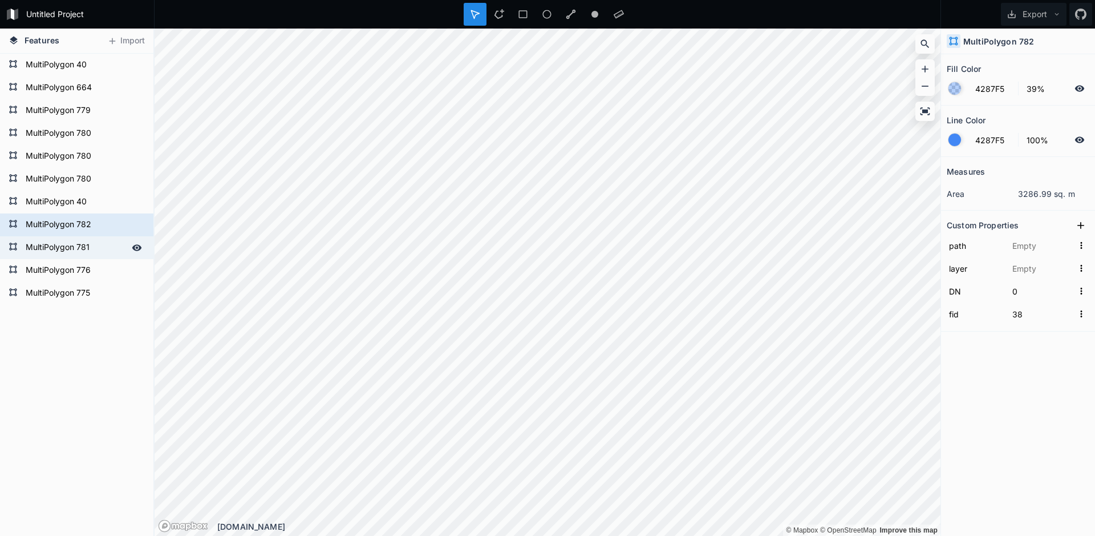
click at [106, 235] on form "MultiPolygon 781" at bounding box center [75, 247] width 107 height 17
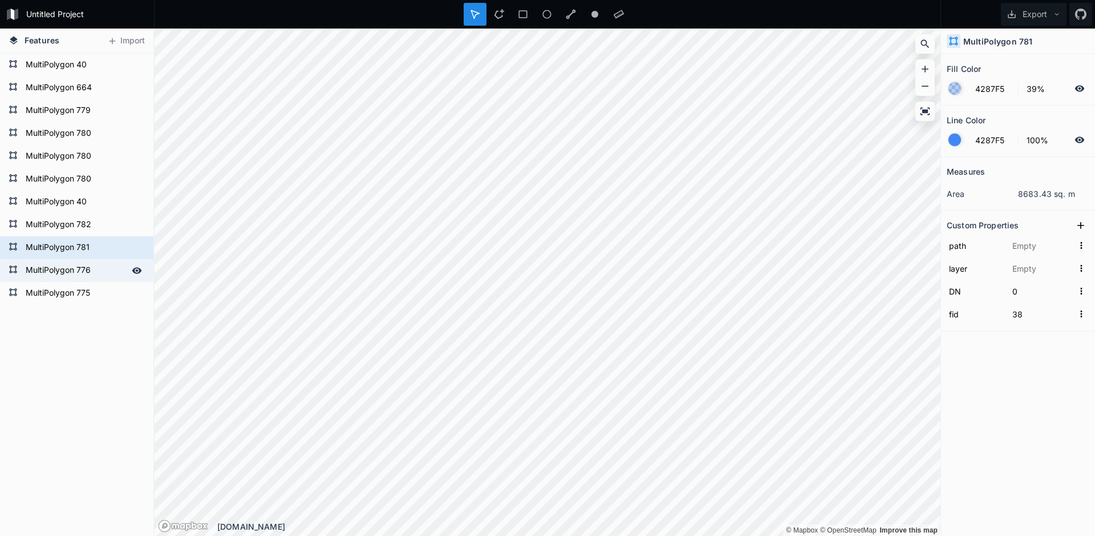
click at [106, 235] on form "MultiPolygon 776" at bounding box center [75, 270] width 107 height 17
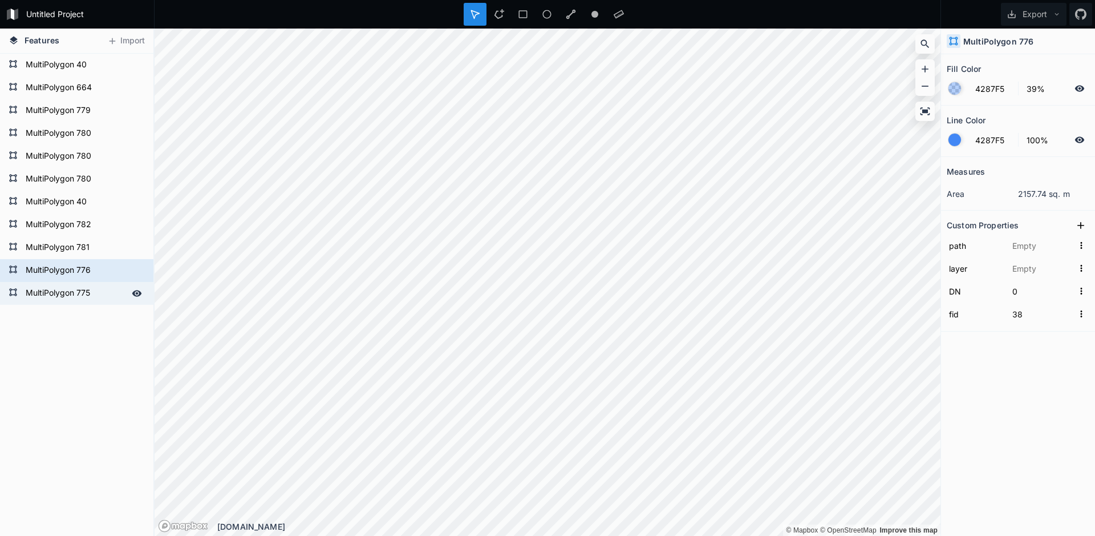
click at [108, 235] on form "MultiPolygon 775" at bounding box center [75, 293] width 107 height 17
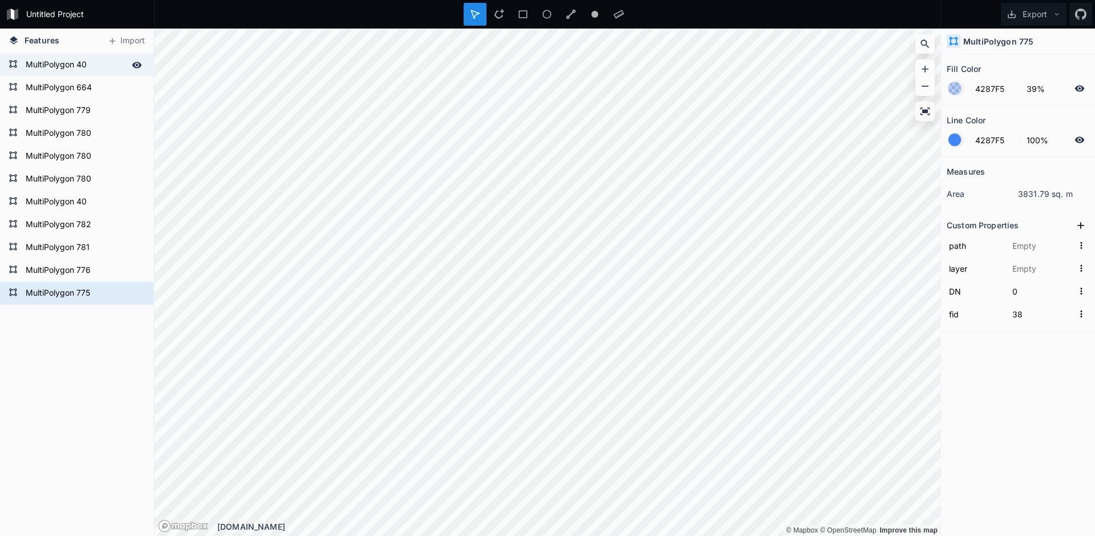
click at [96, 63] on form "MultiPolygon 40" at bounding box center [75, 64] width 107 height 17
type input "37"
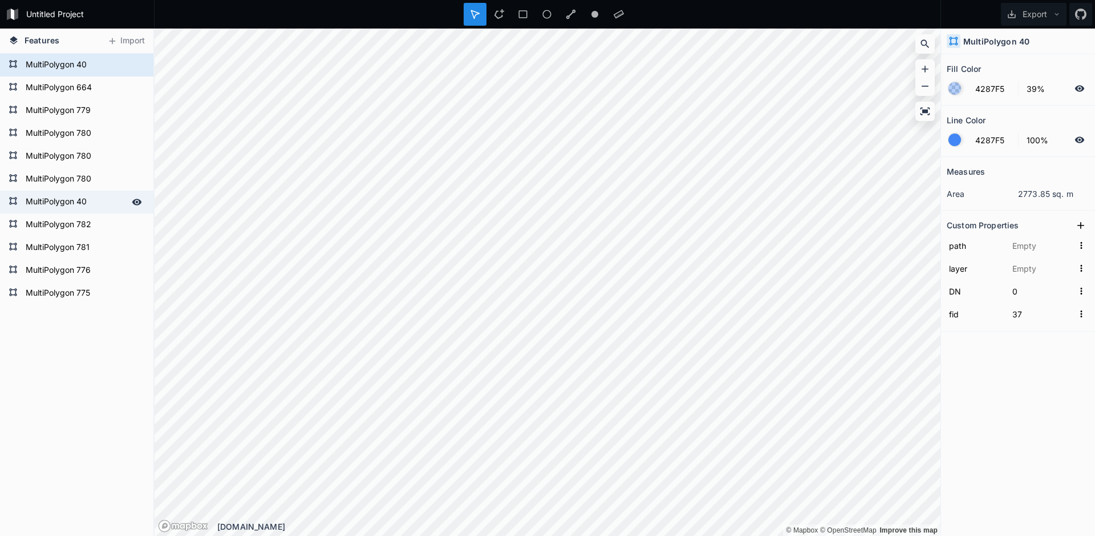
click at [94, 196] on form "MultiPolygon 40" at bounding box center [75, 201] width 107 height 17
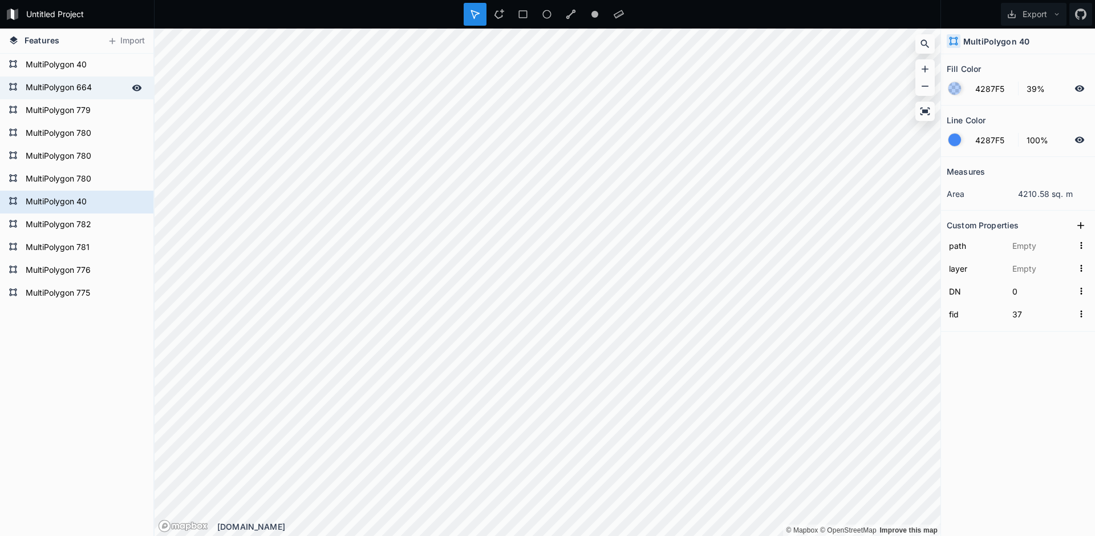
click at [70, 86] on form "MultiPolygon 664" at bounding box center [75, 87] width 107 height 17
type input "MultiPolygon?crs=OGC:CRS84&field=fid:integer(0,0)&field=DN:integer(0,0)&uid={90…"
type input "Çokgenler"
type input "46"
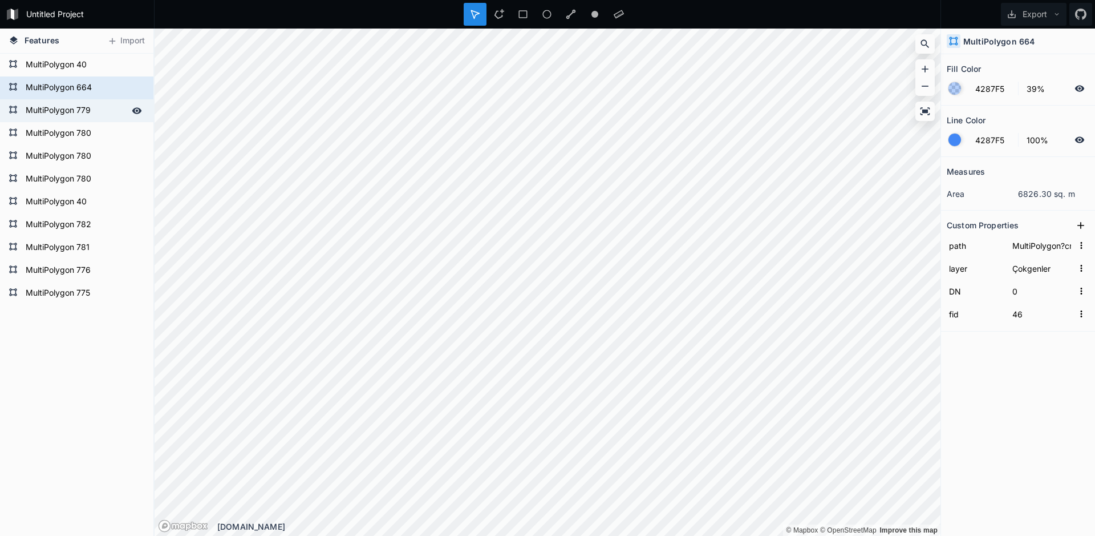
click at [80, 107] on form "MultiPolygon 779" at bounding box center [75, 110] width 107 height 17
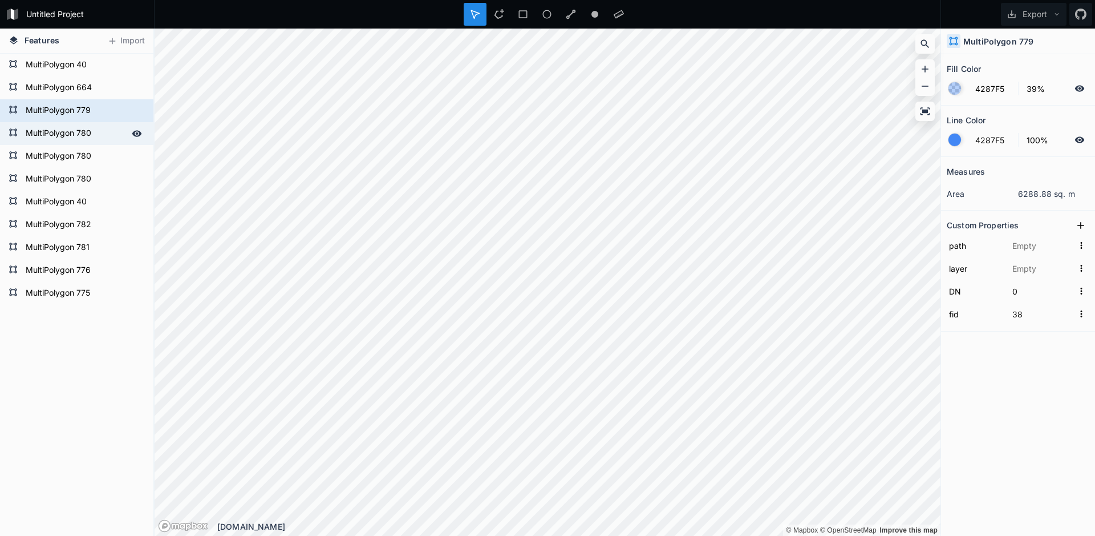
click at [82, 130] on form "MultiPolygon 780" at bounding box center [75, 133] width 107 height 17
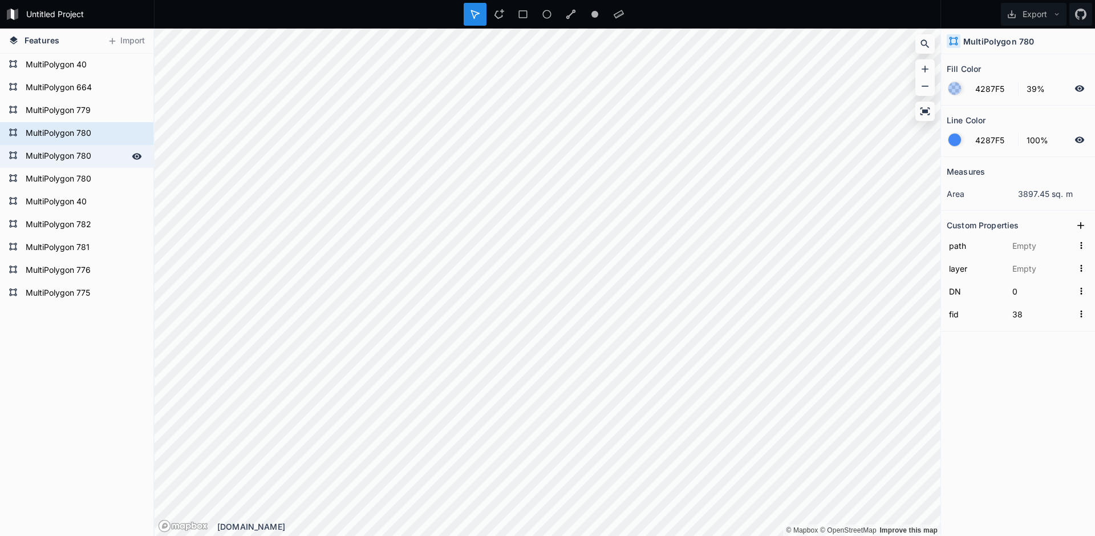
click at [86, 159] on form "MultiPolygon 780" at bounding box center [75, 156] width 107 height 17
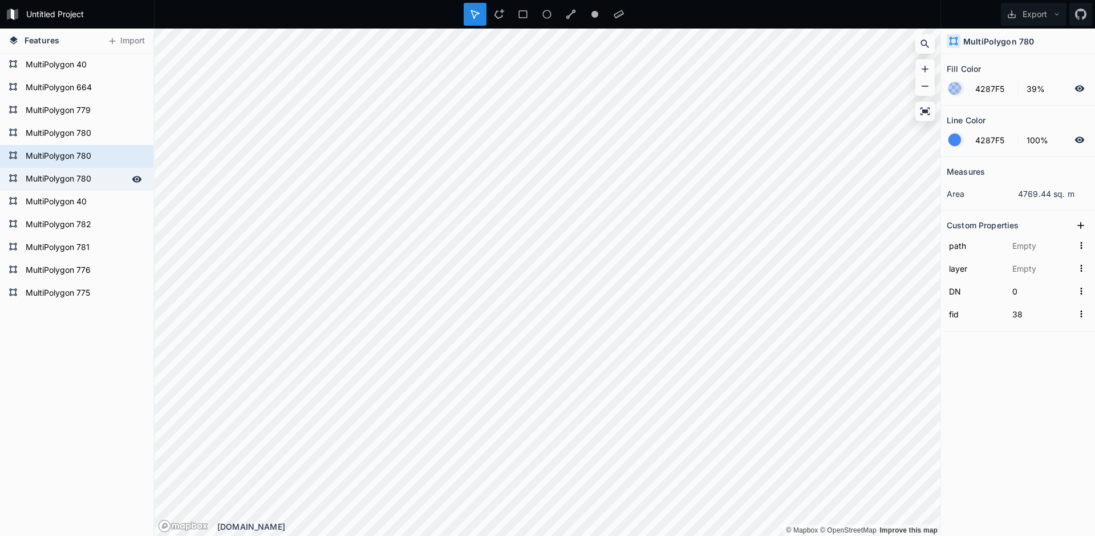
click at [90, 177] on form "MultiPolygon 780" at bounding box center [75, 179] width 107 height 17
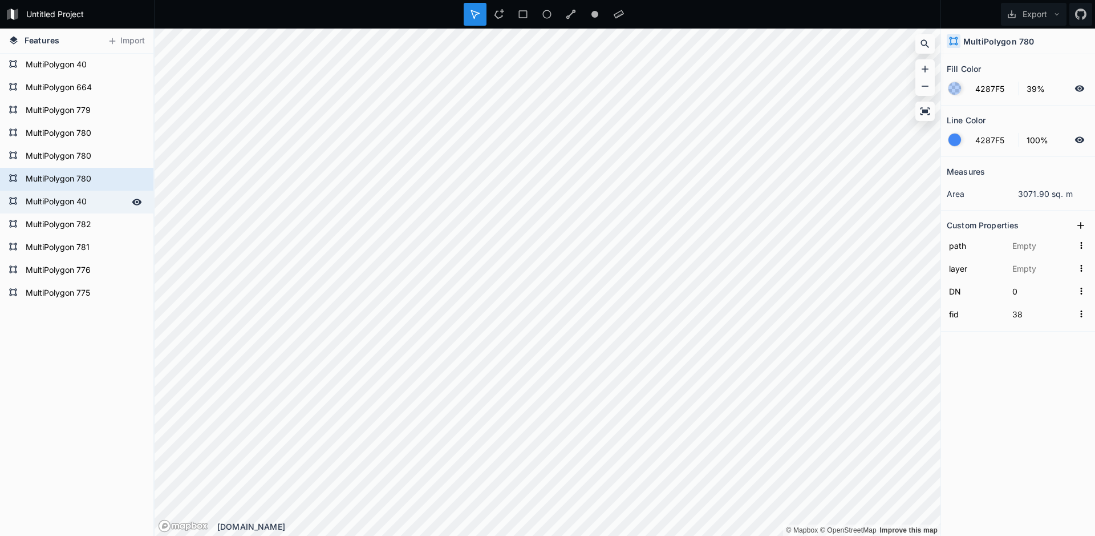
click at [91, 200] on form "MultiPolygon 40" at bounding box center [75, 201] width 107 height 17
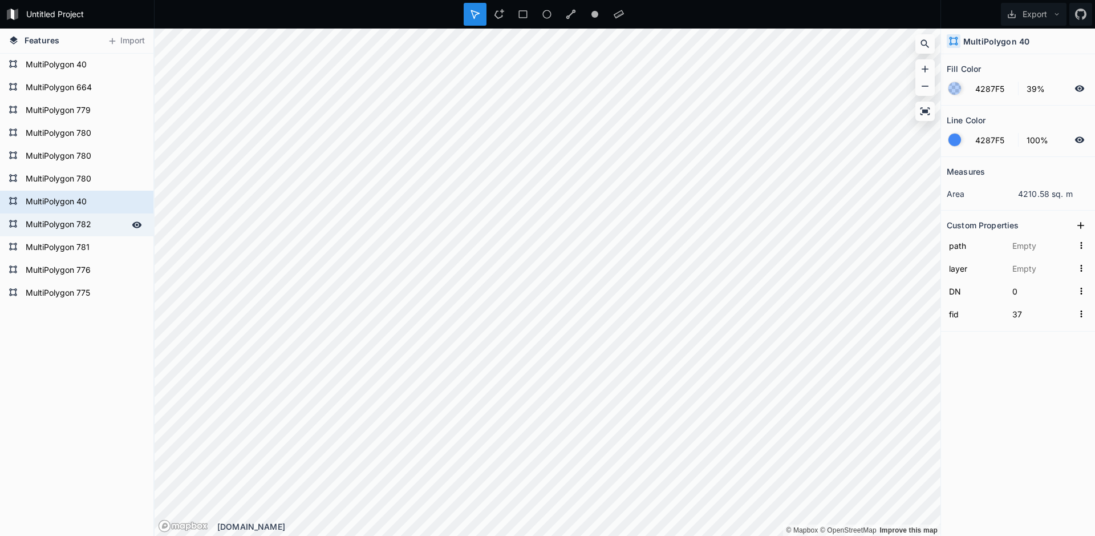
click at [94, 225] on form "MultiPolygon 782" at bounding box center [75, 224] width 107 height 17
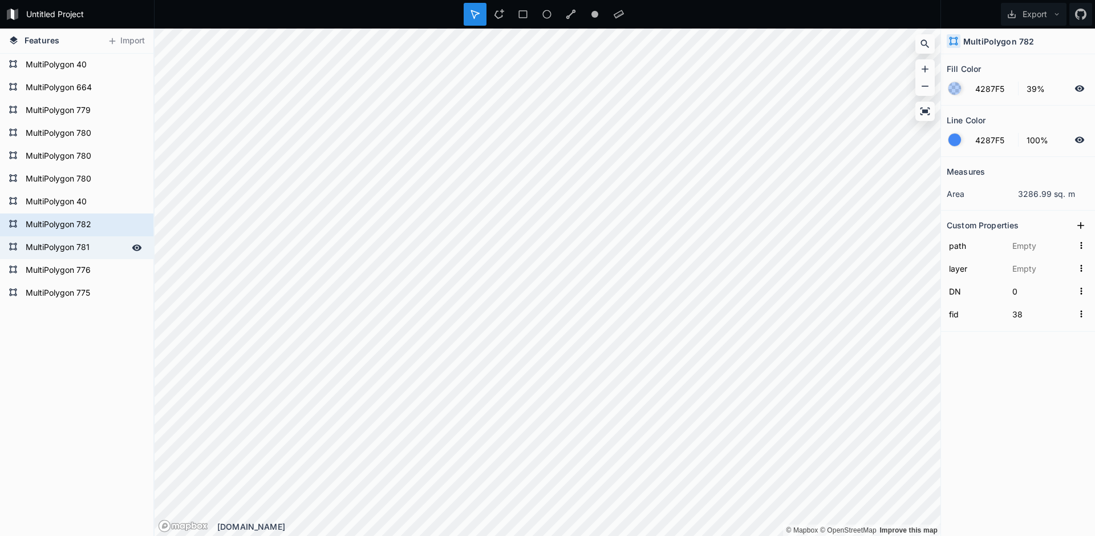
click at [94, 235] on form "MultiPolygon 781" at bounding box center [75, 247] width 107 height 17
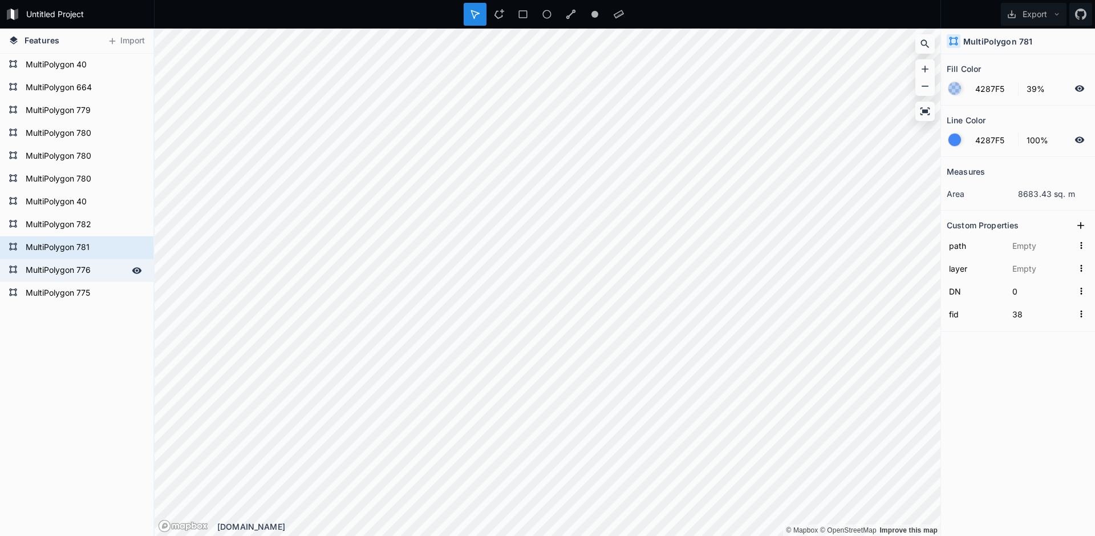
click at [95, 235] on form "MultiPolygon 776" at bounding box center [75, 270] width 107 height 17
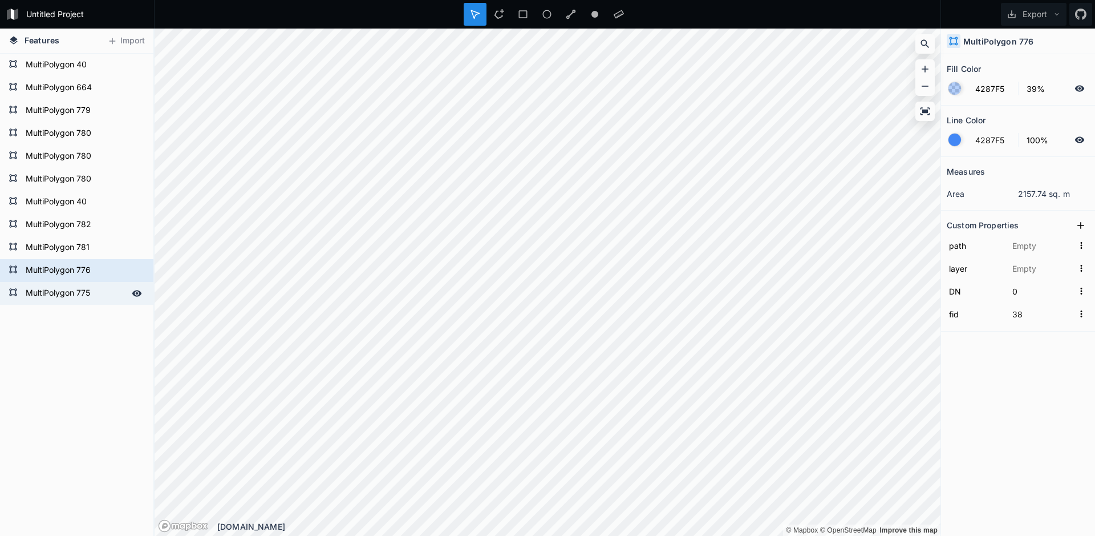
click at [98, 235] on form "MultiPolygon 775" at bounding box center [75, 293] width 107 height 17
click at [87, 235] on div "MultiPolygon 775 MultiPolygon 775 MultiPolygon 775 MultiPolygon 775 MultiPolygo…" at bounding box center [76, 295] width 153 height 482
click at [50, 235] on form "MultiPolygon 776" at bounding box center [75, 270] width 107 height 17
click at [66, 235] on form "MultiPolygon 781" at bounding box center [75, 247] width 107 height 17
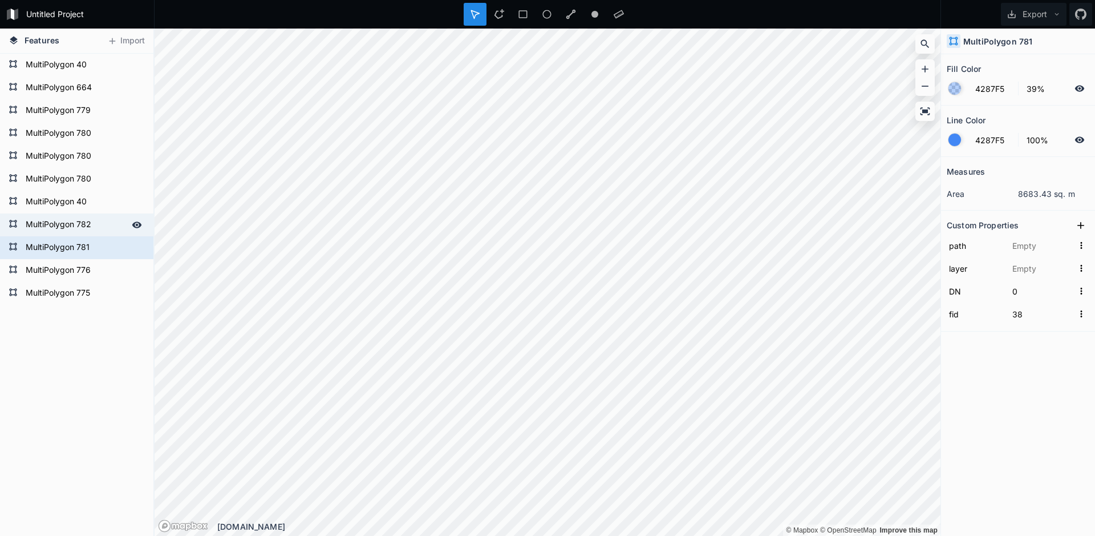
click at [74, 228] on form "MultiPolygon 782" at bounding box center [75, 224] width 107 height 17
click at [92, 207] on form "MultiPolygon 40" at bounding box center [75, 201] width 107 height 17
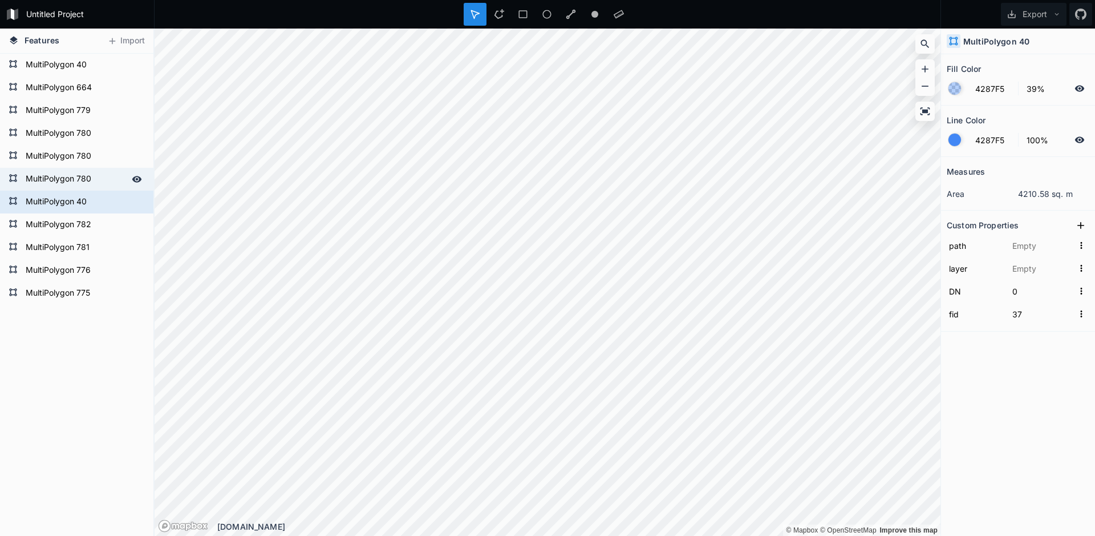
click at [97, 179] on form "MultiPolygon 780" at bounding box center [75, 179] width 107 height 17
type input "38"
click at [97, 179] on form "MultiPolygon 780" at bounding box center [75, 179] width 107 height 17
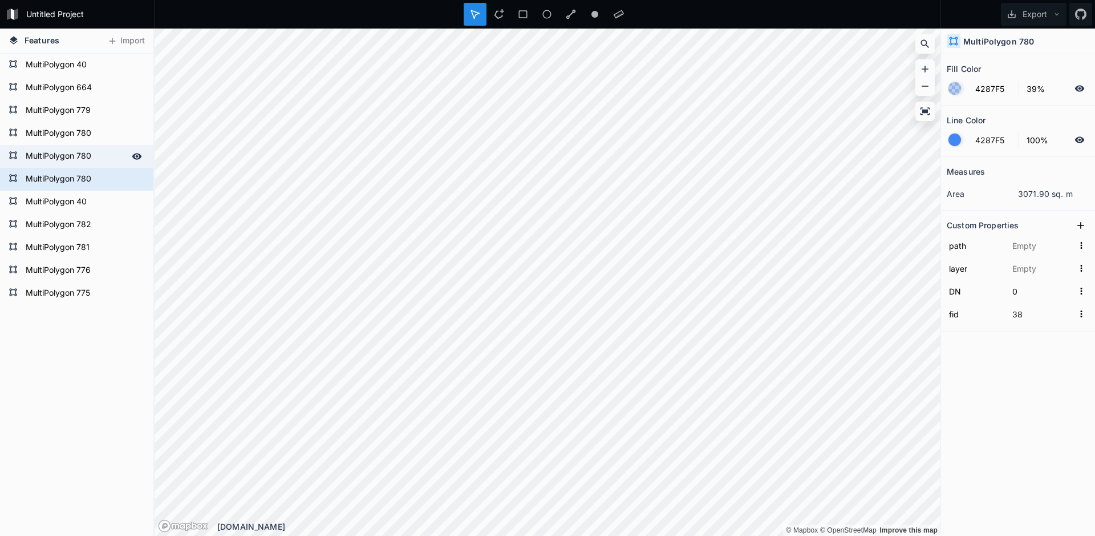
click at [107, 154] on form "MultiPolygon 780" at bounding box center [75, 156] width 107 height 17
click at [105, 134] on form "MultiPolygon 780" at bounding box center [75, 133] width 107 height 17
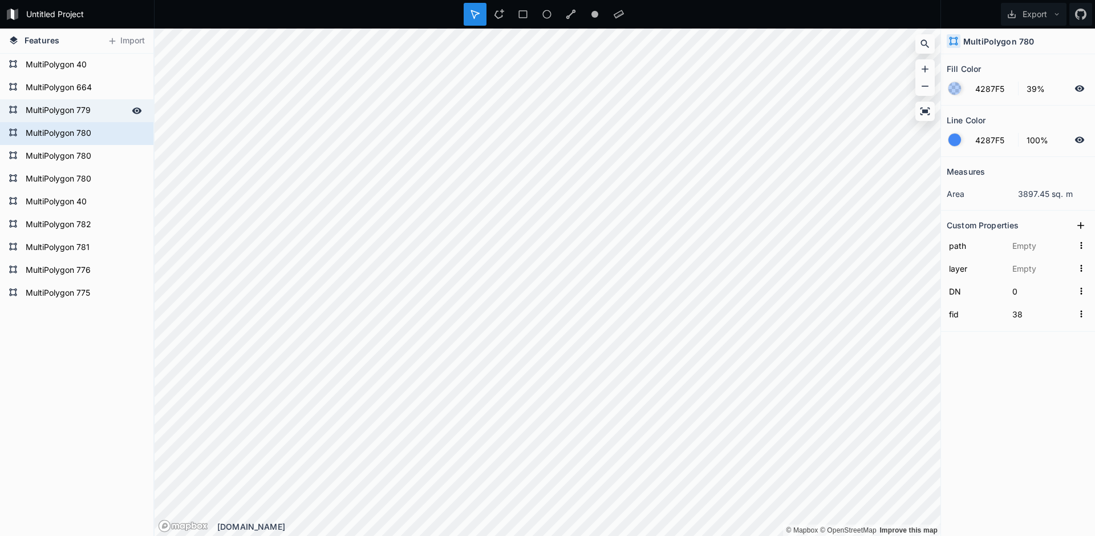
click at [112, 111] on form "MultiPolygon 779" at bounding box center [75, 110] width 107 height 17
click at [113, 87] on form "MultiPolygon 664" at bounding box center [75, 87] width 107 height 17
type input "MultiPolygon?crs=OGC:CRS84&field=fid:integer(0,0)&field=DN:integer(0,0)&uid={90…"
type input "Çokgenler"
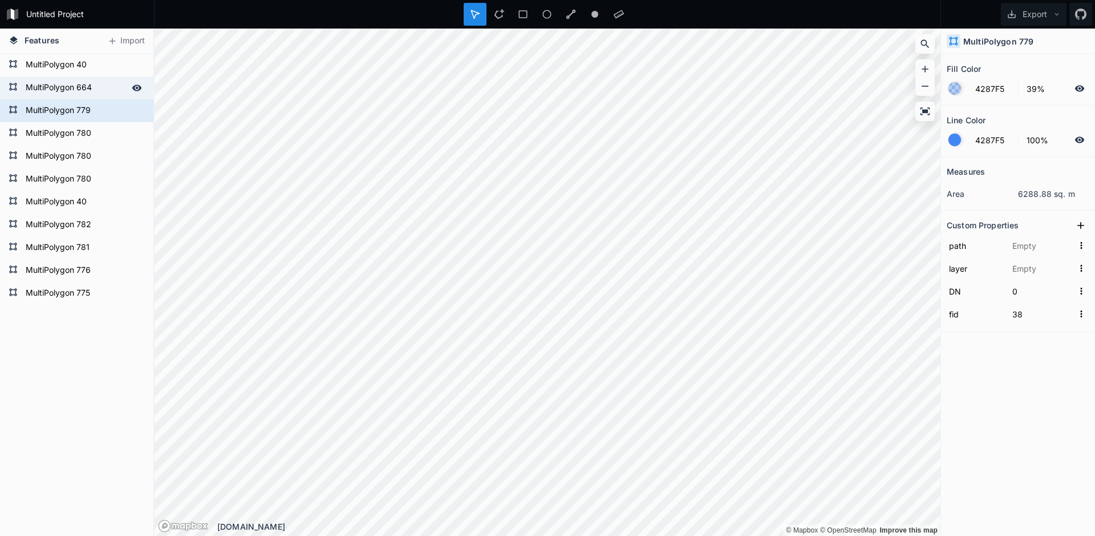
type input "46"
click at [113, 87] on form "MultiPolygon 664" at bounding box center [75, 87] width 107 height 17
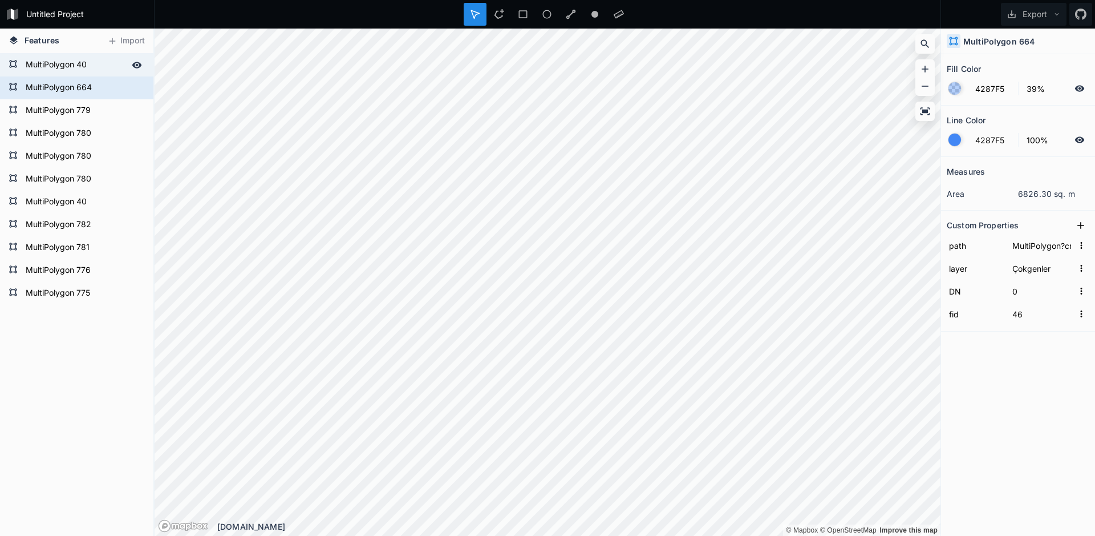
click at [99, 66] on form "MultiPolygon 40" at bounding box center [75, 64] width 107 height 17
type input "37"
click at [99, 66] on form "MultiPolygon 40" at bounding box center [75, 64] width 107 height 17
click at [543, 22] on button "Export" at bounding box center [1034, 14] width 66 height 23
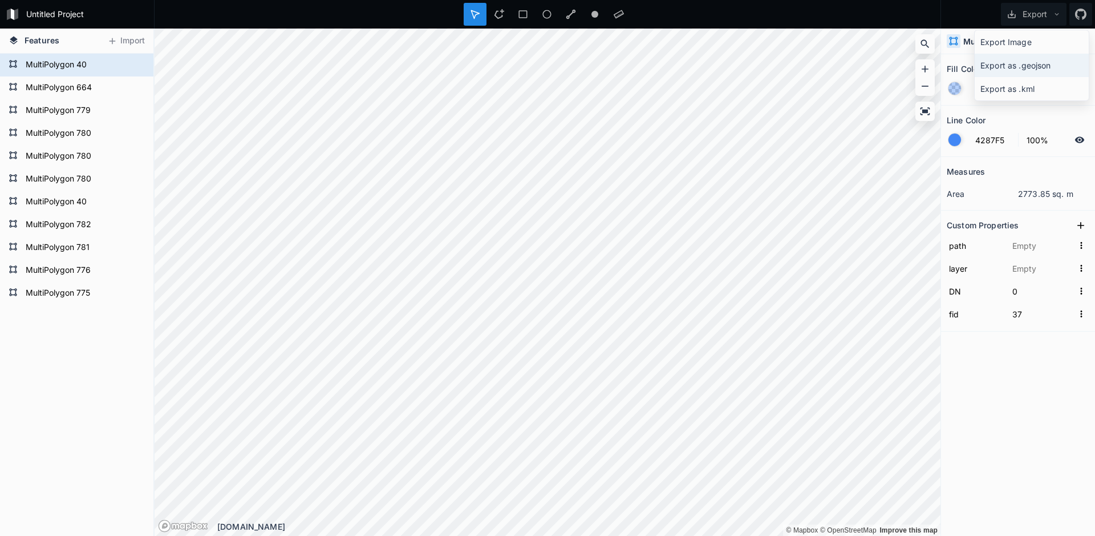
click at [543, 77] on div "Export as .geojson" at bounding box center [1032, 88] width 114 height 23
click at [97, 205] on form "MultiPolygon 40" at bounding box center [75, 201] width 107 height 17
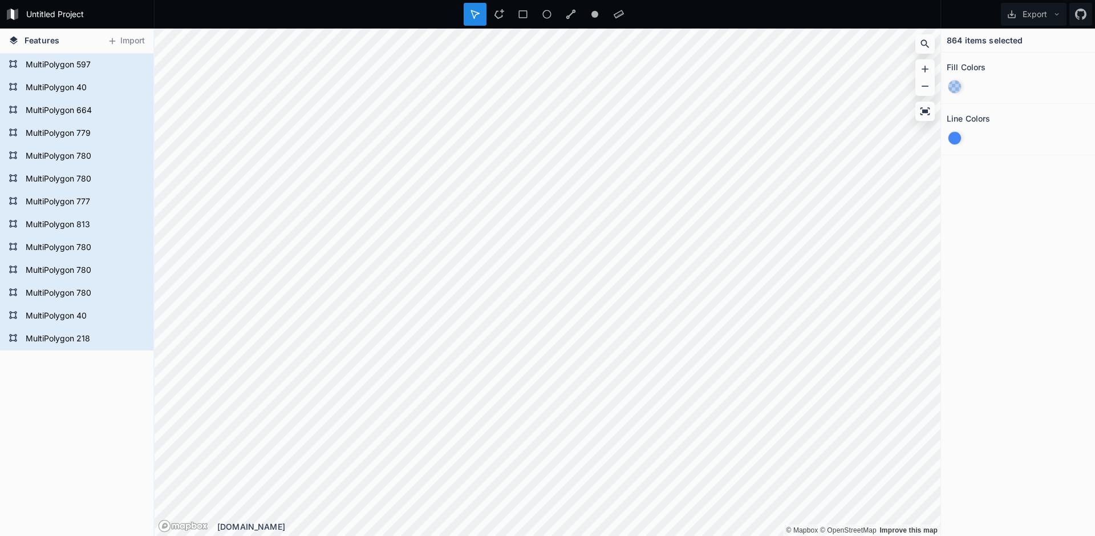
click at [64, 203] on form "MultiPolygon 777" at bounding box center [75, 201] width 107 height 17
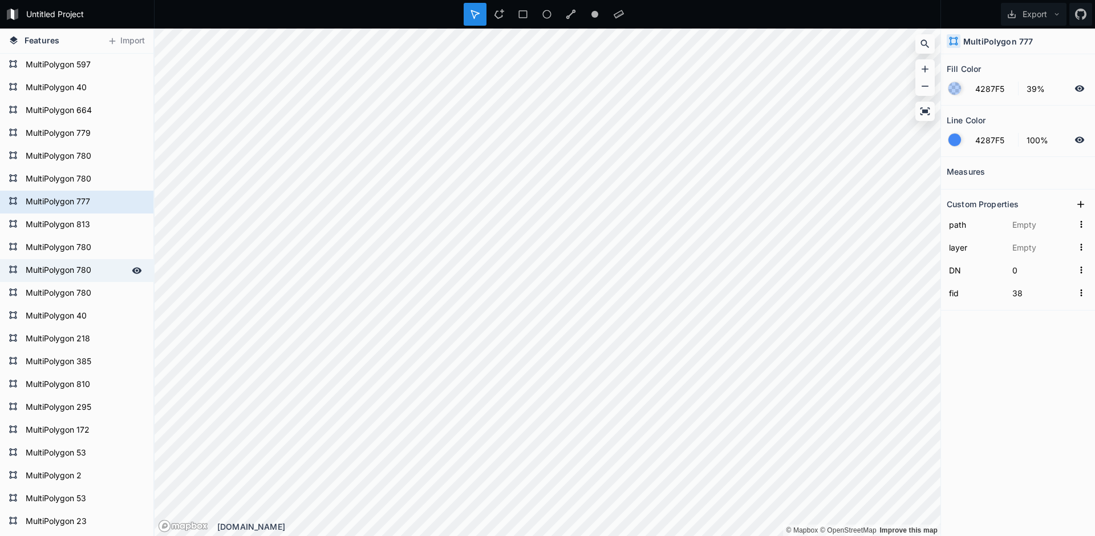
click at [76, 264] on form "MultiPolygon 780" at bounding box center [75, 270] width 107 height 17
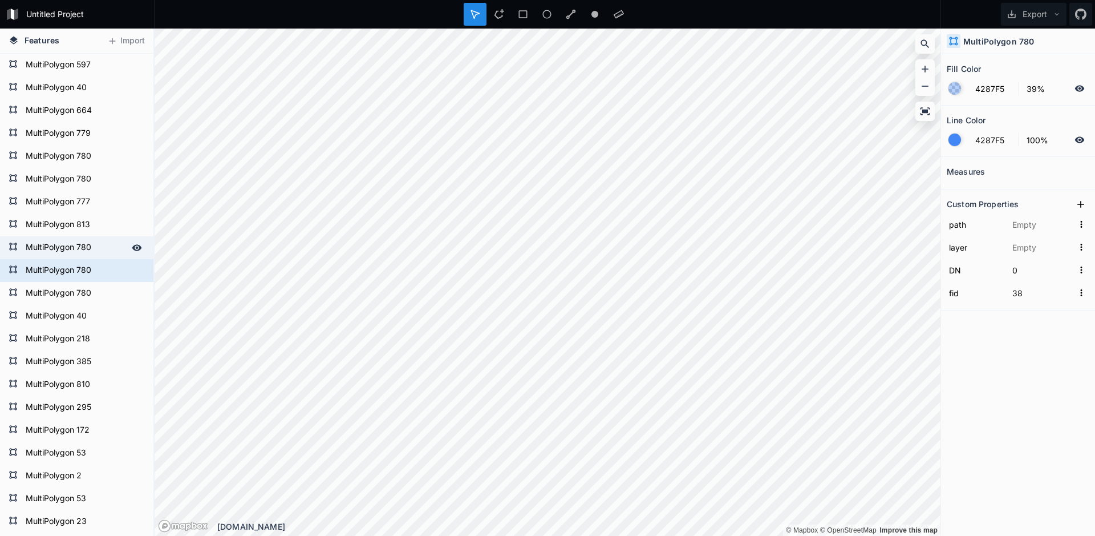
click at [48, 245] on form "MultiPolygon 780" at bounding box center [75, 247] width 107 height 17
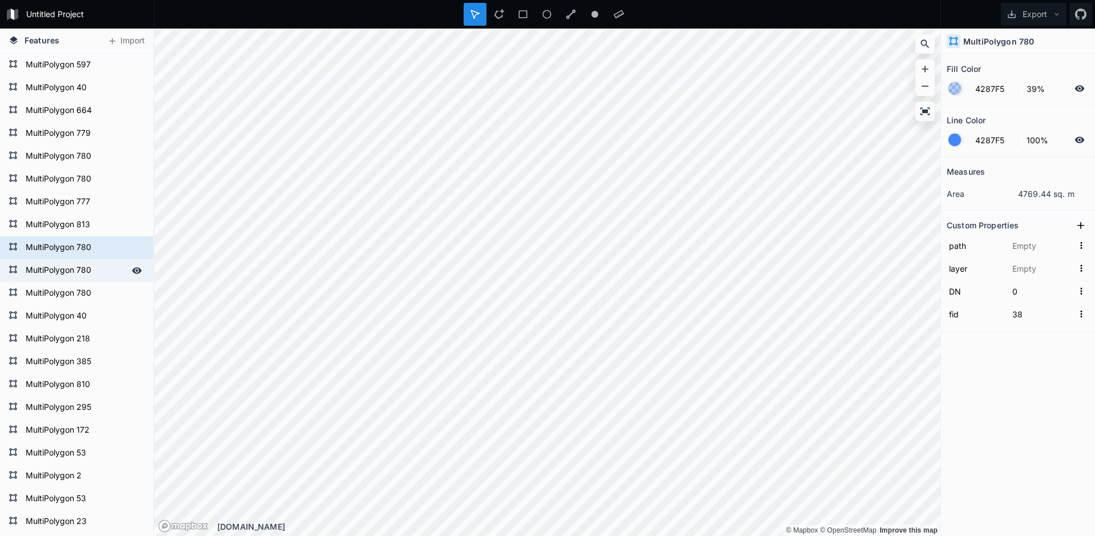
click at [59, 262] on form "MultiPolygon 780" at bounding box center [75, 270] width 107 height 17
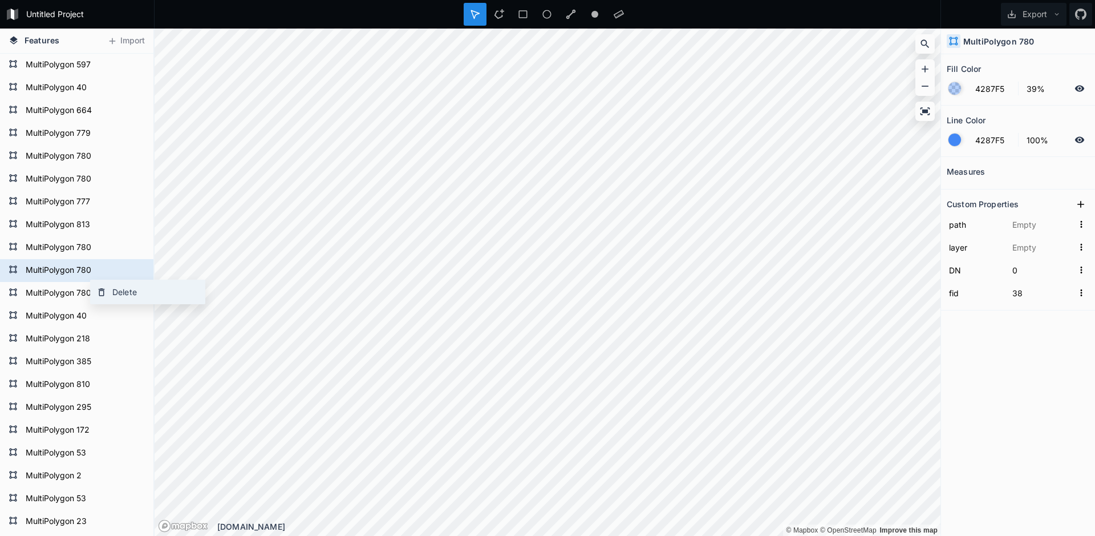
click at [119, 290] on div "Delete" at bounding box center [148, 291] width 114 height 23
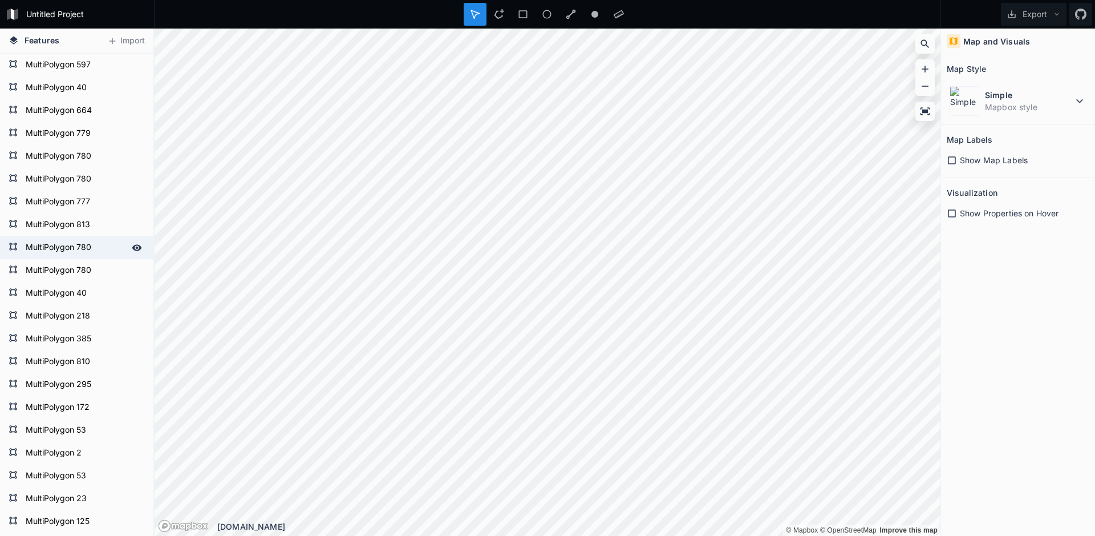
click at [97, 244] on form "MultiPolygon 780" at bounding box center [75, 247] width 107 height 17
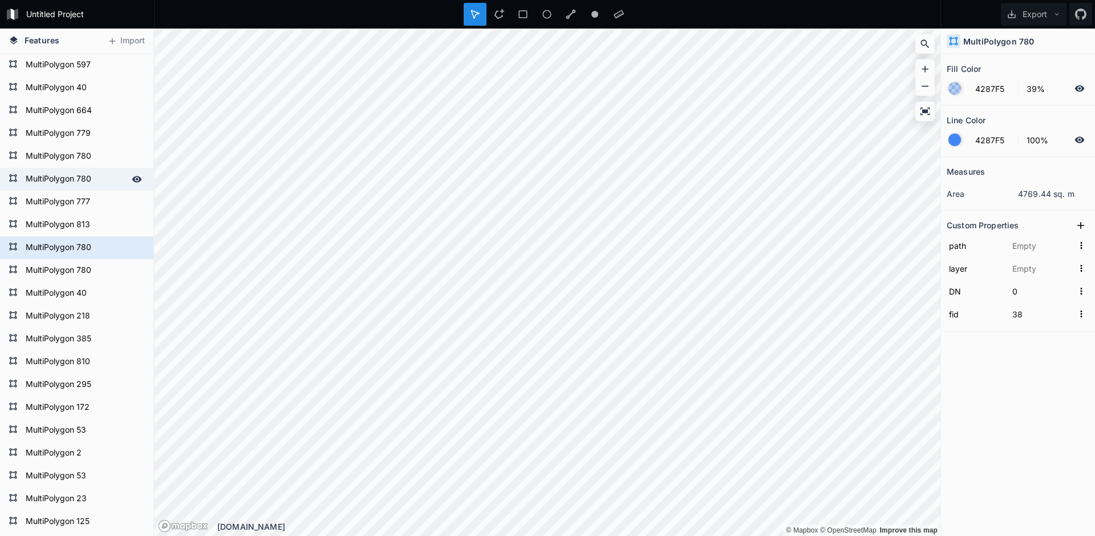
click at [94, 181] on form "MultiPolygon 780" at bounding box center [75, 179] width 107 height 17
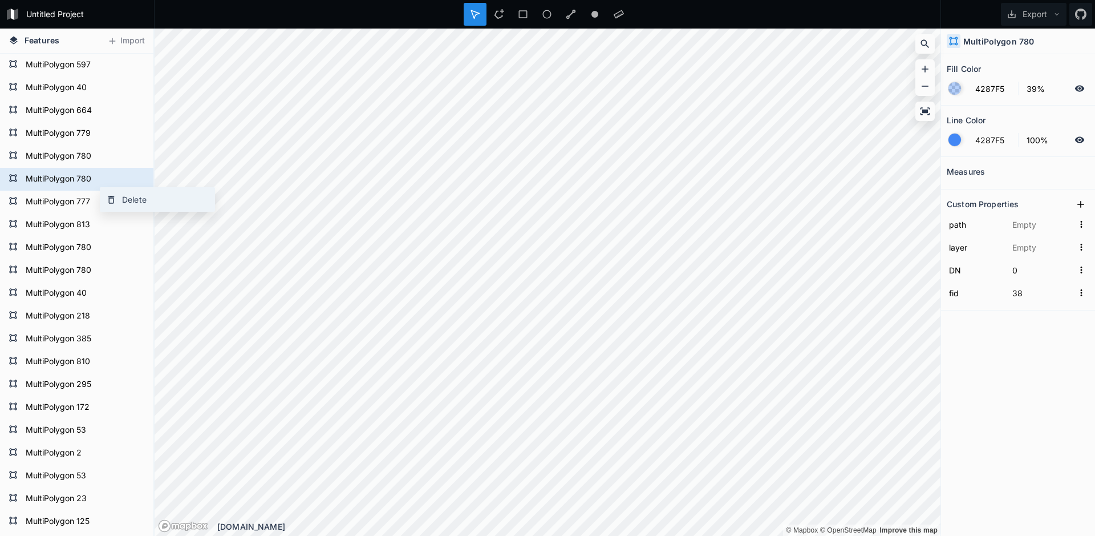
click at [135, 201] on div "Delete" at bounding box center [157, 199] width 114 height 23
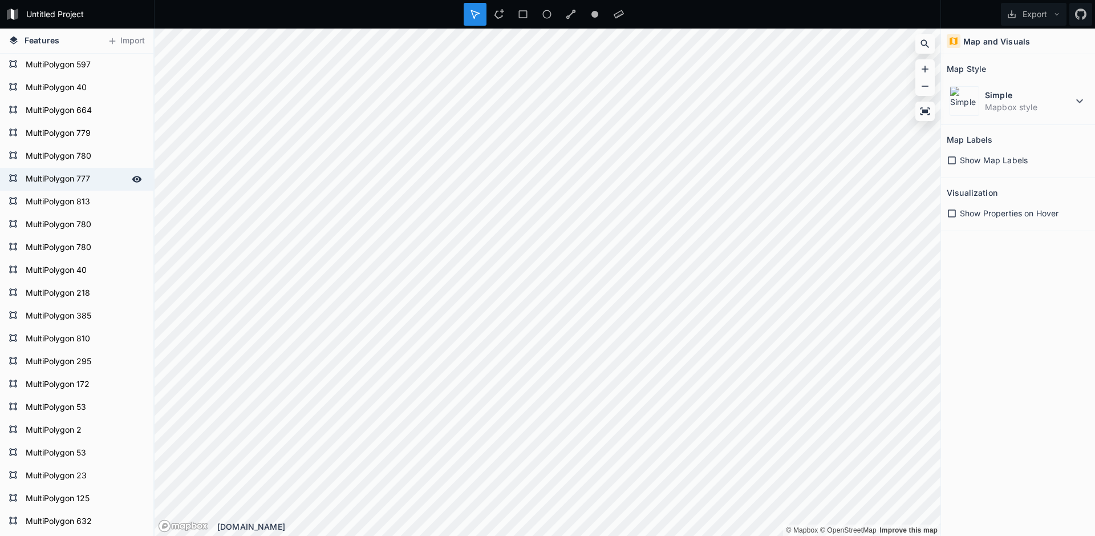
click at [102, 184] on form "MultiPolygon 777" at bounding box center [75, 179] width 107 height 17
click at [96, 182] on form "MultiPolygon 777" at bounding box center [75, 179] width 107 height 17
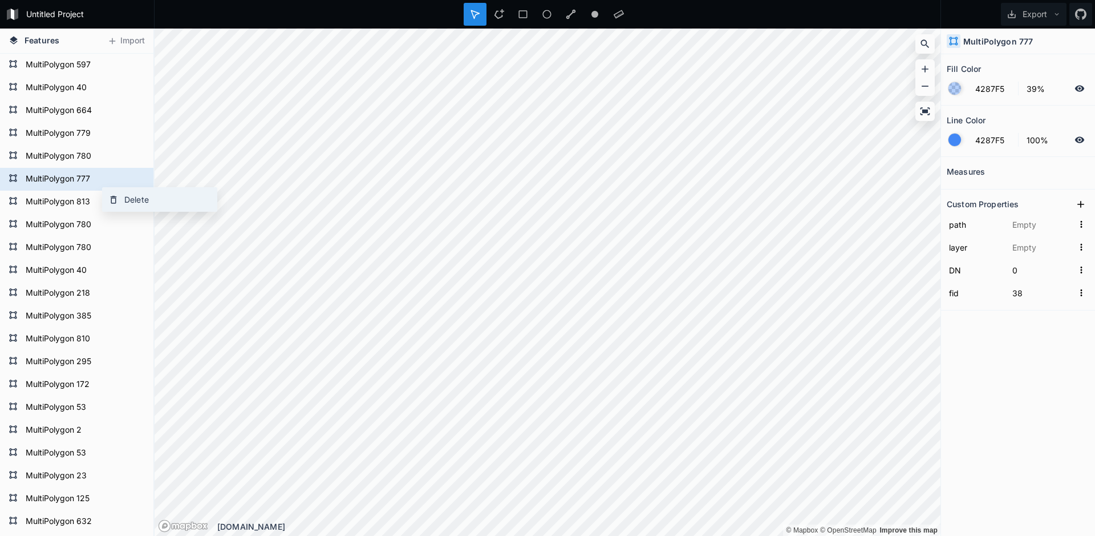
click at [149, 200] on div "Delete" at bounding box center [160, 199] width 114 height 23
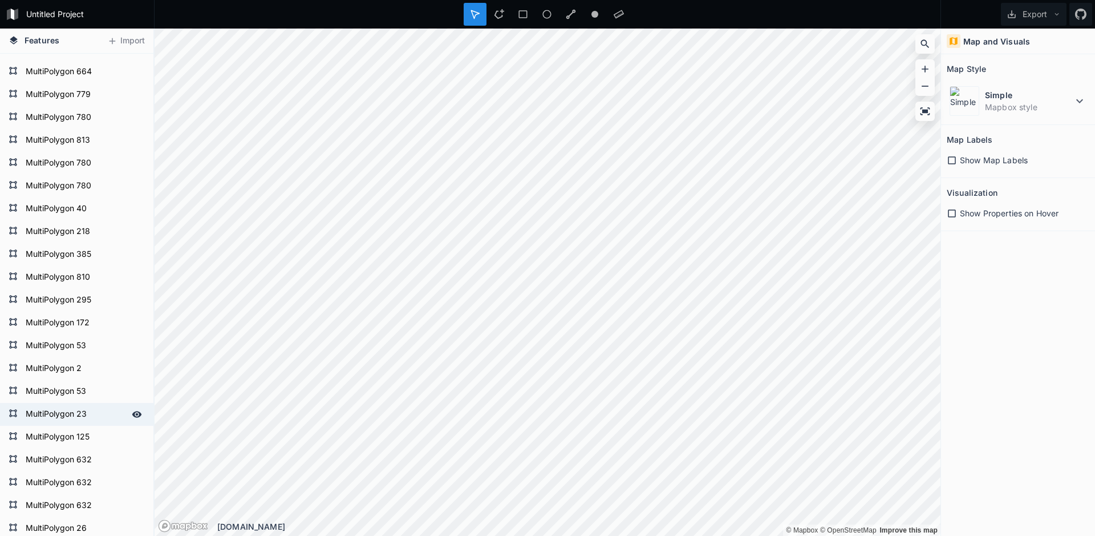
scroll to position [57, 0]
click at [105, 462] on form "MultiPolygon 632" at bounding box center [75, 464] width 107 height 17
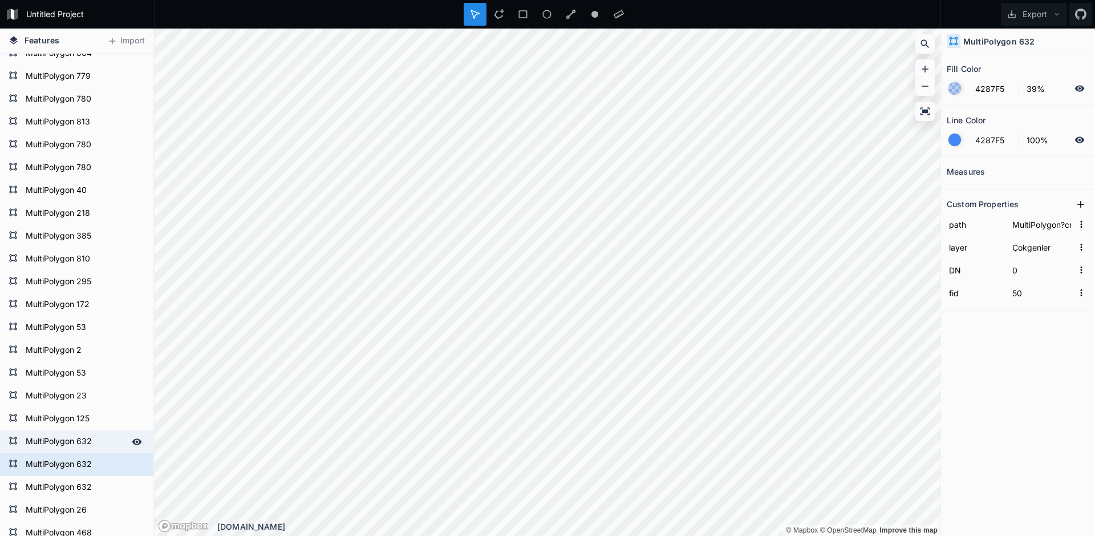
click at [96, 441] on form "MultiPolygon 632" at bounding box center [75, 441] width 107 height 17
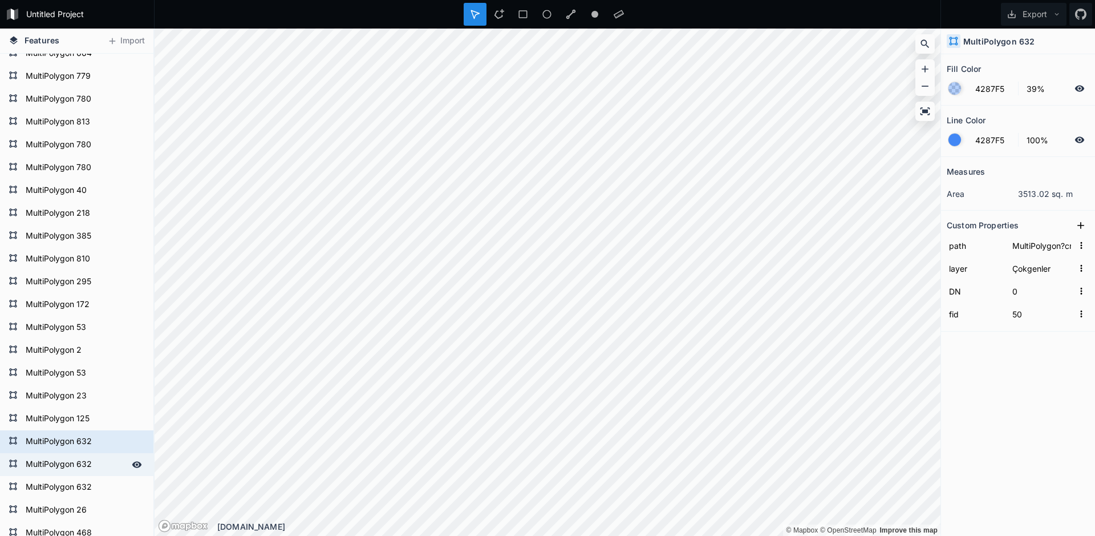
click at [100, 465] on form "MultiPolygon 632" at bounding box center [75, 464] width 107 height 17
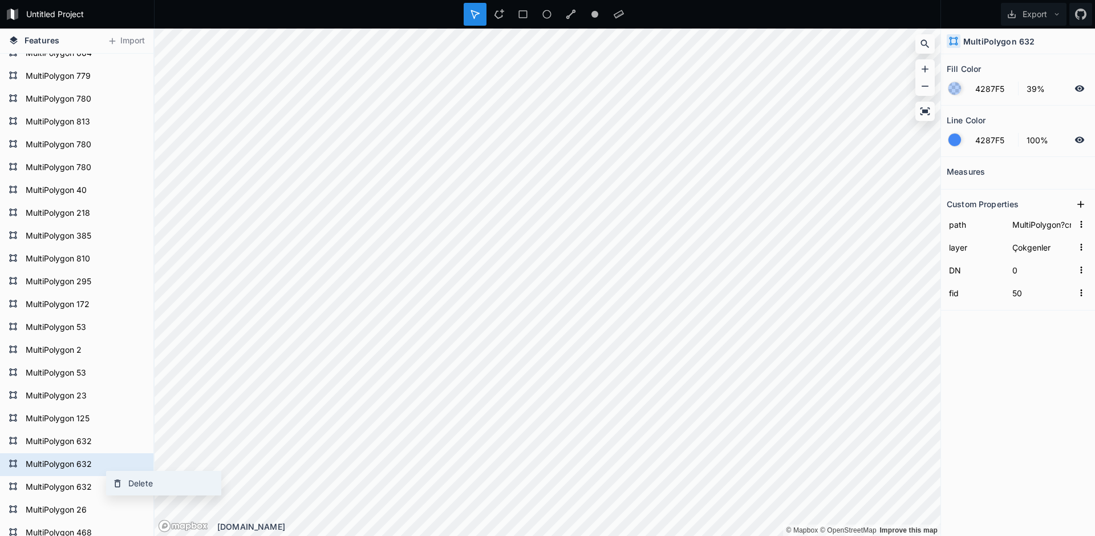
click at [173, 480] on div "Delete" at bounding box center [164, 482] width 114 height 23
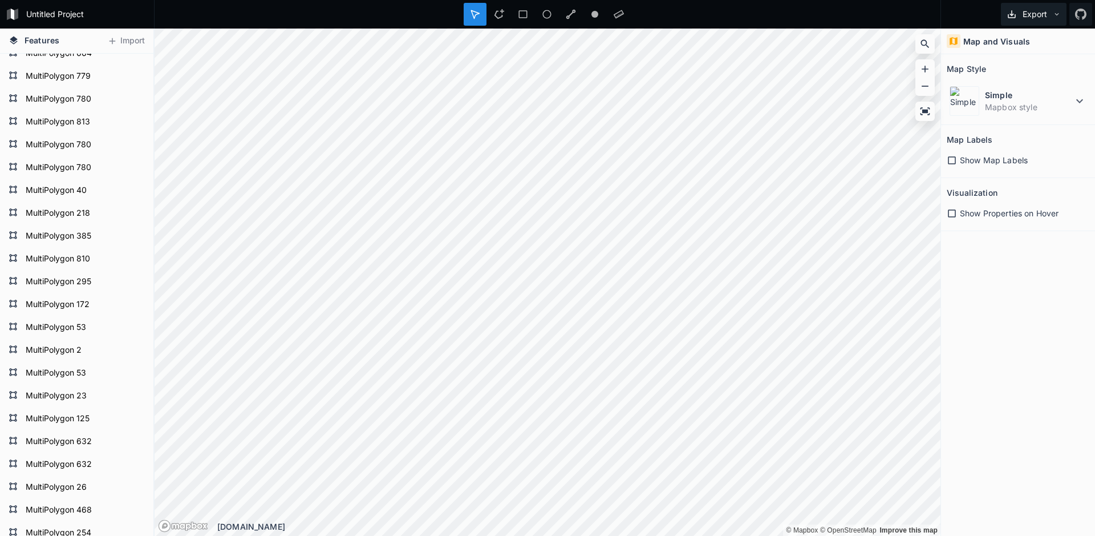
click at [1047, 14] on button "Export" at bounding box center [1034, 14] width 66 height 23
click at [1011, 77] on div "Export as .geojson" at bounding box center [1032, 88] width 114 height 23
